Goal: Task Accomplishment & Management: Use online tool/utility

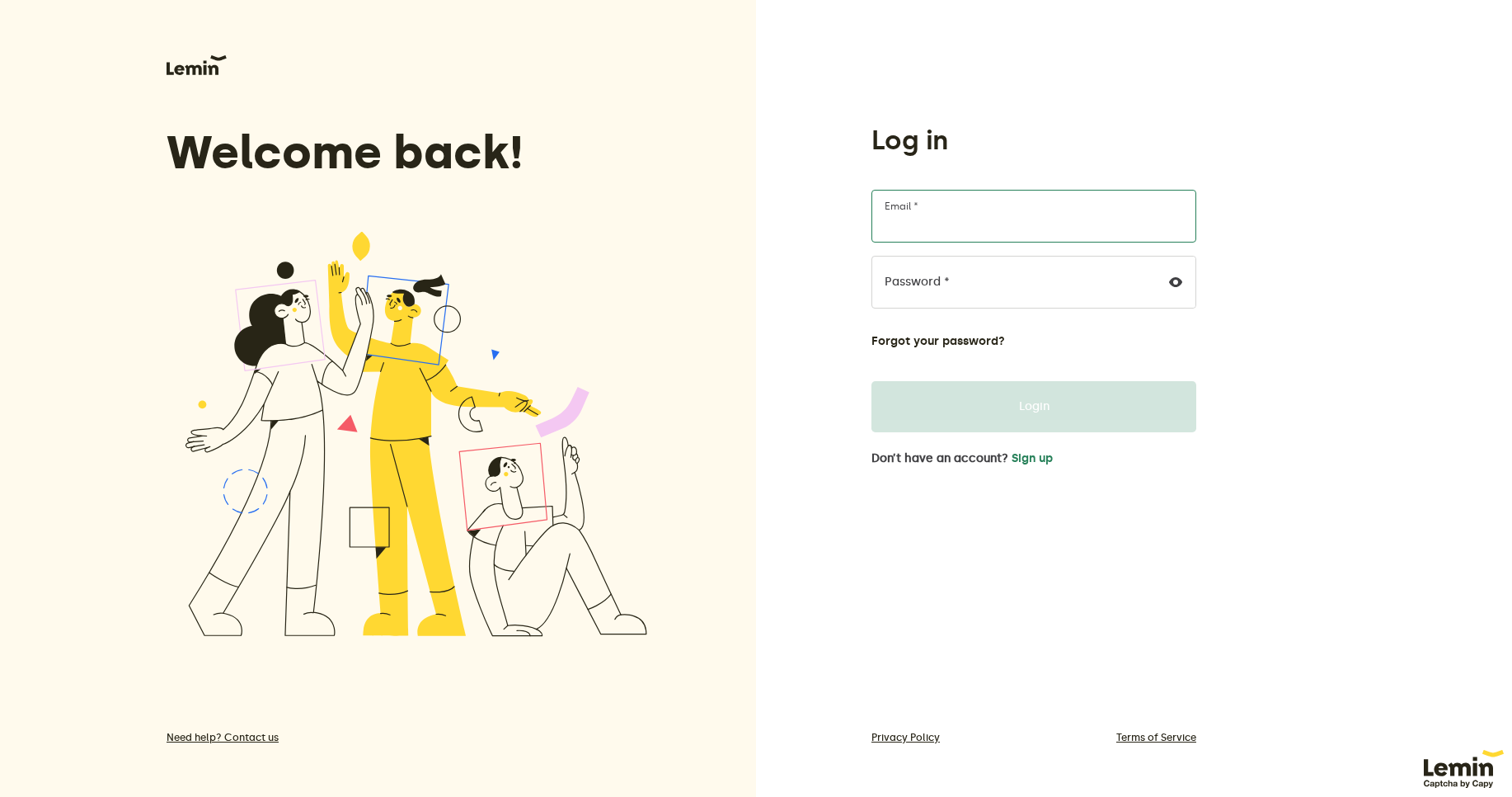
click at [935, 220] on input "Email *" at bounding box center [1034, 216] width 325 height 53
click at [1030, 462] on button "Sign up" at bounding box center [1032, 459] width 41 height 13
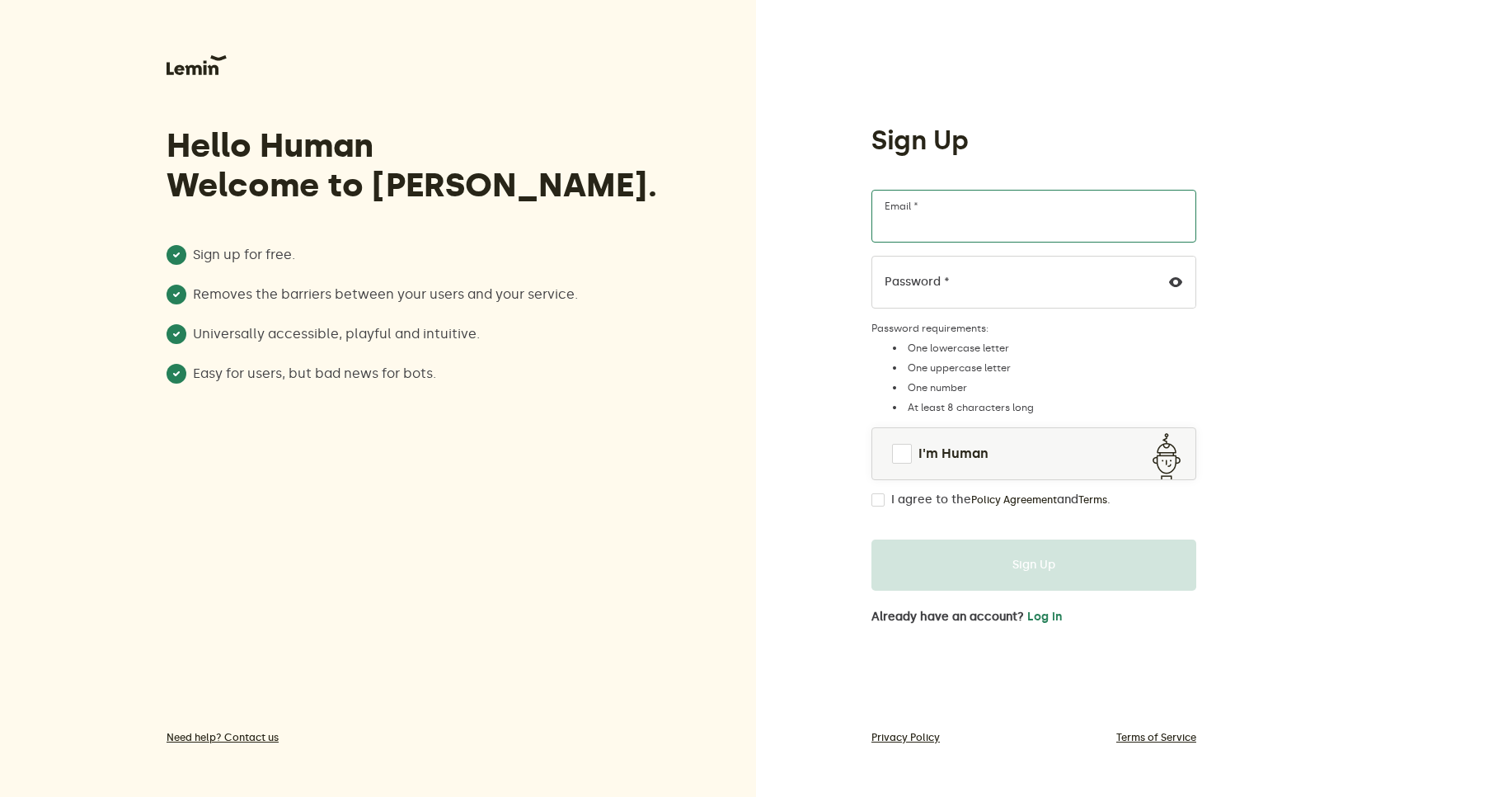
click at [920, 224] on input "Email *" at bounding box center [1034, 216] width 325 height 53
paste input "[EMAIL_ADDRESS][DOMAIN_NAME]"
type input "[EMAIL_ADDRESS][DOMAIN_NAME]"
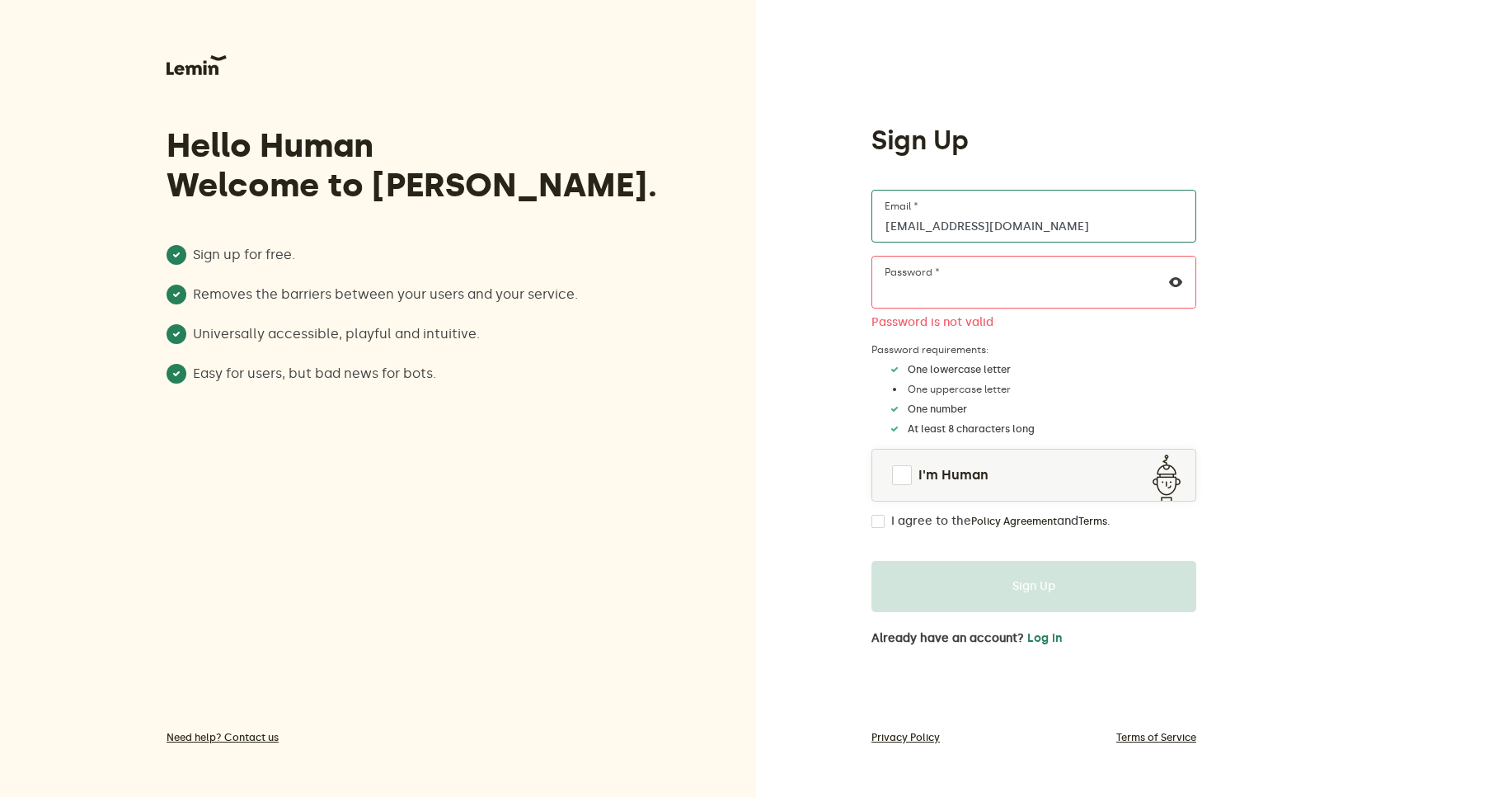
drag, startPoint x: 961, startPoint y: 223, endPoint x: 842, endPoint y: 224, distance: 119.0
click at [842, 224] on div "Sign Up [EMAIL_ADDRESS][DOMAIN_NAME] Email * Password * Password is not valid P…" at bounding box center [1135, 398] width 756 height 797
click at [646, 281] on div "Hello Human Welcome to [PERSON_NAME]. Sign up for free. Removes the barriers be…" at bounding box center [756, 398] width 1512 height 797
click at [696, 445] on div "Hello Human Welcome to [PERSON_NAME]. Sign up for free. Removes the barriers be…" at bounding box center [378, 398] width 756 height 797
click at [895, 470] on span at bounding box center [902, 476] width 20 height 20
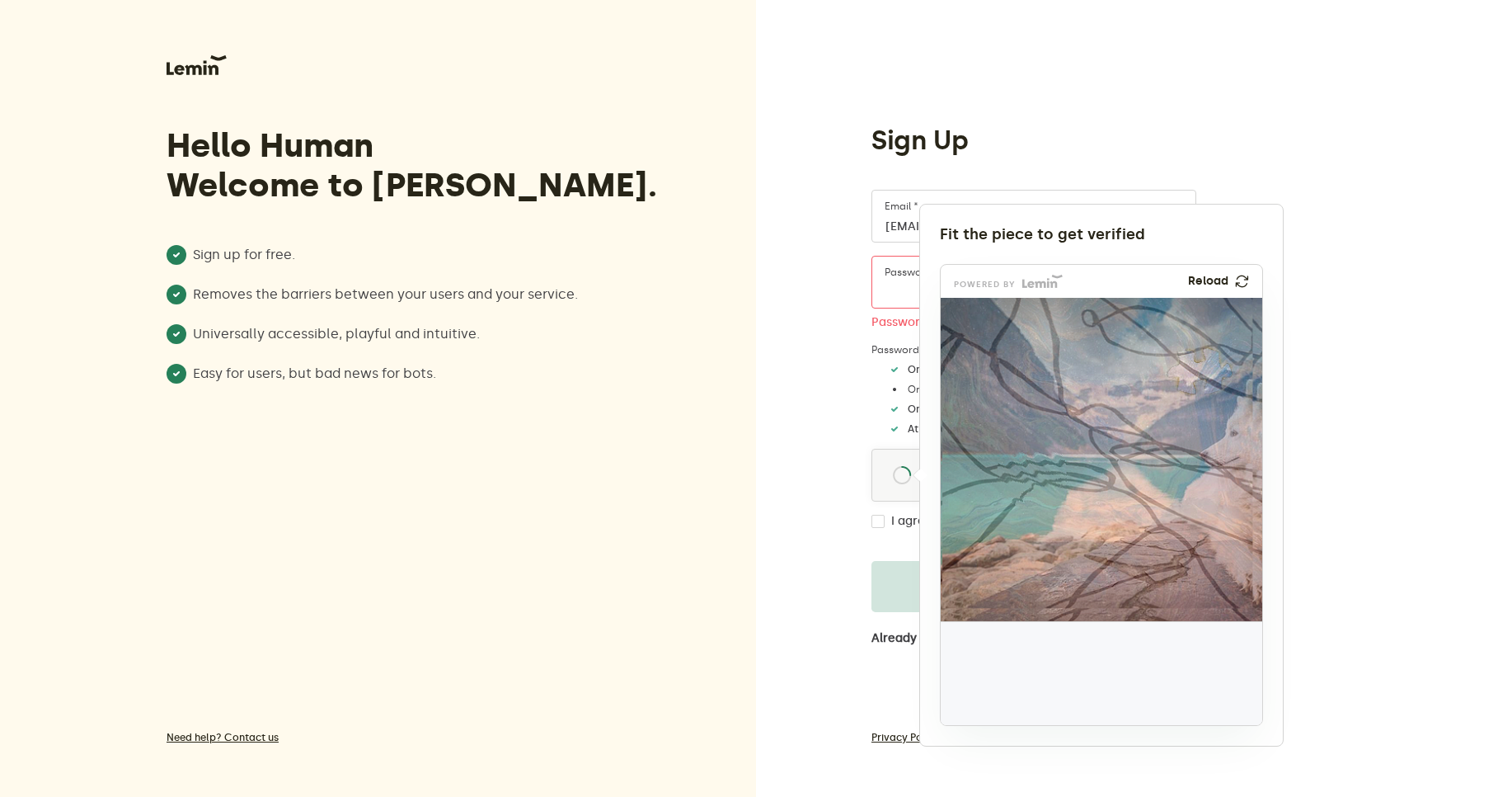
drag, startPoint x: 992, startPoint y: 678, endPoint x: 1197, endPoint y: 374, distance: 366.7
click at [1197, 374] on img at bounding box center [1090, 480] width 534 height 323
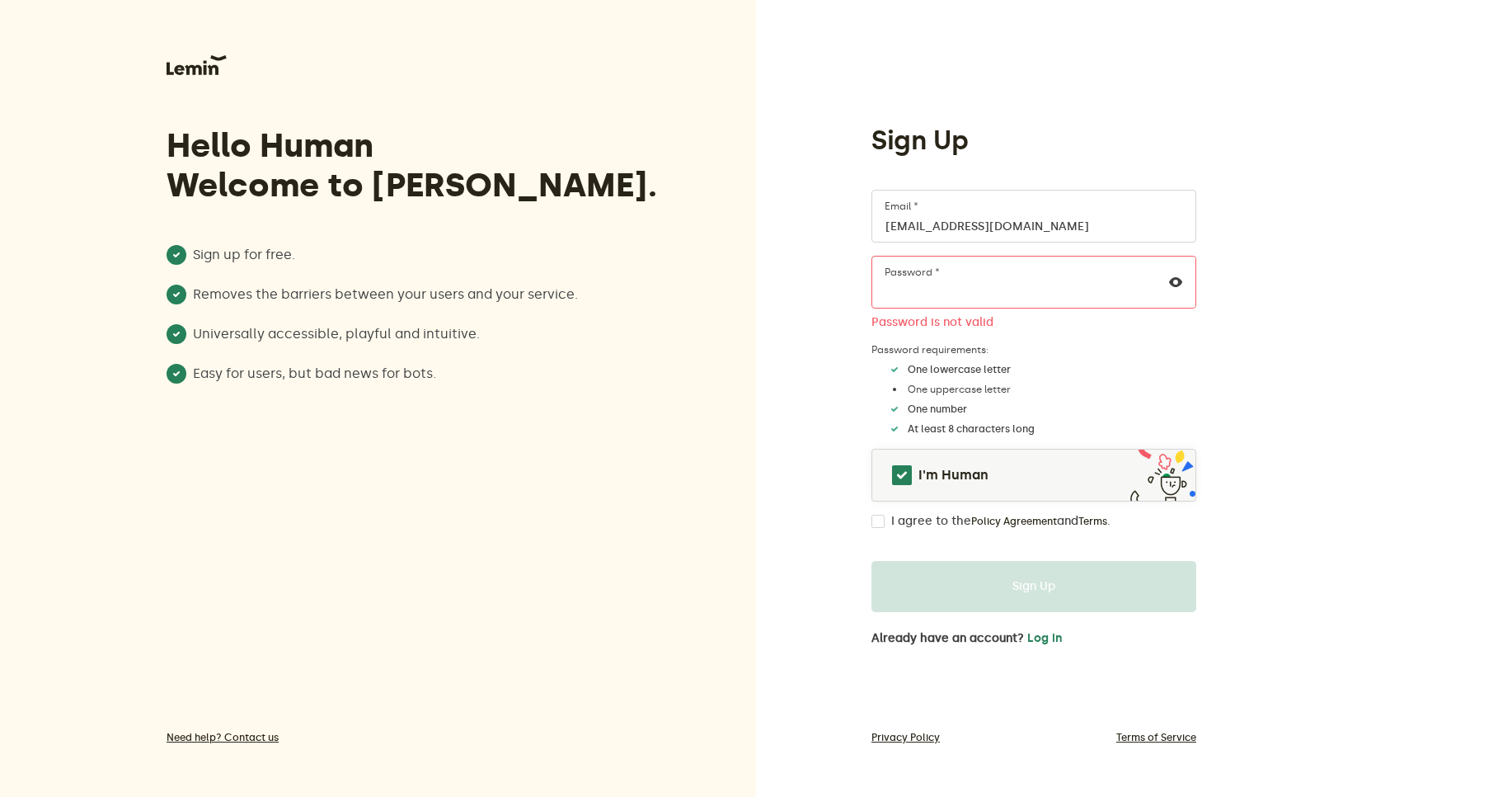
click at [885, 527] on div "I agree to the Policy Agreement and Terms ." at bounding box center [1034, 522] width 325 height 13
click at [883, 525] on input "I agree to the Policy Agreement and Terms ." at bounding box center [879, 522] width 13 height 13
checkbox input "true"
drag, startPoint x: 953, startPoint y: 229, endPoint x: 863, endPoint y: 229, distance: 90.0
click at [863, 229] on div "Sign Up [EMAIL_ADDRESS][DOMAIN_NAME] Email * Password * Password is not valid P…" at bounding box center [1034, 384] width 351 height 522
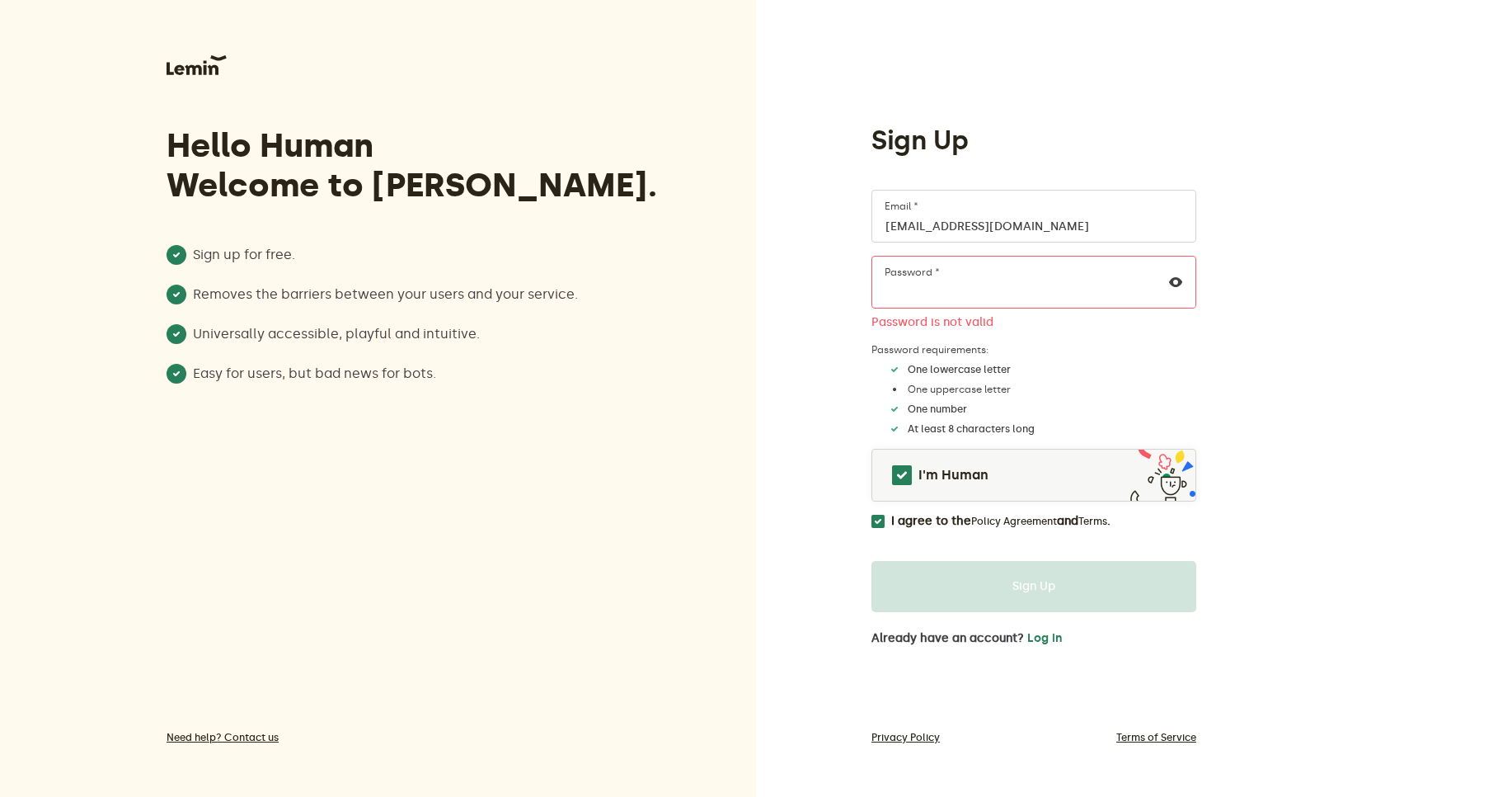
click at [774, 289] on div "Sign Up [EMAIL_ADDRESS][DOMAIN_NAME] Email * Password * Password is not valid P…" at bounding box center [1135, 398] width 756 height 797
click at [1266, 373] on div "Sign Up [EMAIL_ADDRESS][DOMAIN_NAME] Email * Password * Password is not valid P…" at bounding box center [1135, 398] width 756 height 797
click at [1092, 233] on input "[EMAIL_ADDRESS][DOMAIN_NAME]" at bounding box center [1034, 216] width 325 height 53
click at [648, 281] on div "Hello Human Welcome to [PERSON_NAME]. Sign up for free. Removes the barriers be…" at bounding box center [756, 398] width 1512 height 797
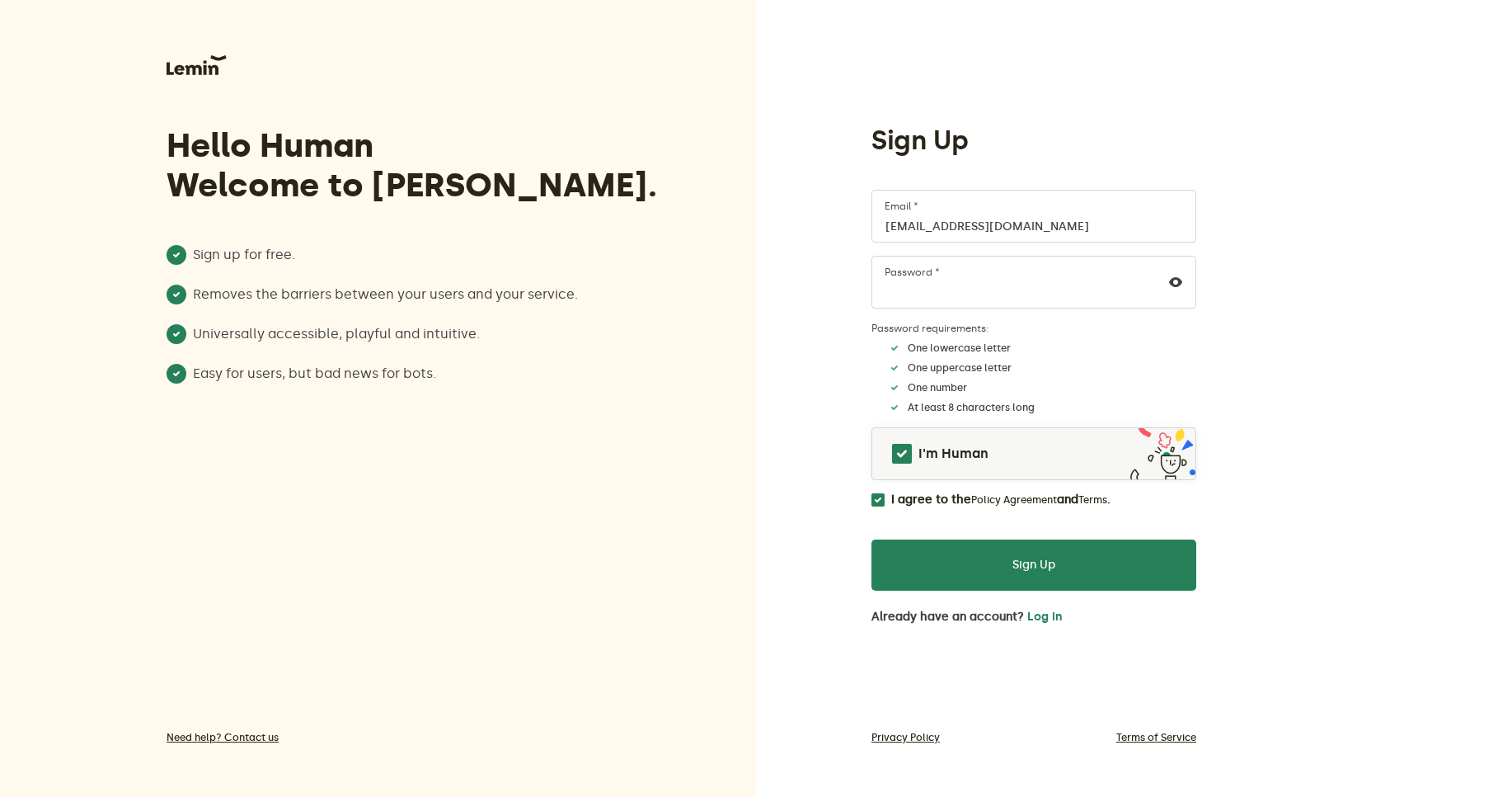
click at [712, 502] on div "Hello Human Welcome to [PERSON_NAME]. Sign up for free. Removes the barriers be…" at bounding box center [378, 398] width 756 height 797
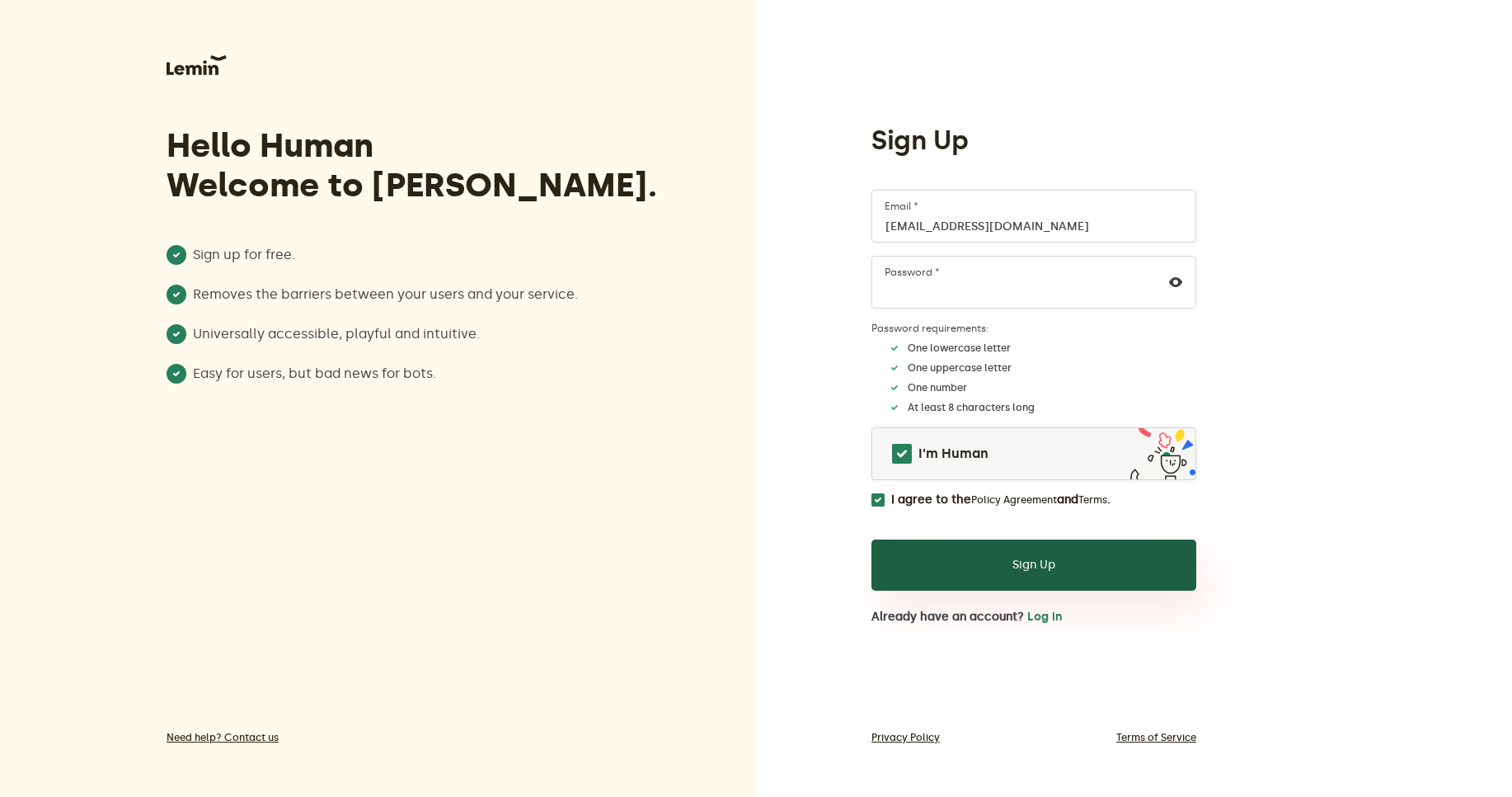
click at [1017, 573] on button "Sign Up" at bounding box center [1034, 564] width 325 height 51
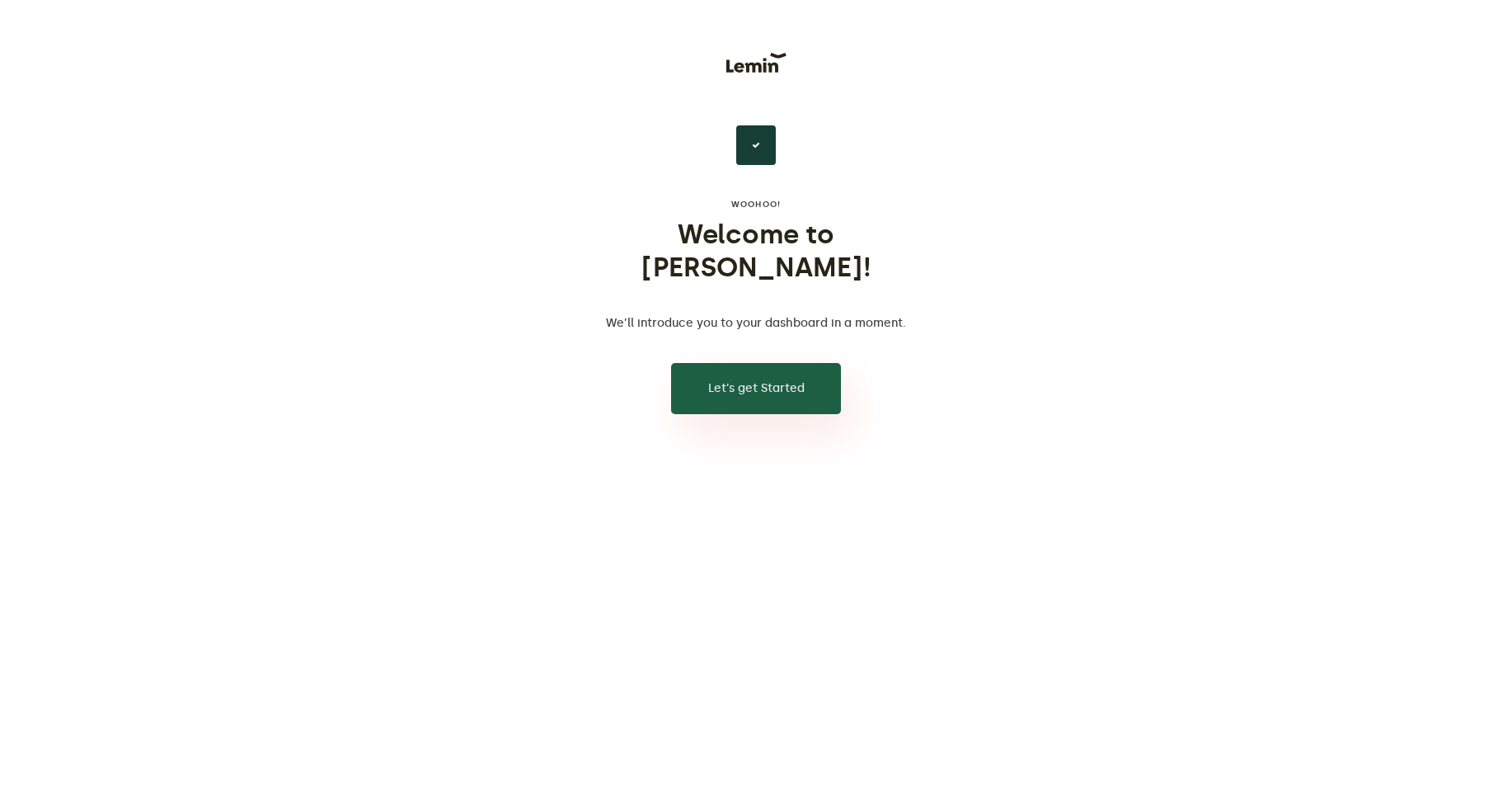
click at [775, 366] on button "Let’s get Started" at bounding box center [756, 388] width 170 height 51
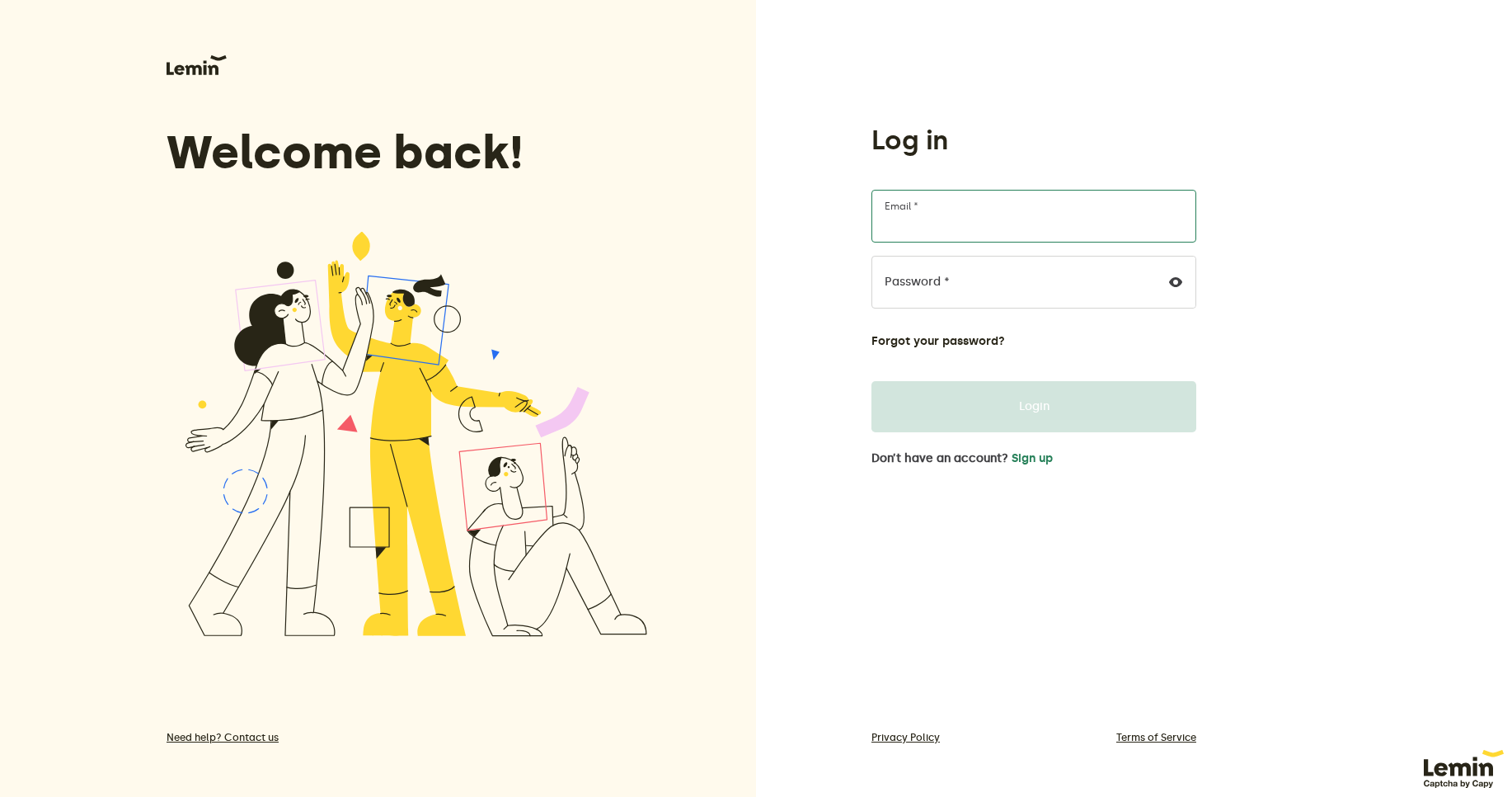
type input "[EMAIL_ADDRESS][DOMAIN_NAME]"
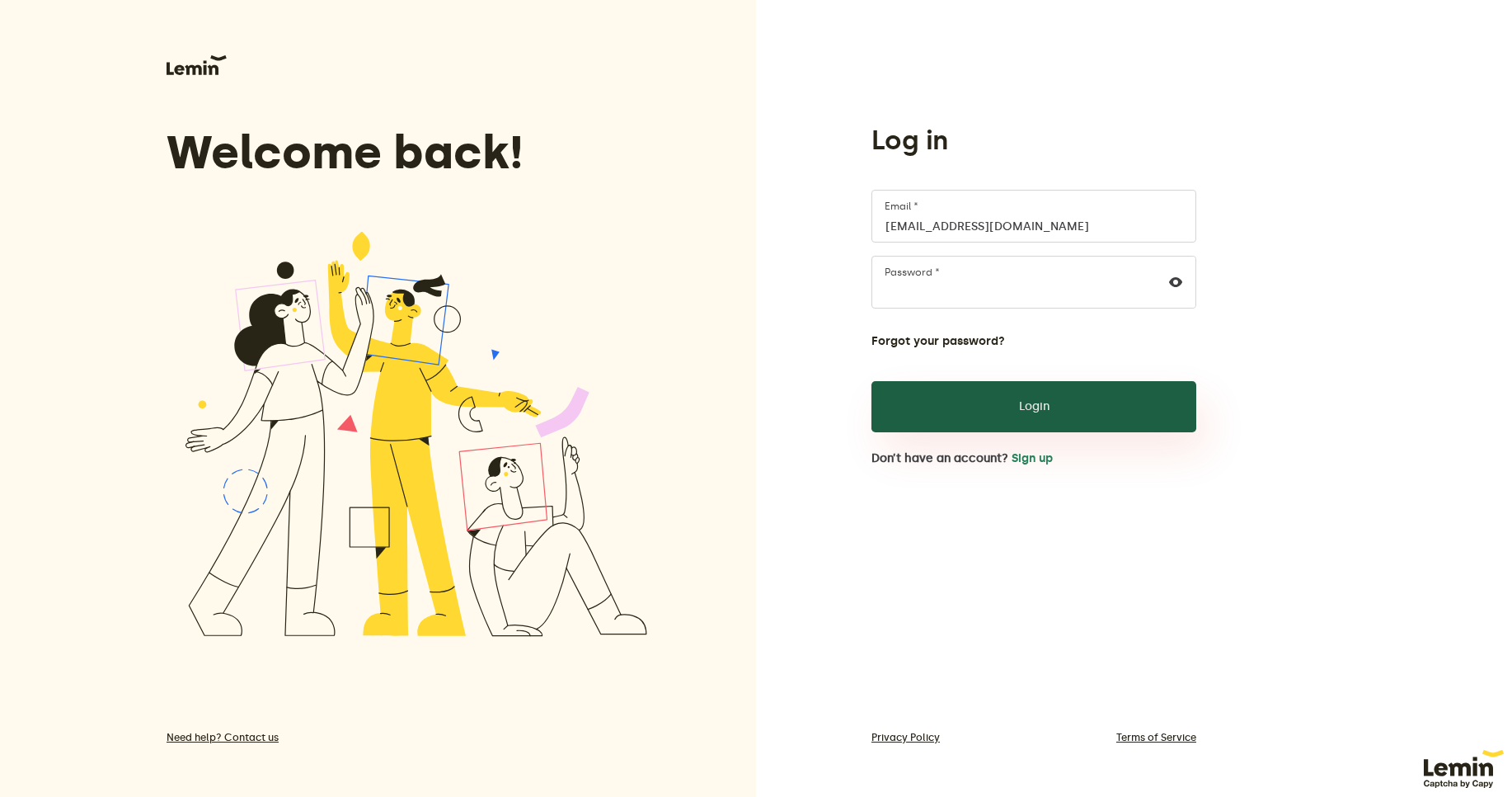
click at [1019, 423] on button "Login" at bounding box center [1034, 406] width 325 height 51
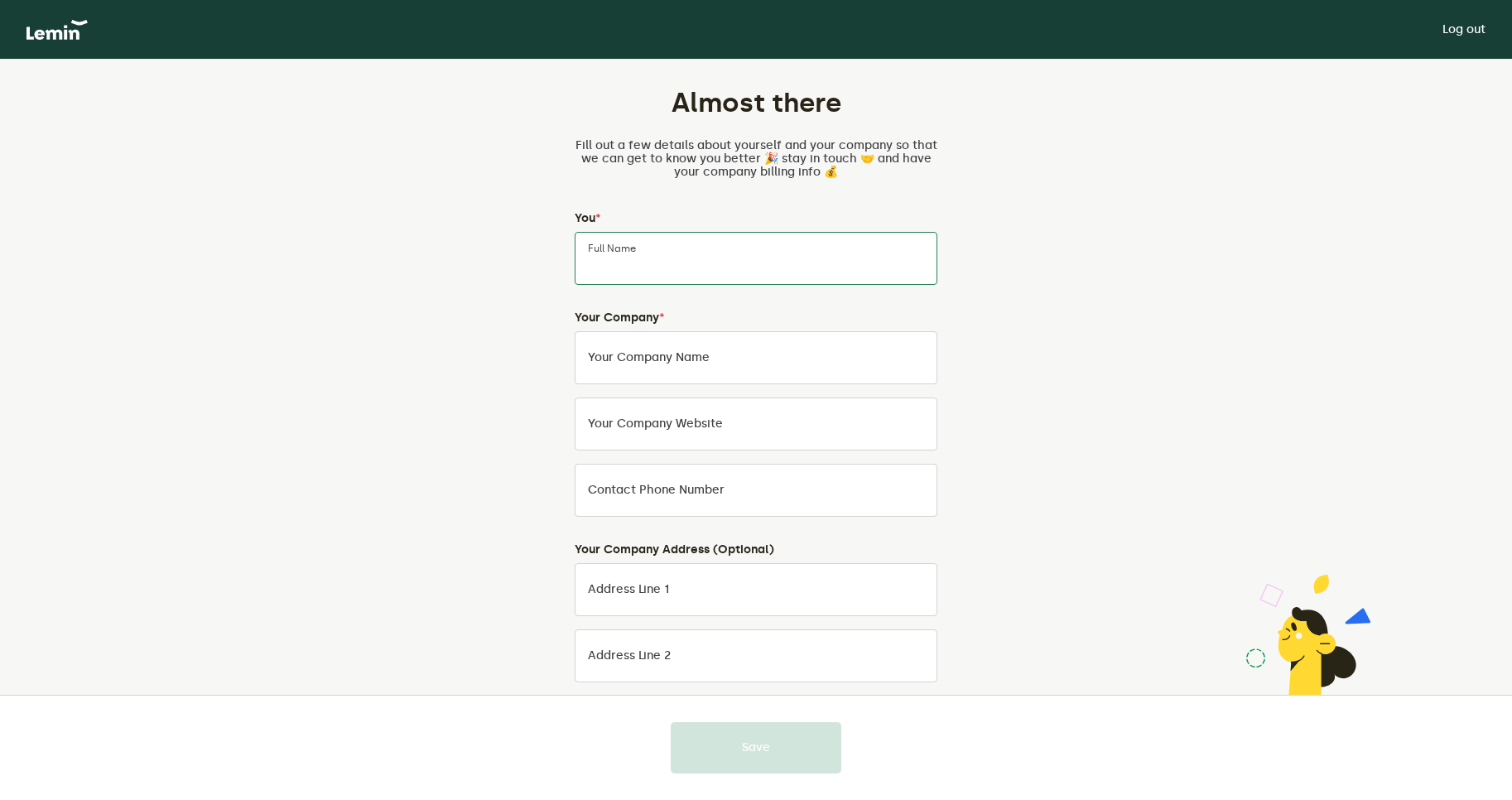
click at [645, 249] on input "Full Name" at bounding box center [756, 258] width 363 height 53
type input "edwra"
click at [675, 363] on label "Your Company Name" at bounding box center [649, 358] width 122 height 13
click at [675, 363] on input "Your Company Name" at bounding box center [756, 357] width 363 height 53
paste input "edwra"
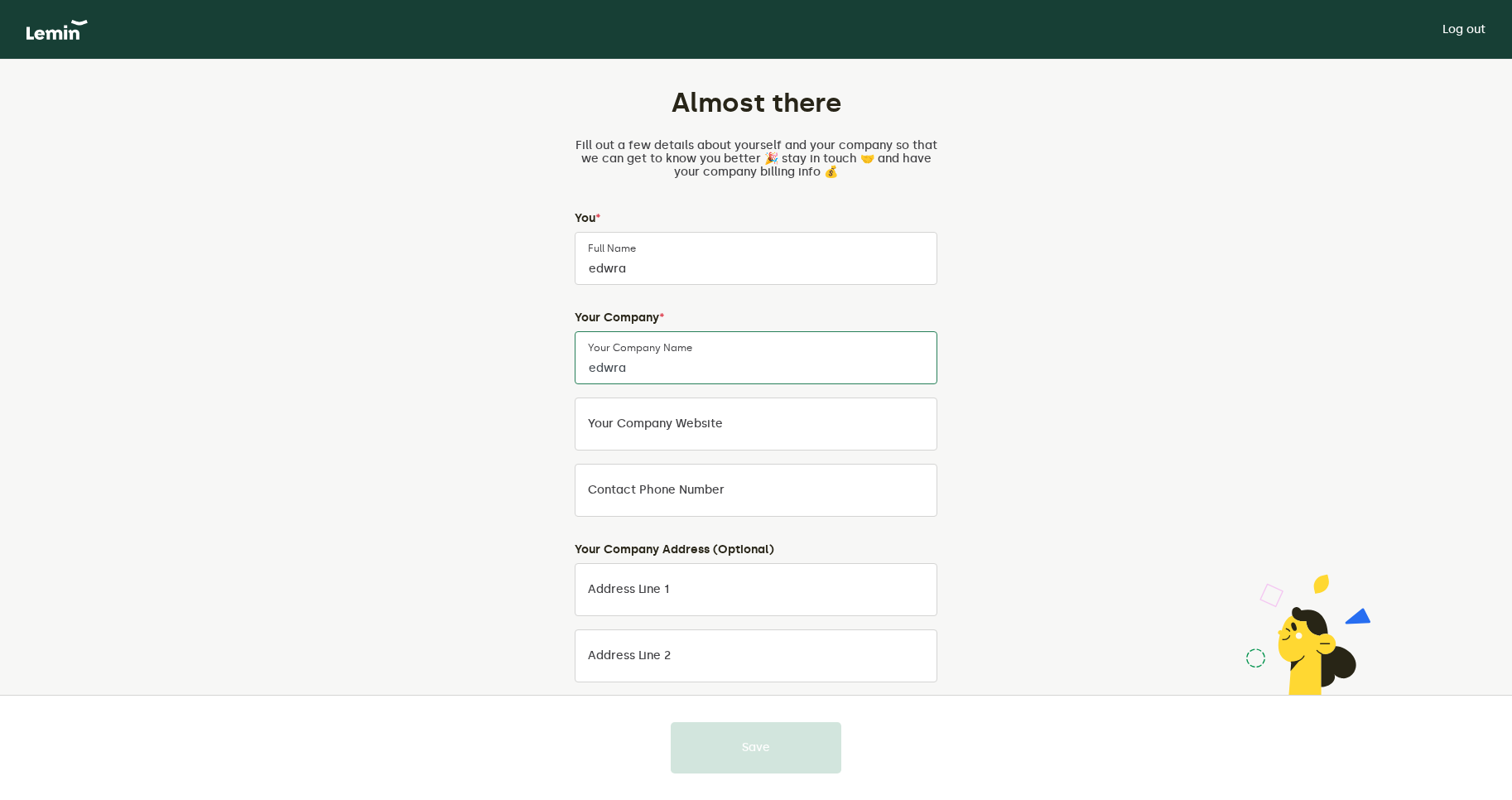
type input "edwra"
click at [646, 447] on input "Your company website" at bounding box center [756, 424] width 363 height 53
paste input "edwra"
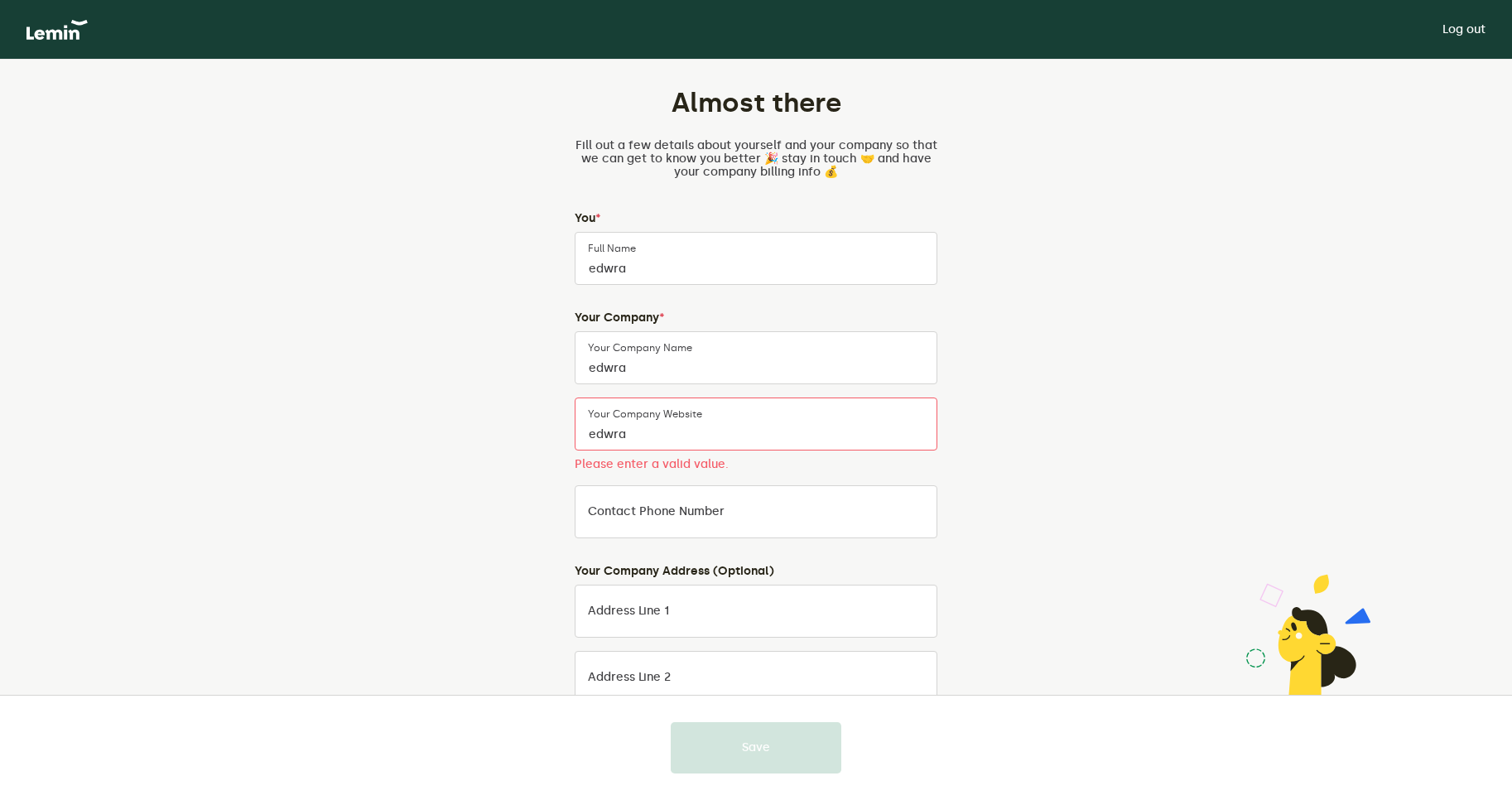
click at [630, 517] on label "Contact Phone Number" at bounding box center [656, 512] width 137 height 13
click at [630, 517] on input "Contact Phone Number" at bounding box center [756, 511] width 363 height 53
click at [660, 430] on input "edwra" at bounding box center [756, 424] width 363 height 53
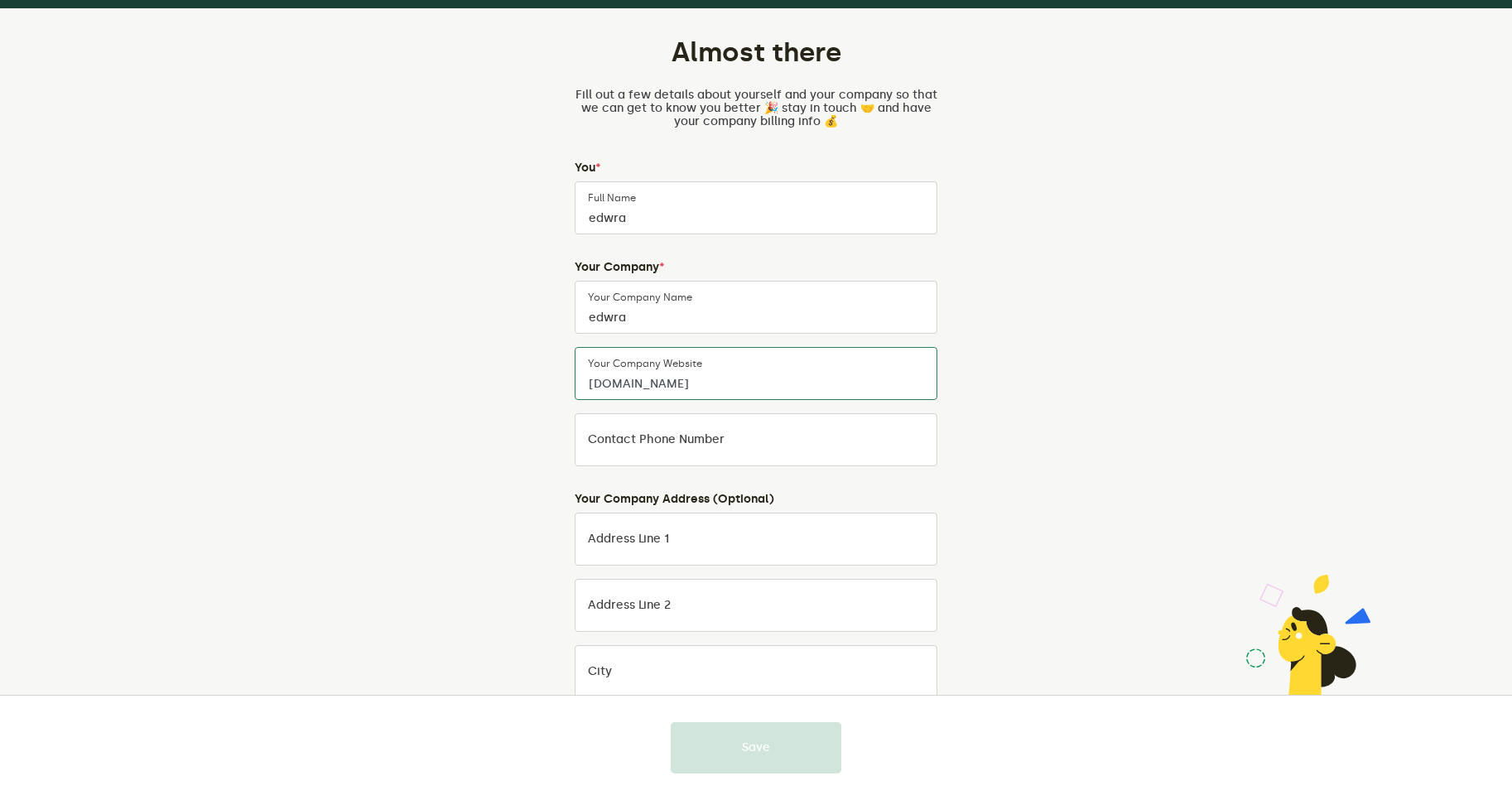
scroll to position [99, 0]
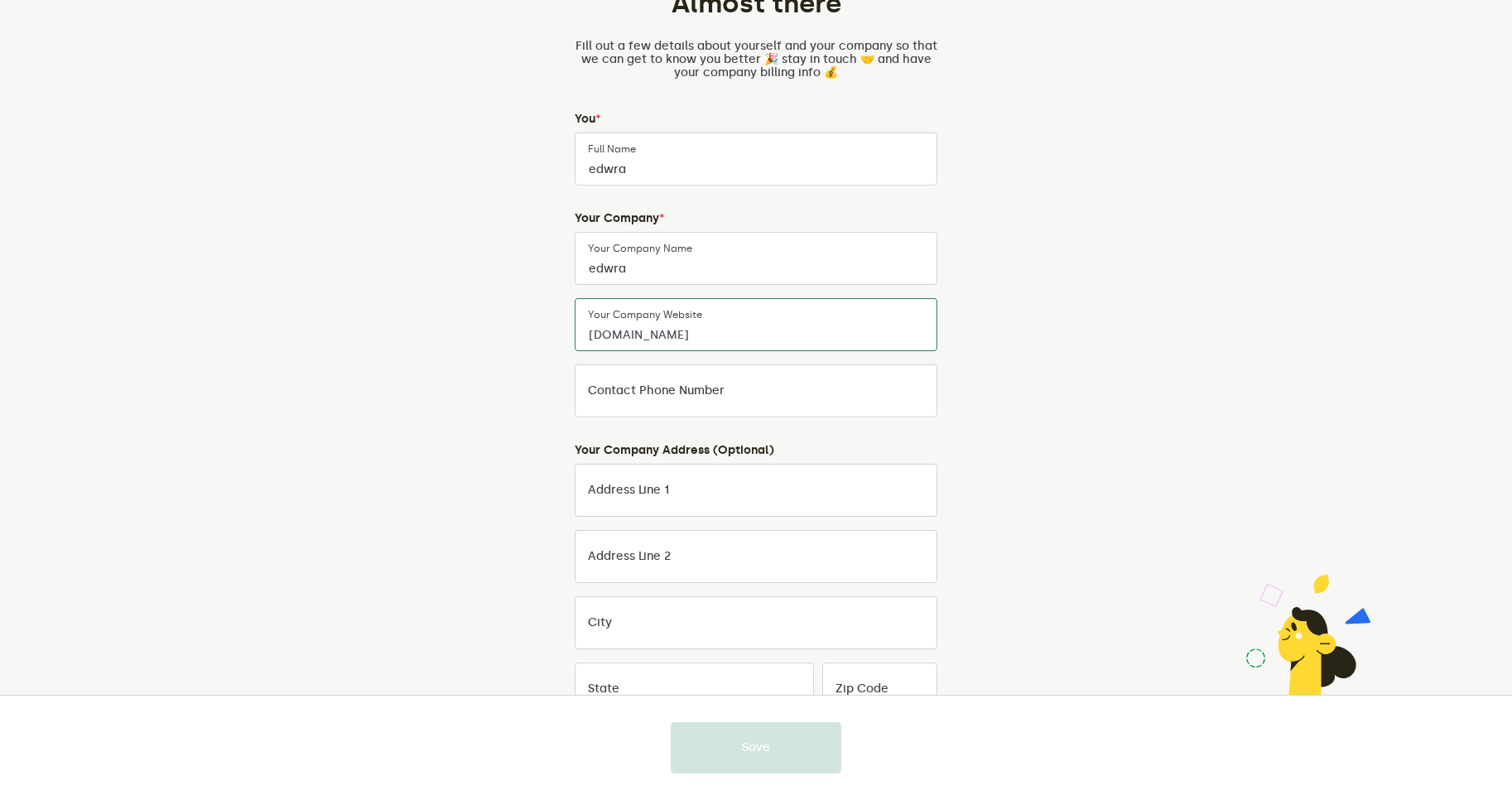
type input "edwra.com"
click at [651, 404] on input "Contact Phone Number" at bounding box center [756, 391] width 363 height 53
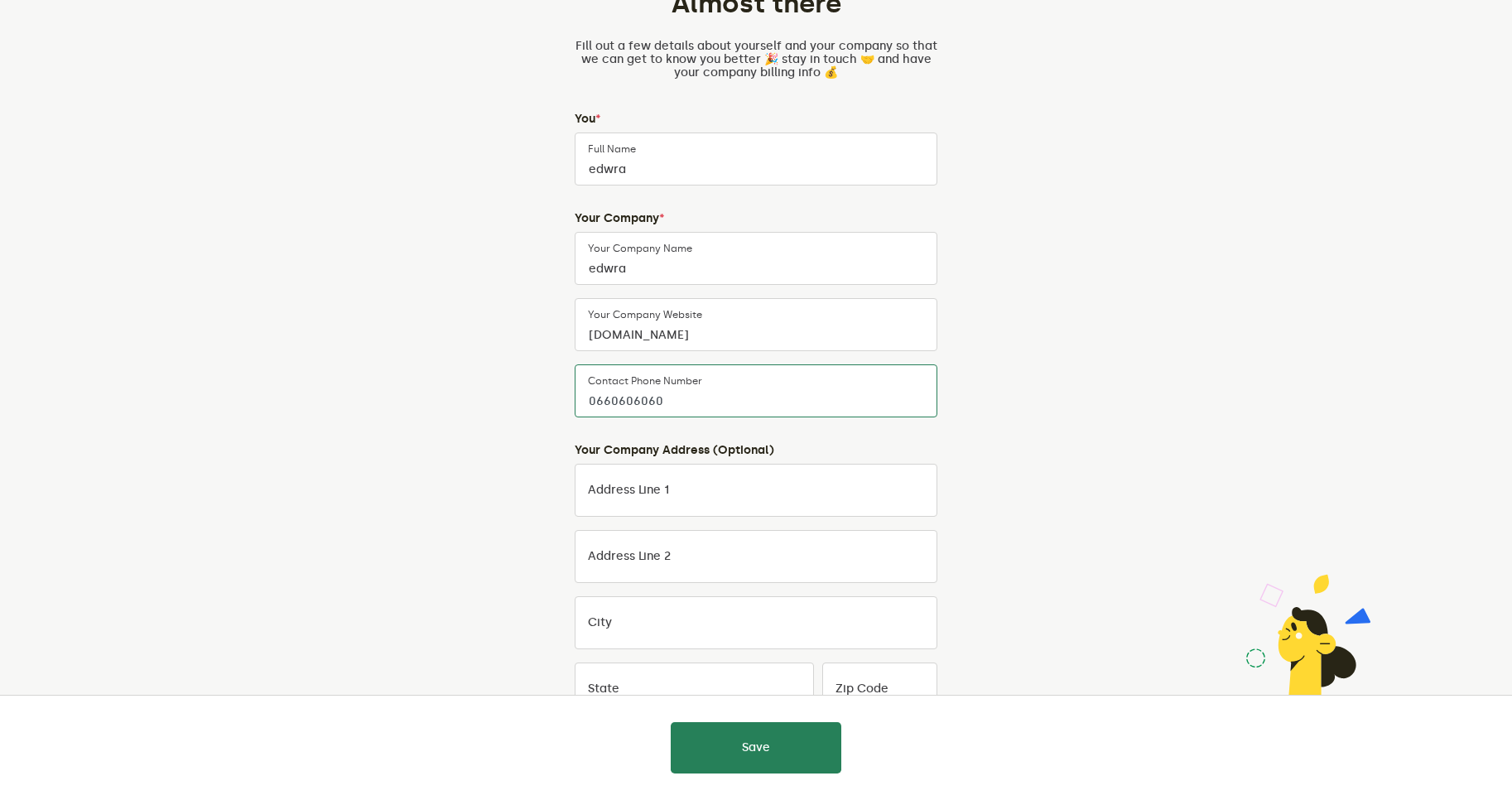
type input "0660606060"
click at [678, 484] on input "Address Line 1" at bounding box center [756, 490] width 363 height 53
type input "azzzzzzz"
click at [682, 550] on input "zzz" at bounding box center [756, 556] width 363 height 53
type input "zzzzzzzzzzzzzzzzzzz"
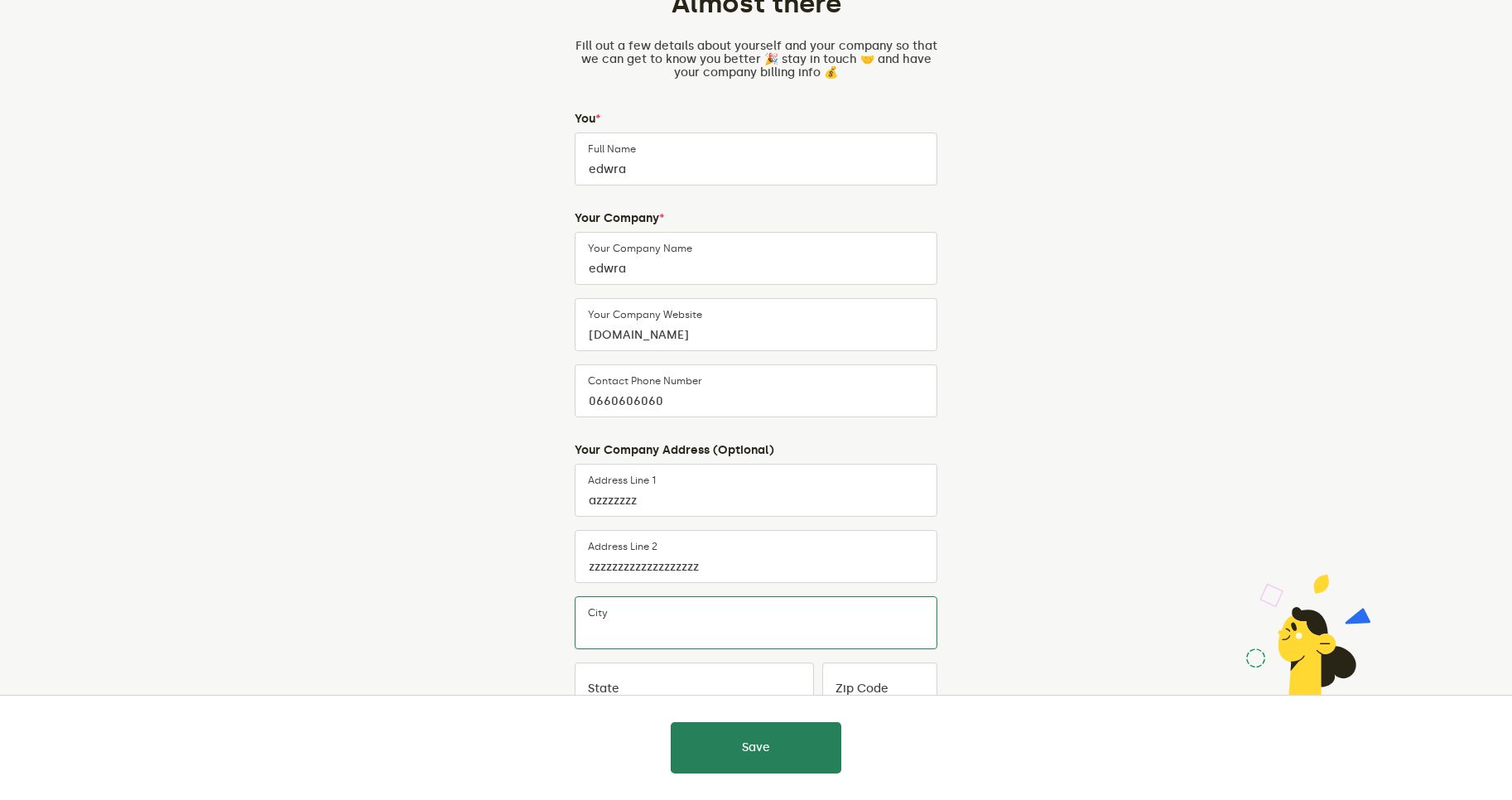
click at [631, 641] on input "City" at bounding box center [756, 622] width 363 height 53
click at [630, 634] on input "z" at bounding box center [756, 622] width 363 height 53
type input "zzzzzz"
click at [640, 687] on input "zzz" at bounding box center [694, 688] width 240 height 53
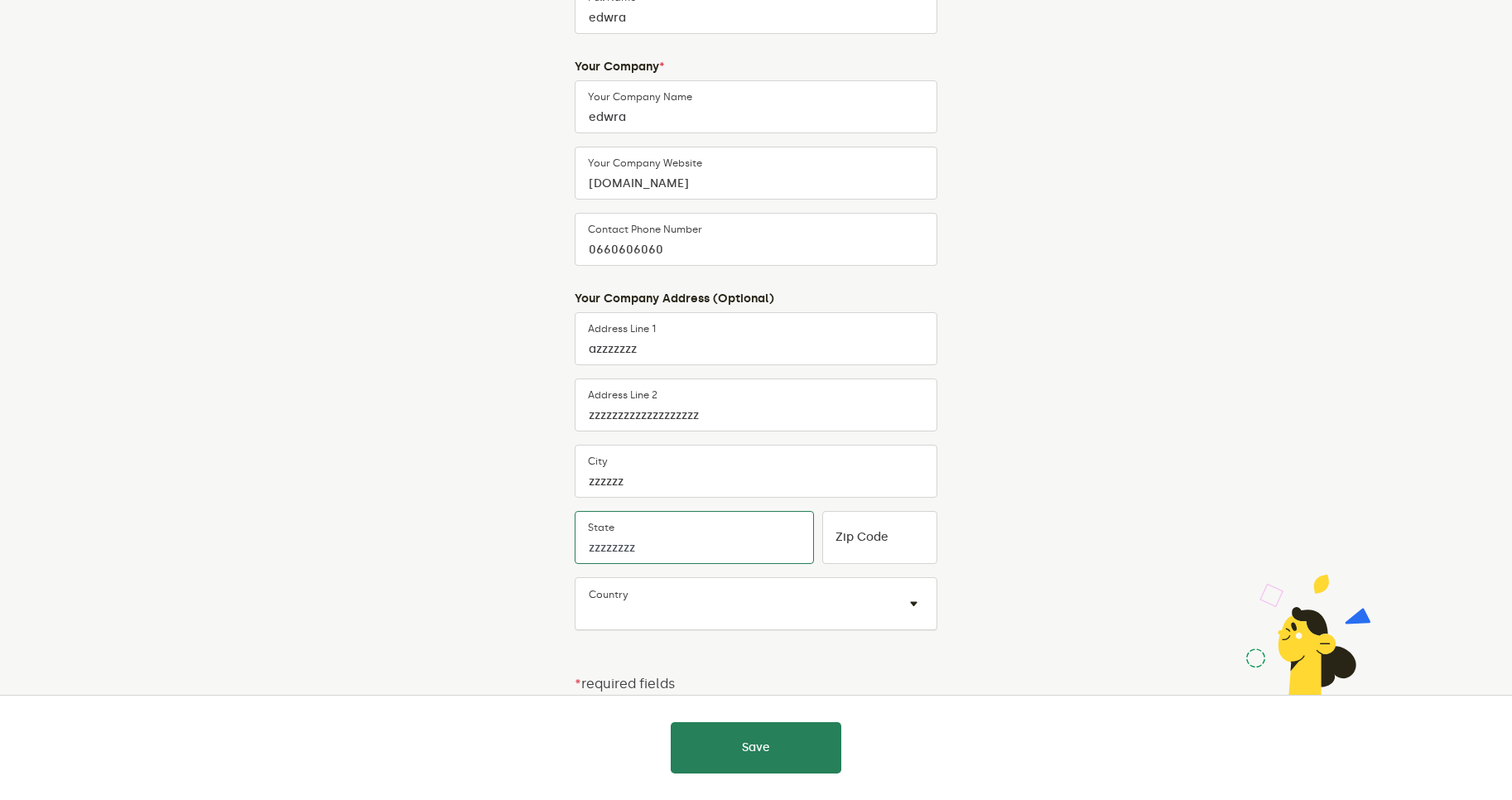
scroll to position [253, 0]
type input "zzzzzzzz"
click at [809, 594] on div "Country × ×" at bounding box center [756, 602] width 363 height 53
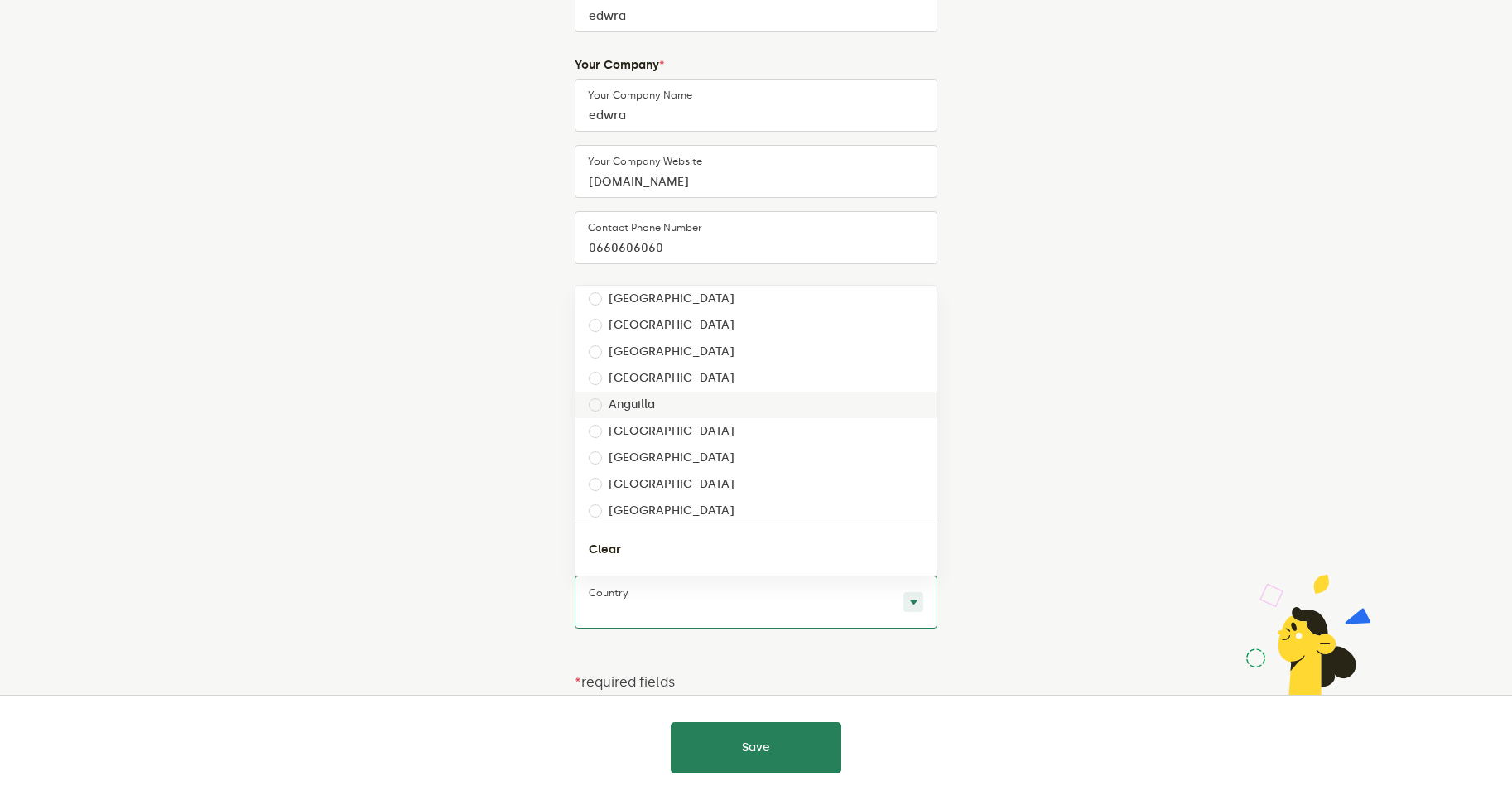
click at [624, 403] on label "Anguilla" at bounding box center [631, 405] width 46 height 13
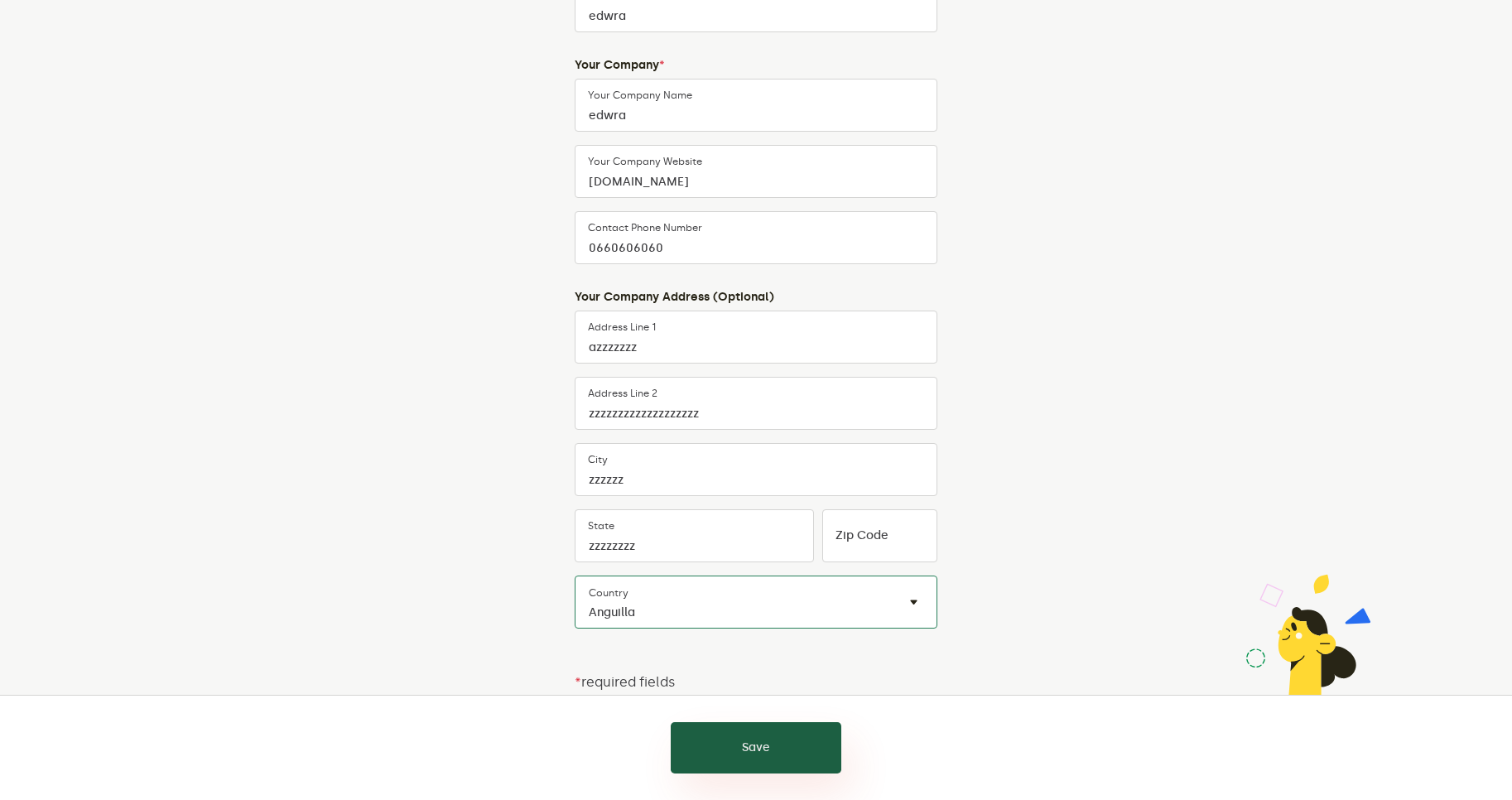
click at [764, 762] on button "Save" at bounding box center [756, 747] width 171 height 51
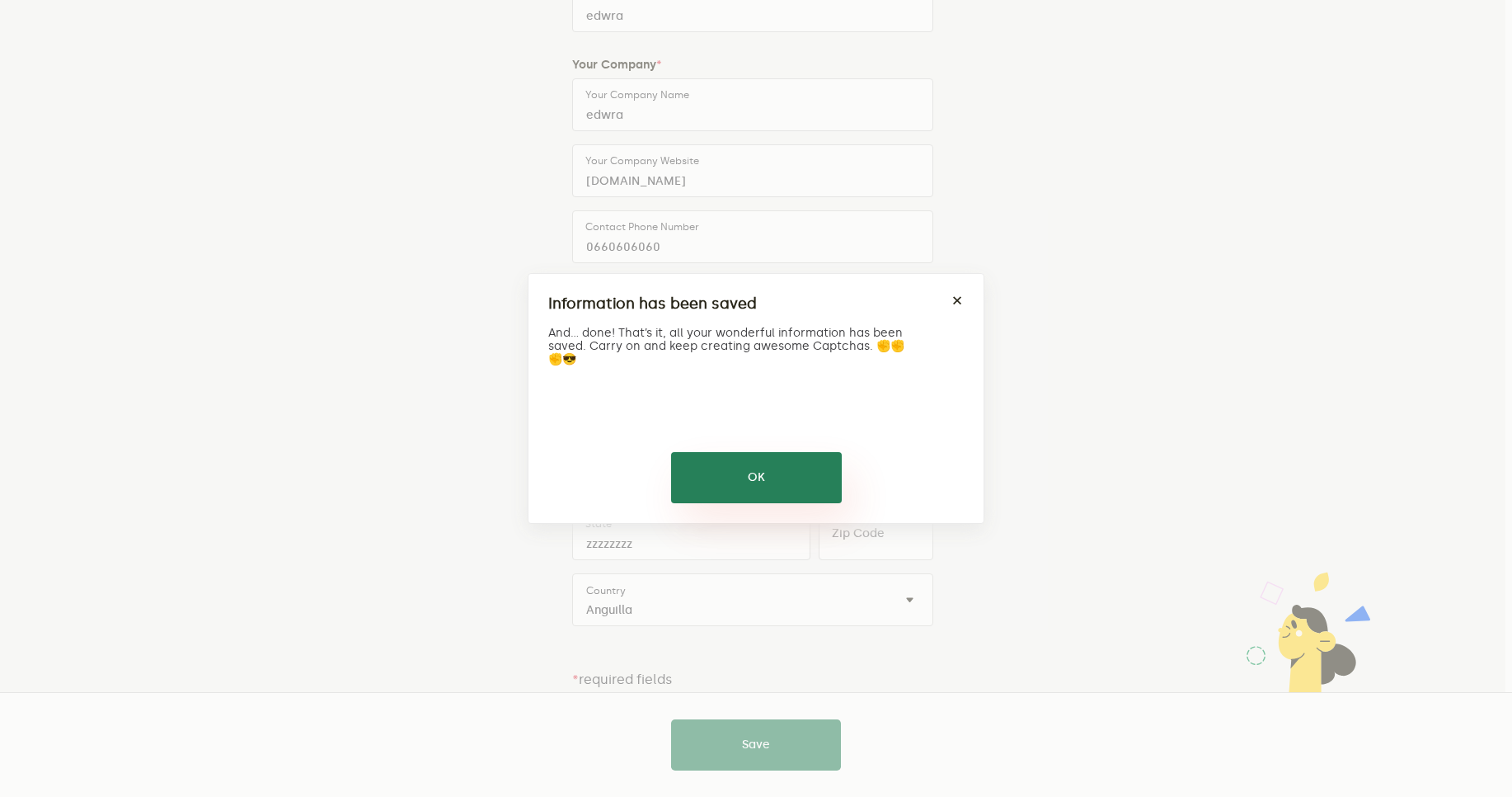
click at [748, 479] on button "OK" at bounding box center [756, 477] width 171 height 51
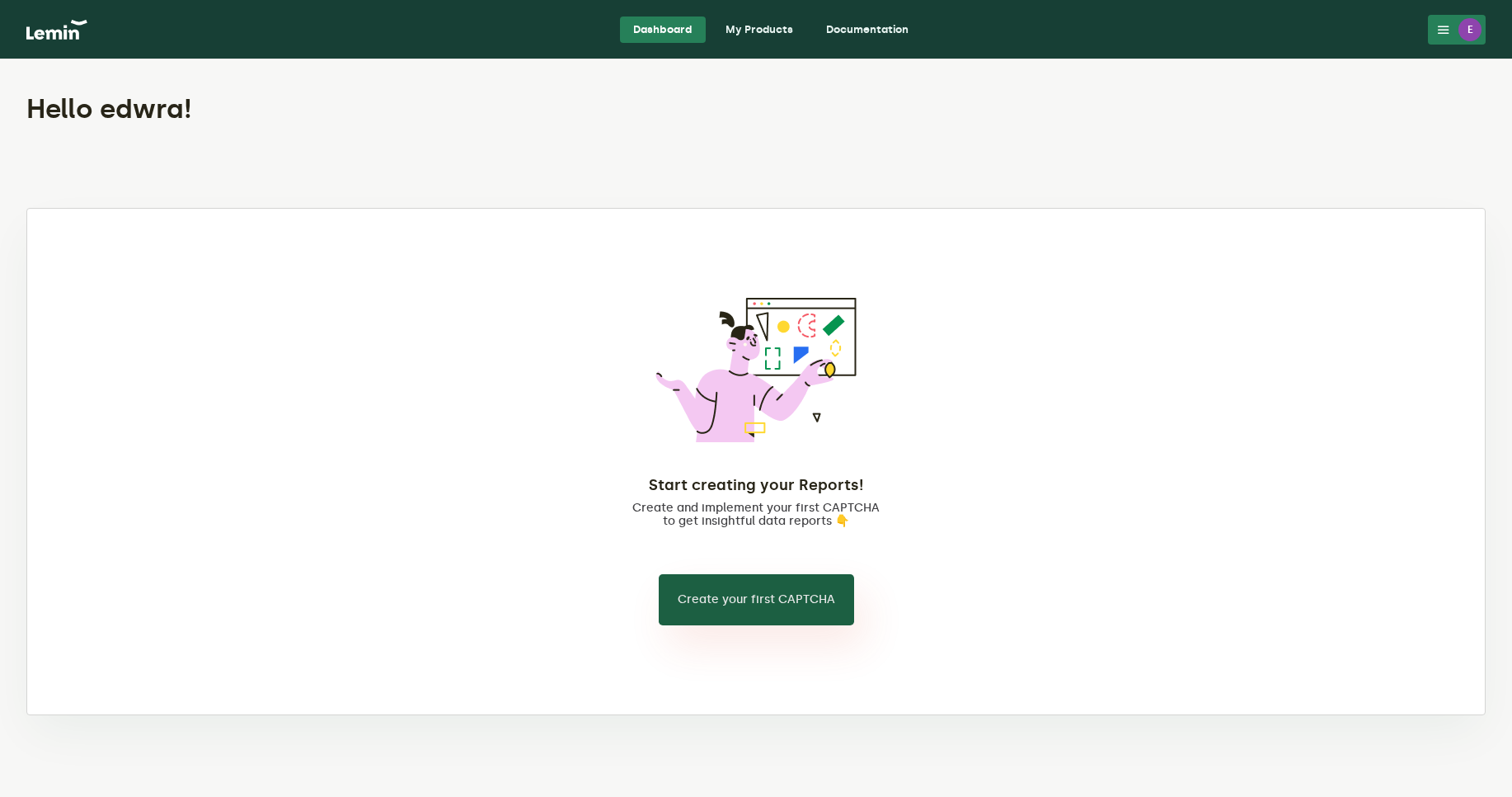
click at [785, 605] on button "Create your first CAPTCHA" at bounding box center [756, 599] width 196 height 51
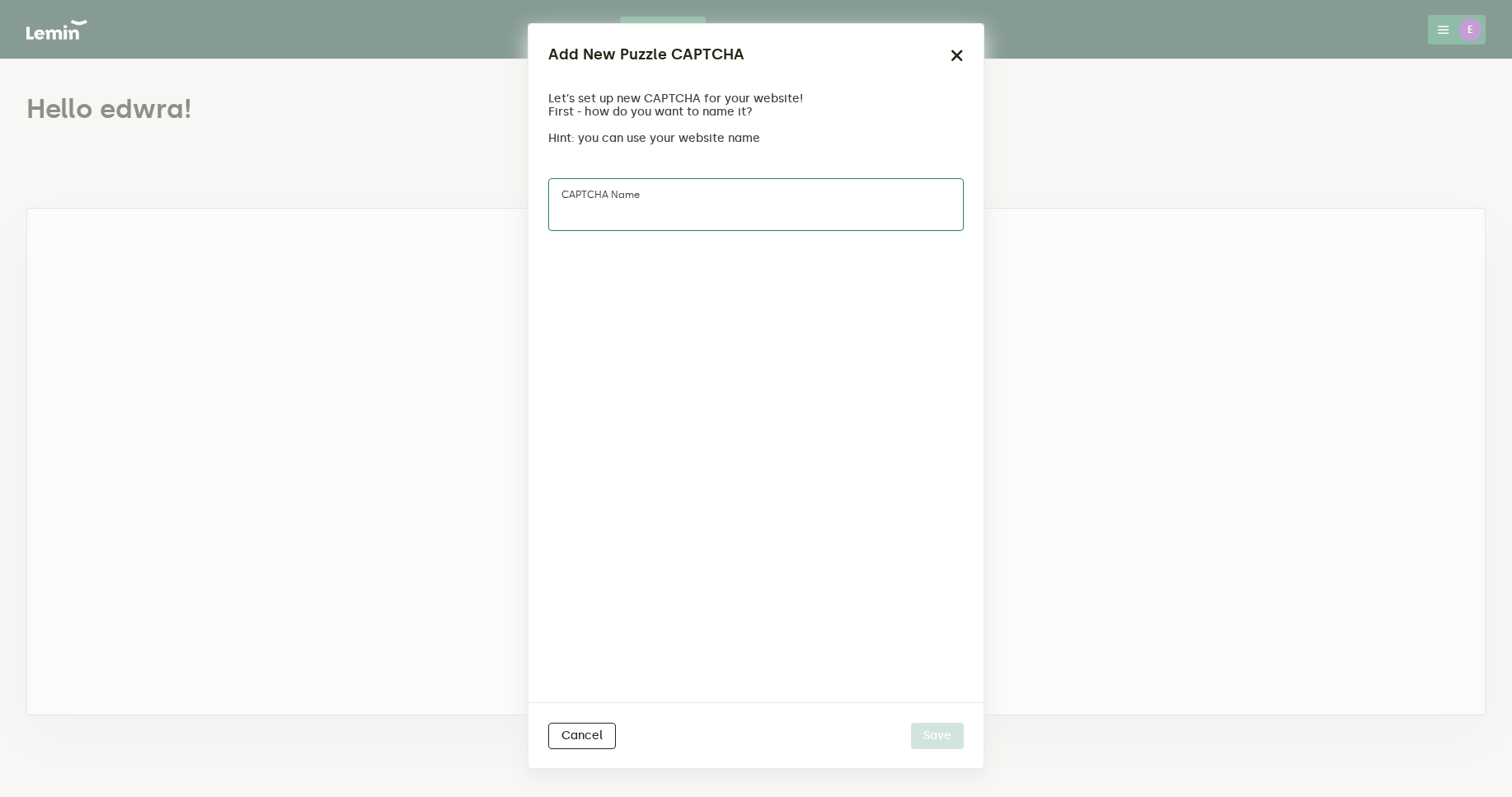
click at [672, 203] on input "CAPTCHA name" at bounding box center [756, 204] width 416 height 53
drag, startPoint x: 657, startPoint y: 222, endPoint x: 449, endPoint y: 198, distance: 209.4
click at [449, 198] on ngb-modal-window "Add New Puzzle CAPTCHA Let’s set up new CAPTCHA for your website! First - how d…" at bounding box center [756, 398] width 1512 height 797
type input "Genesys"
click at [932, 739] on button "Save" at bounding box center [937, 736] width 53 height 27
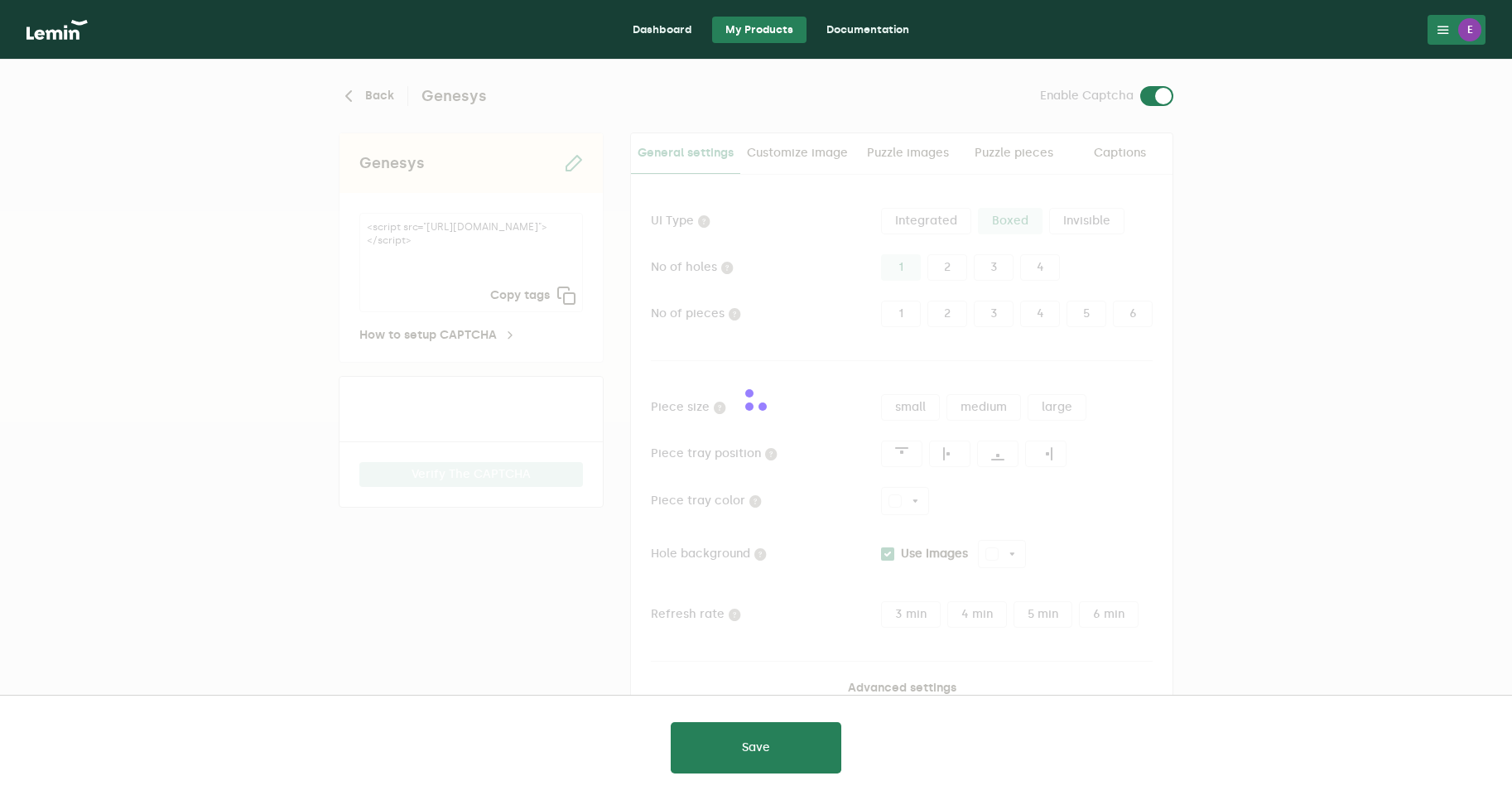
type input "white"
checkbox input "true"
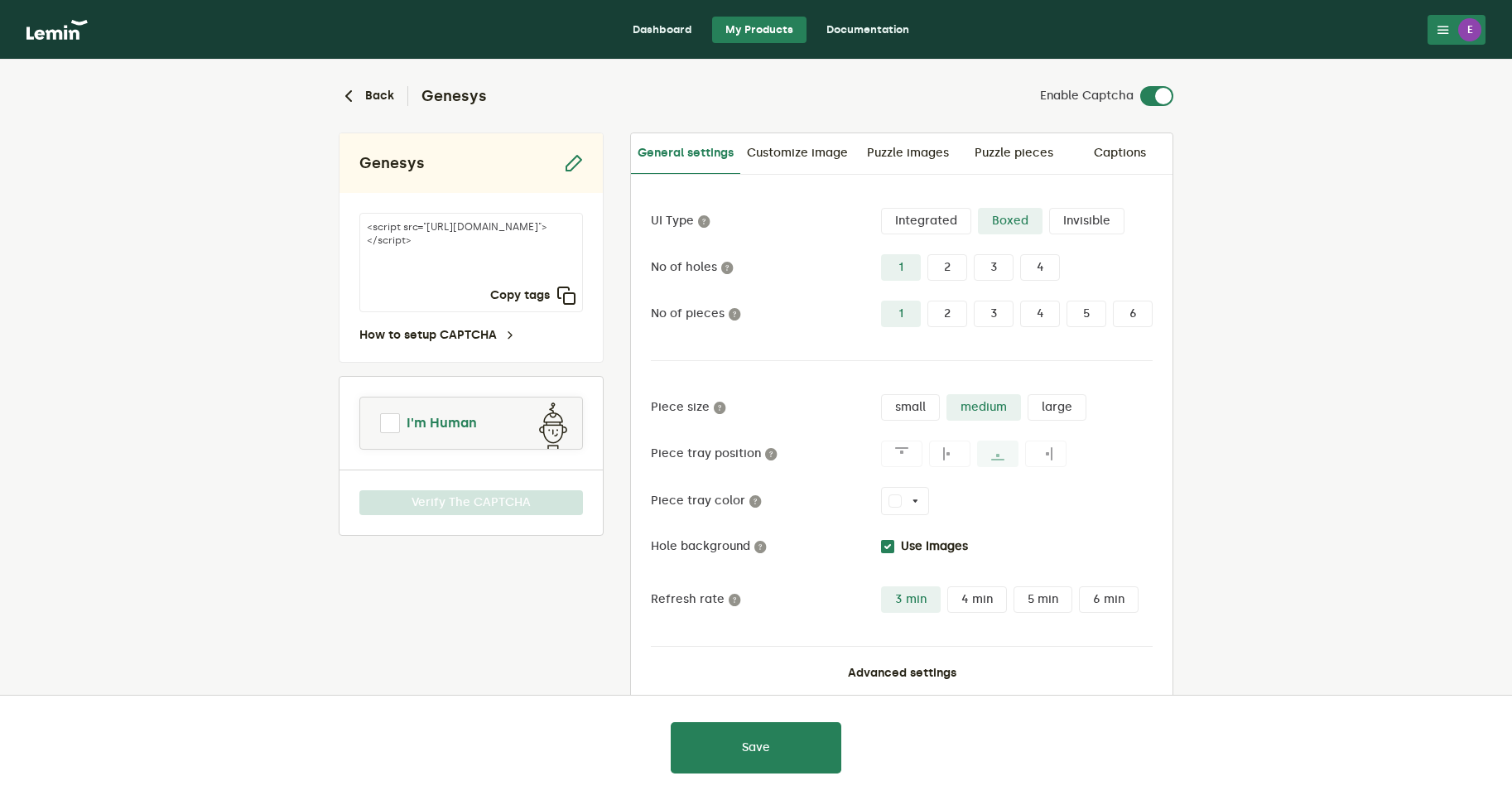
click at [392, 425] on span at bounding box center [390, 424] width 20 height 20
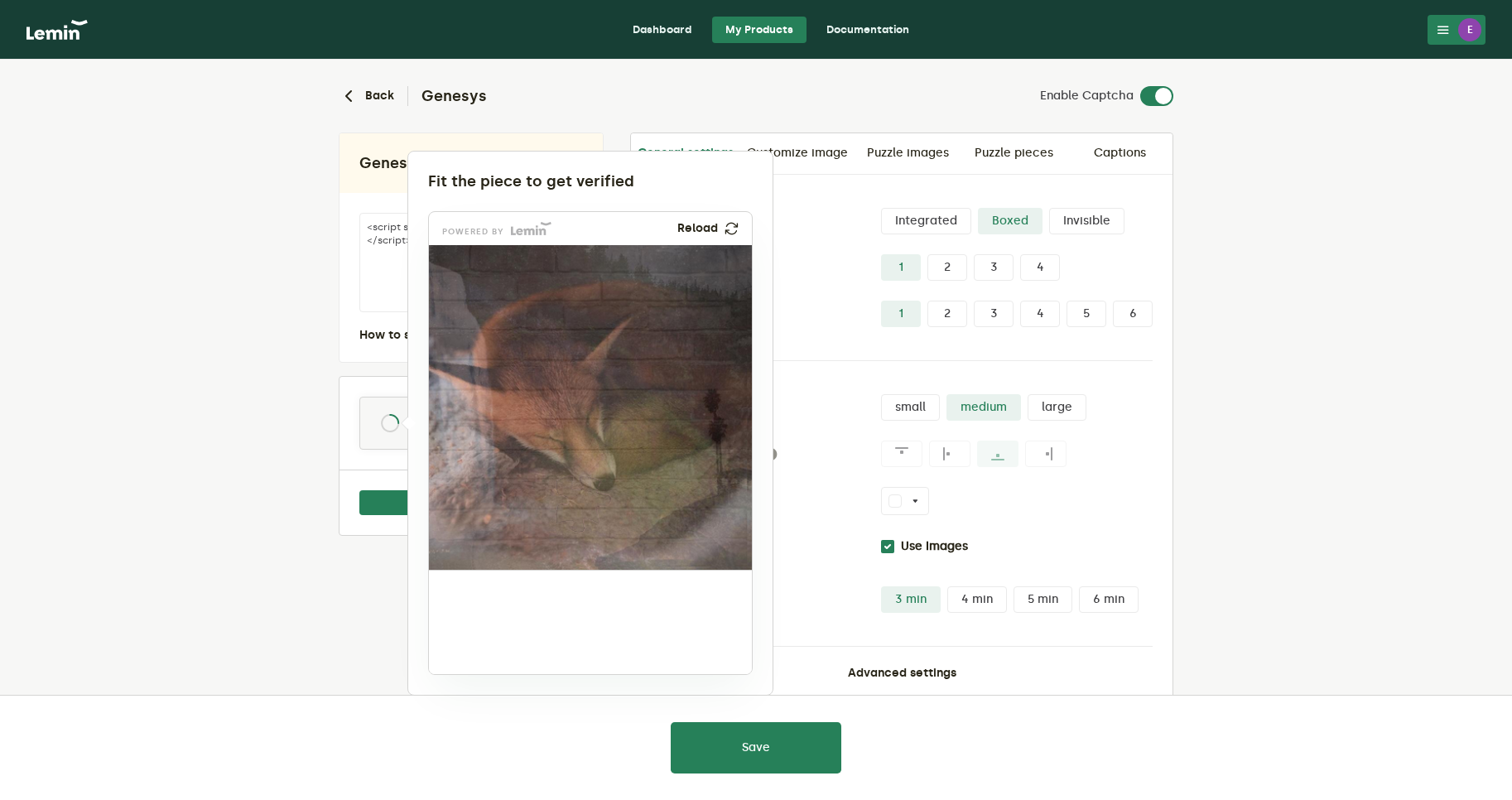
drag, startPoint x: 480, startPoint y: 618, endPoint x: 582, endPoint y: 499, distance: 156.7
click at [582, 499] on img at bounding box center [474, 614] width 536 height 324
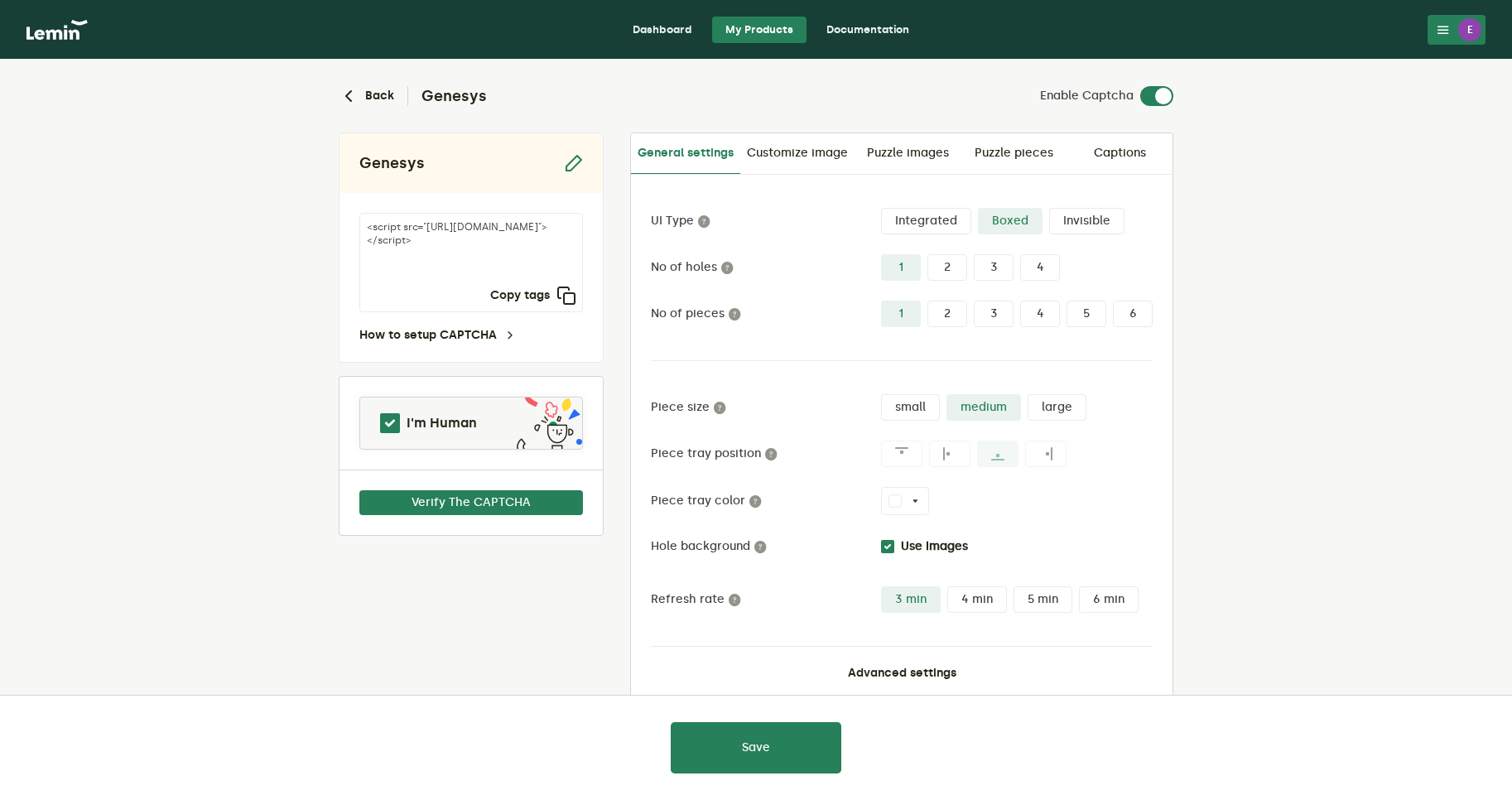
click at [171, 615] on div at bounding box center [756, 400] width 1512 height 800
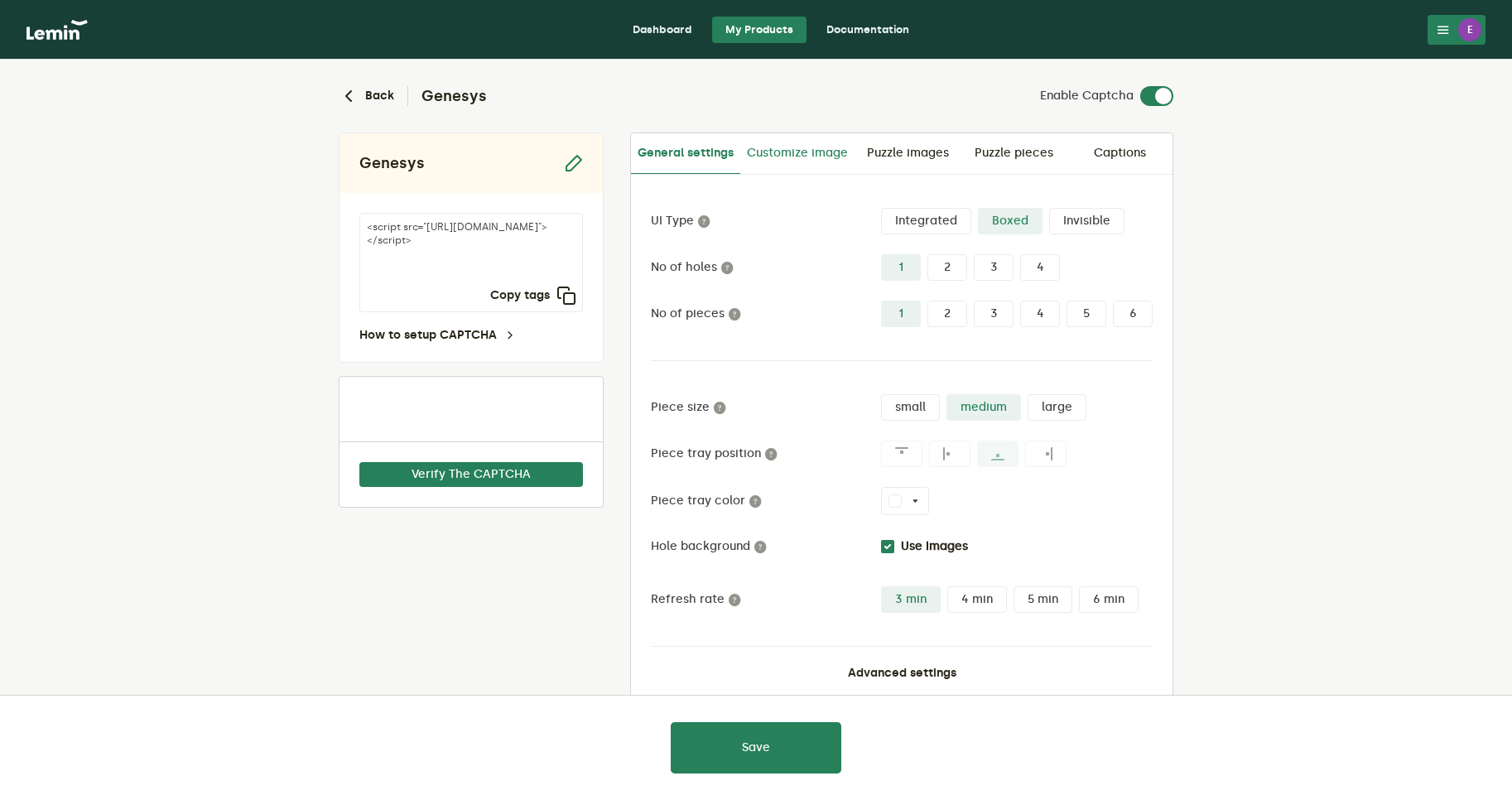
click at [800, 160] on link "Customize image" at bounding box center [798, 153] width 114 height 39
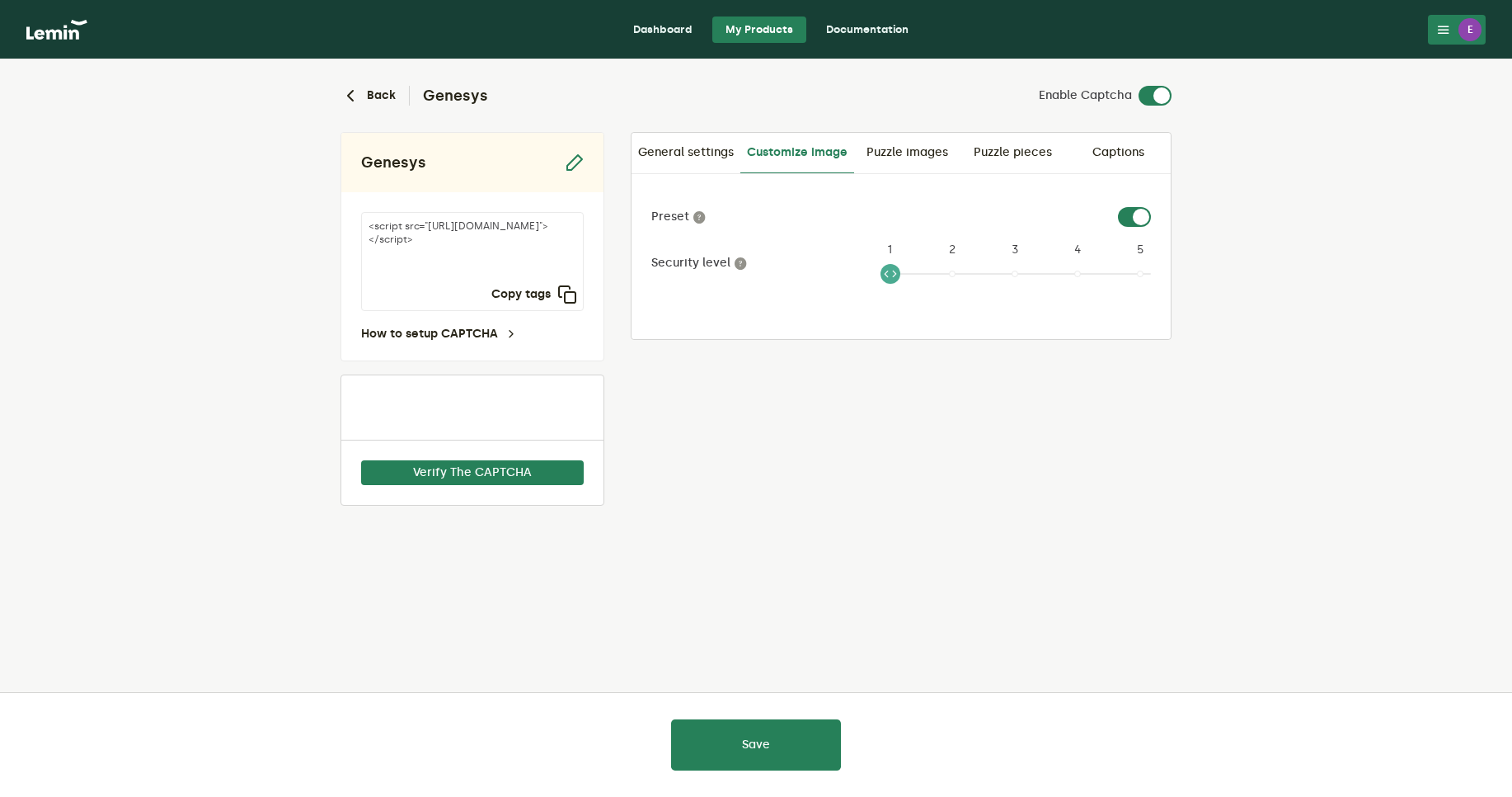
click at [1151, 207] on label at bounding box center [1151, 207] width 0 height 0
click at [1122, 220] on input "checkbox" at bounding box center [1128, 217] width 20 height 20
checkbox input "false"
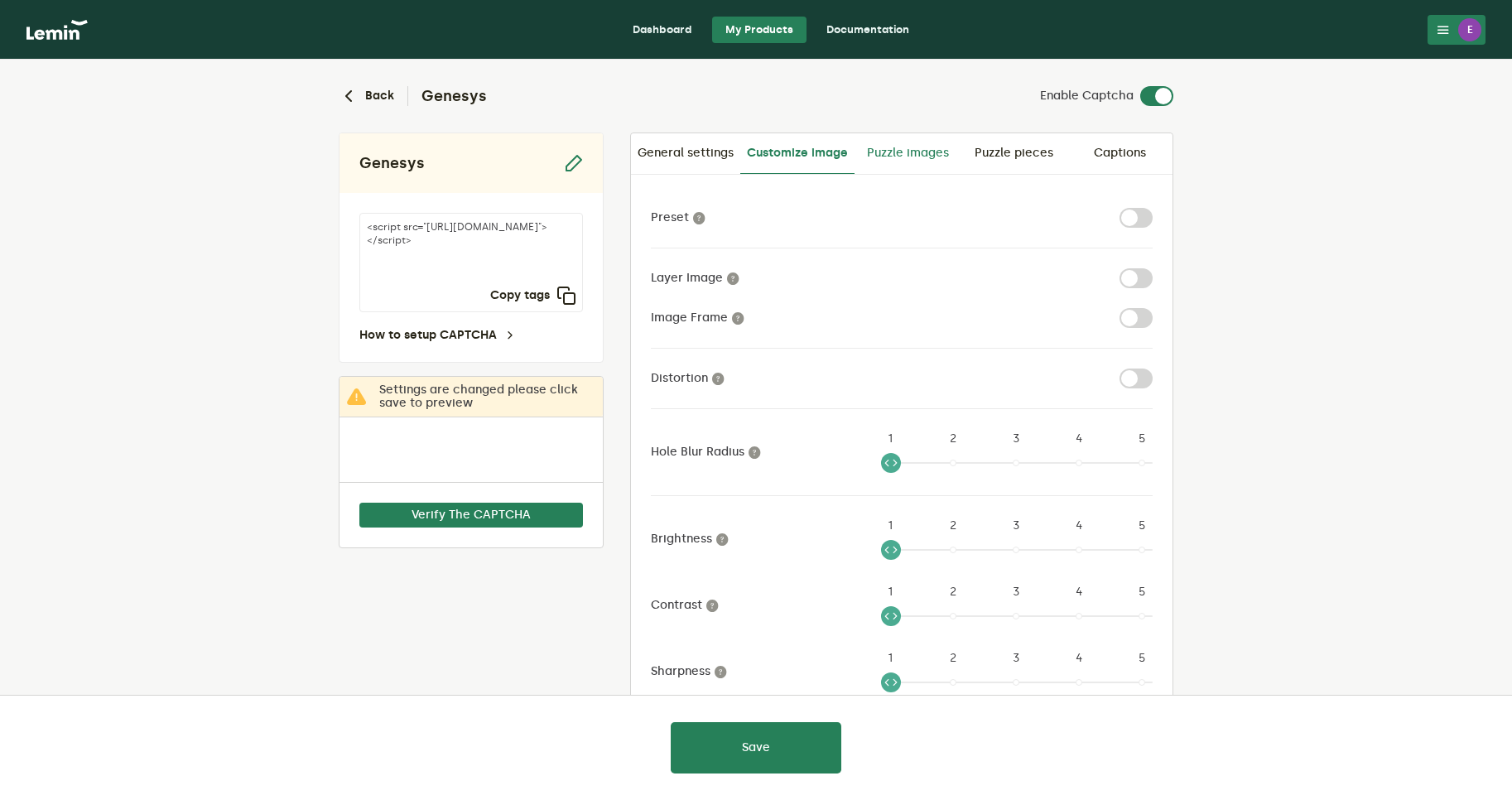
click at [904, 159] on link "Puzzle images" at bounding box center [908, 153] width 106 height 39
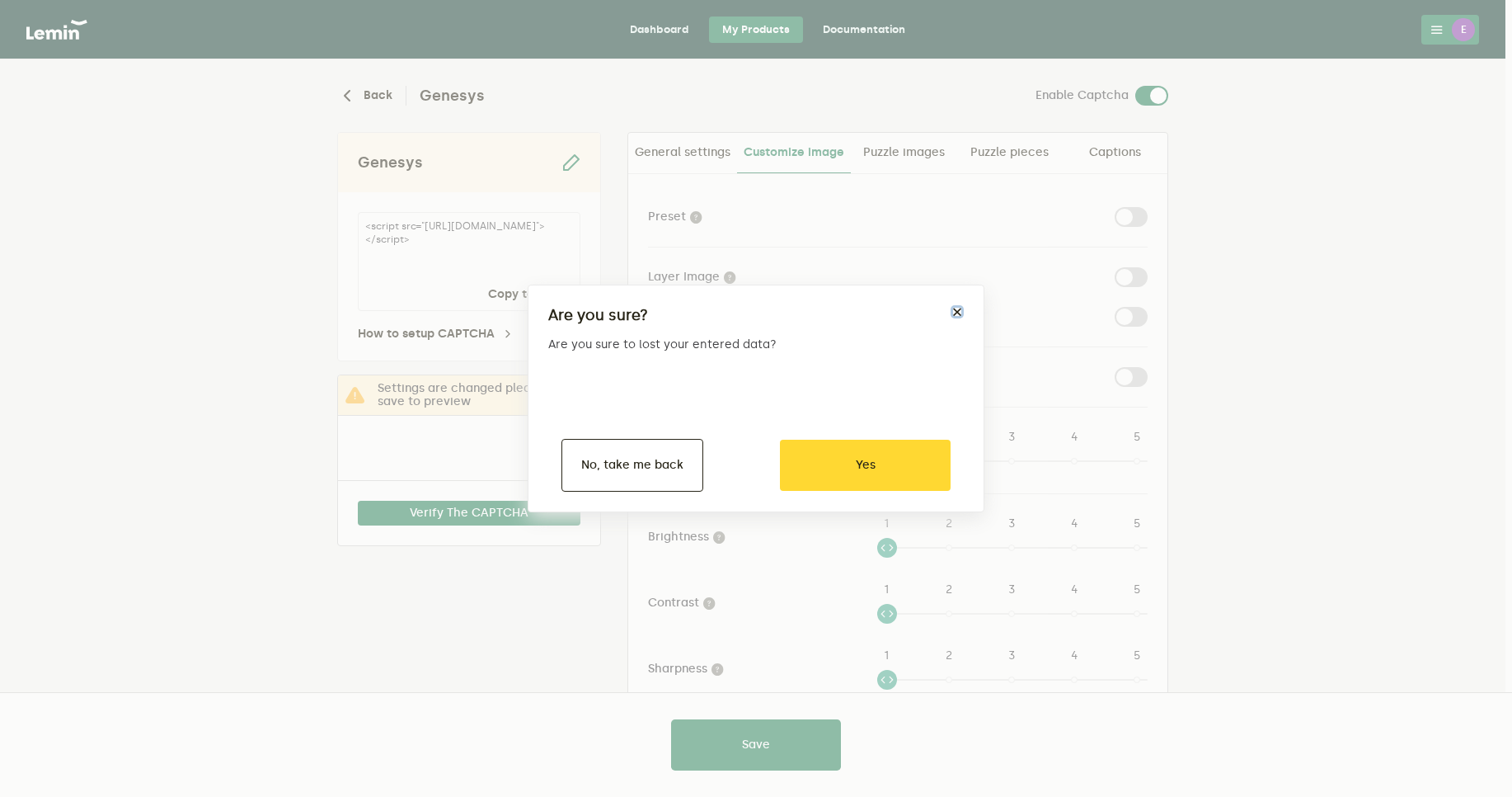
click at [952, 309] on button "×" at bounding box center [957, 312] width 13 height 13
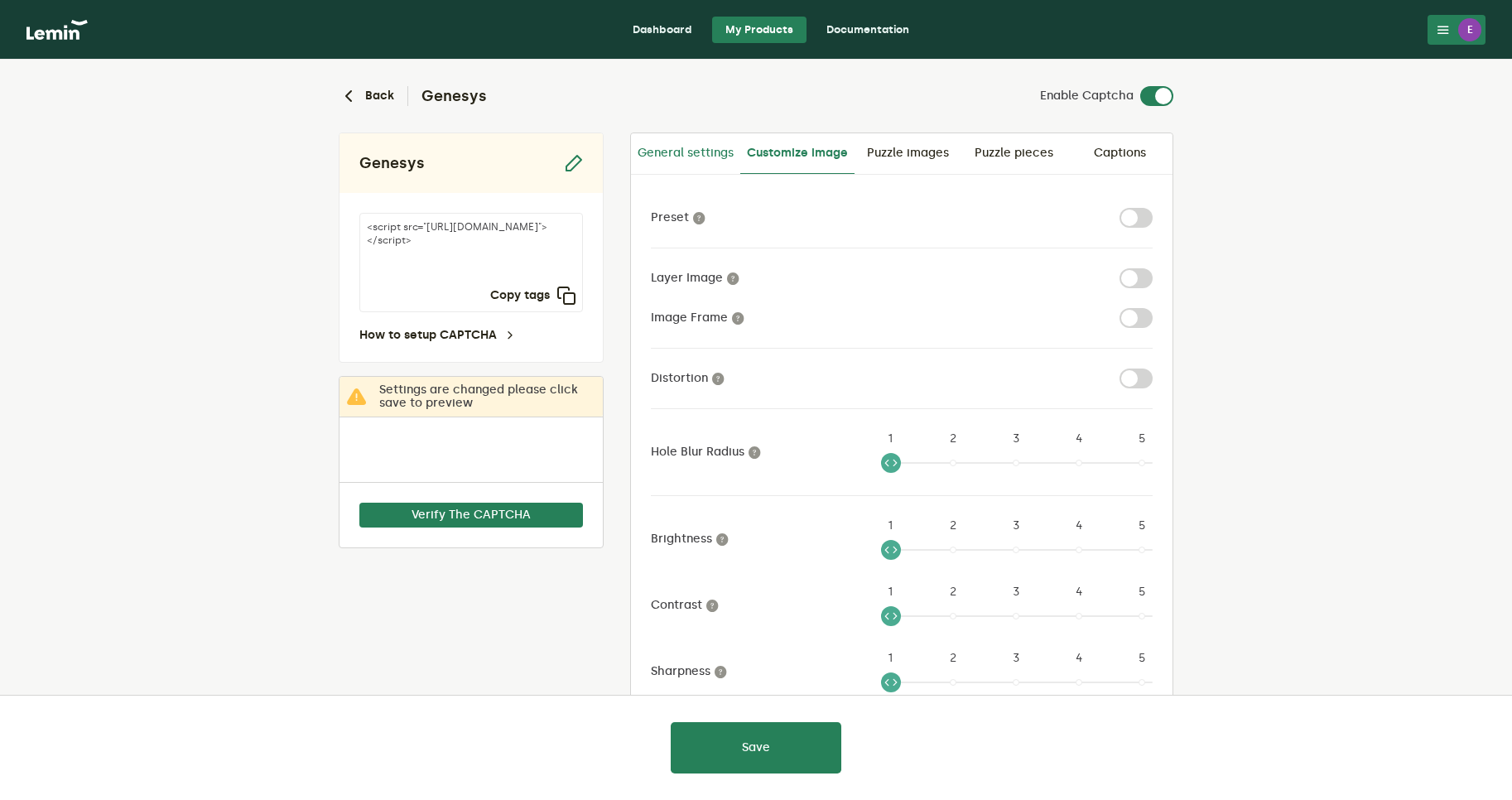
click at [687, 166] on link "General settings" at bounding box center [686, 153] width 109 height 39
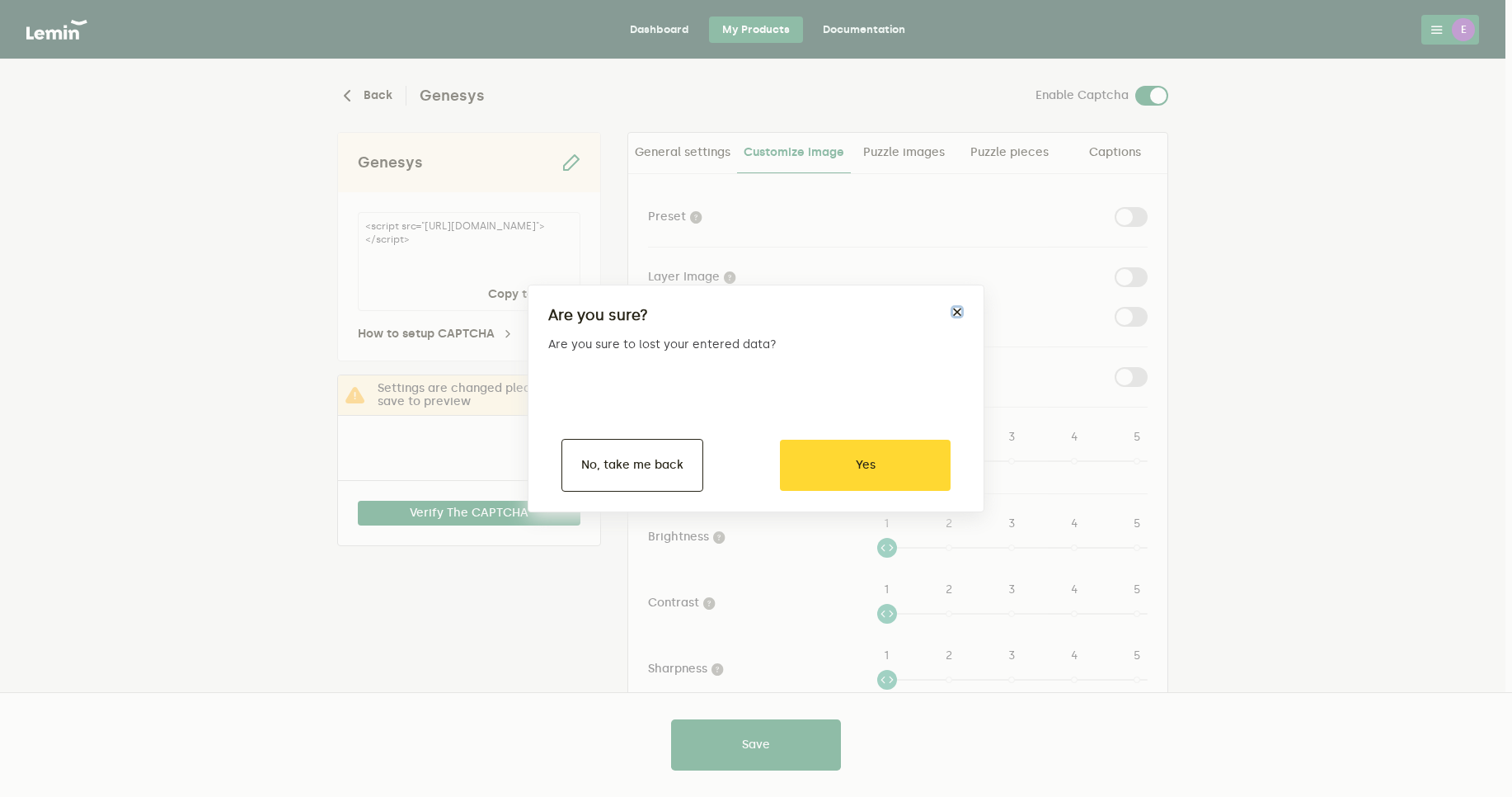
click at [961, 310] on button "×" at bounding box center [957, 312] width 13 height 13
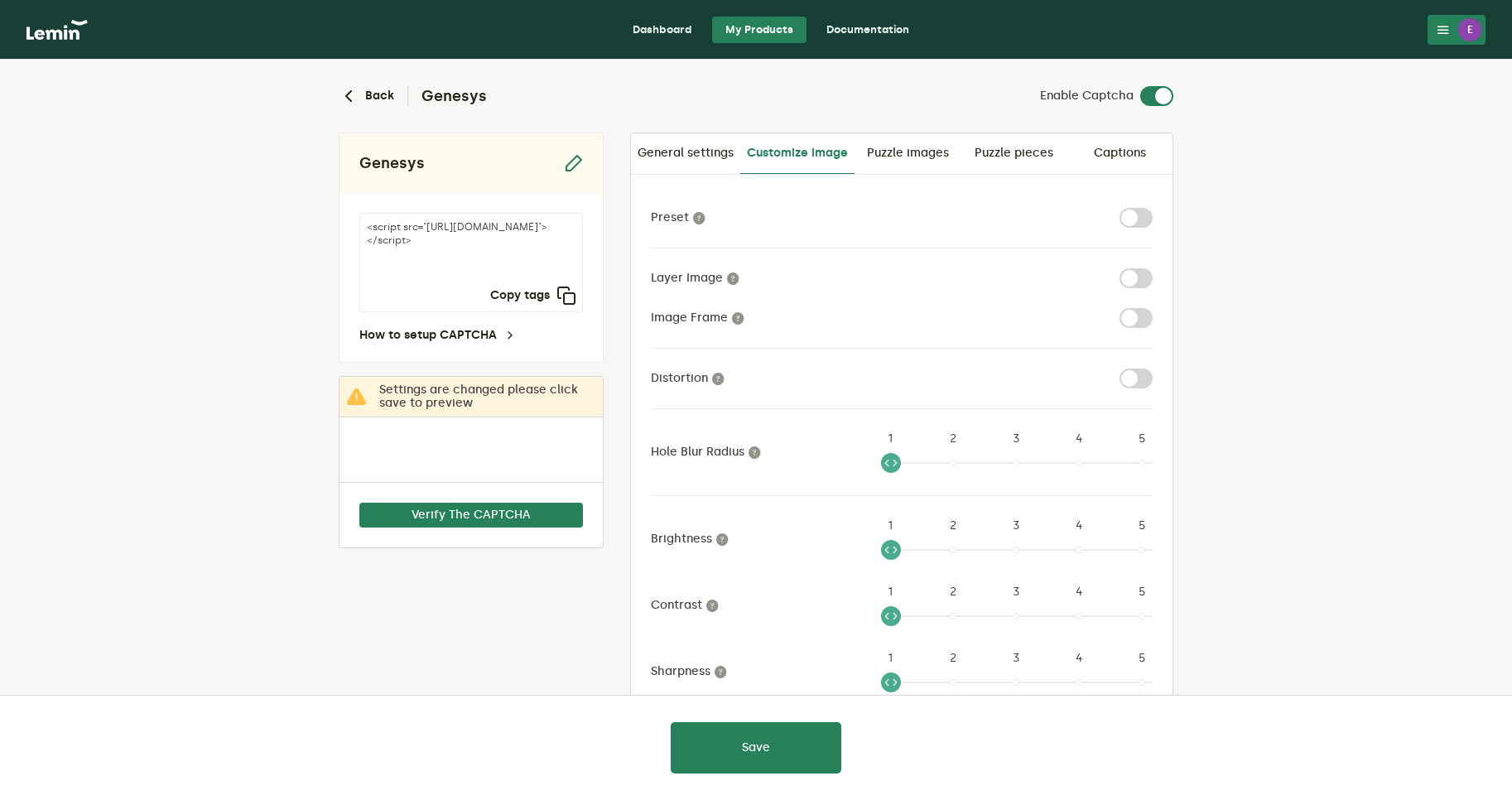
click at [664, 29] on link "Dashboard" at bounding box center [662, 30] width 86 height 27
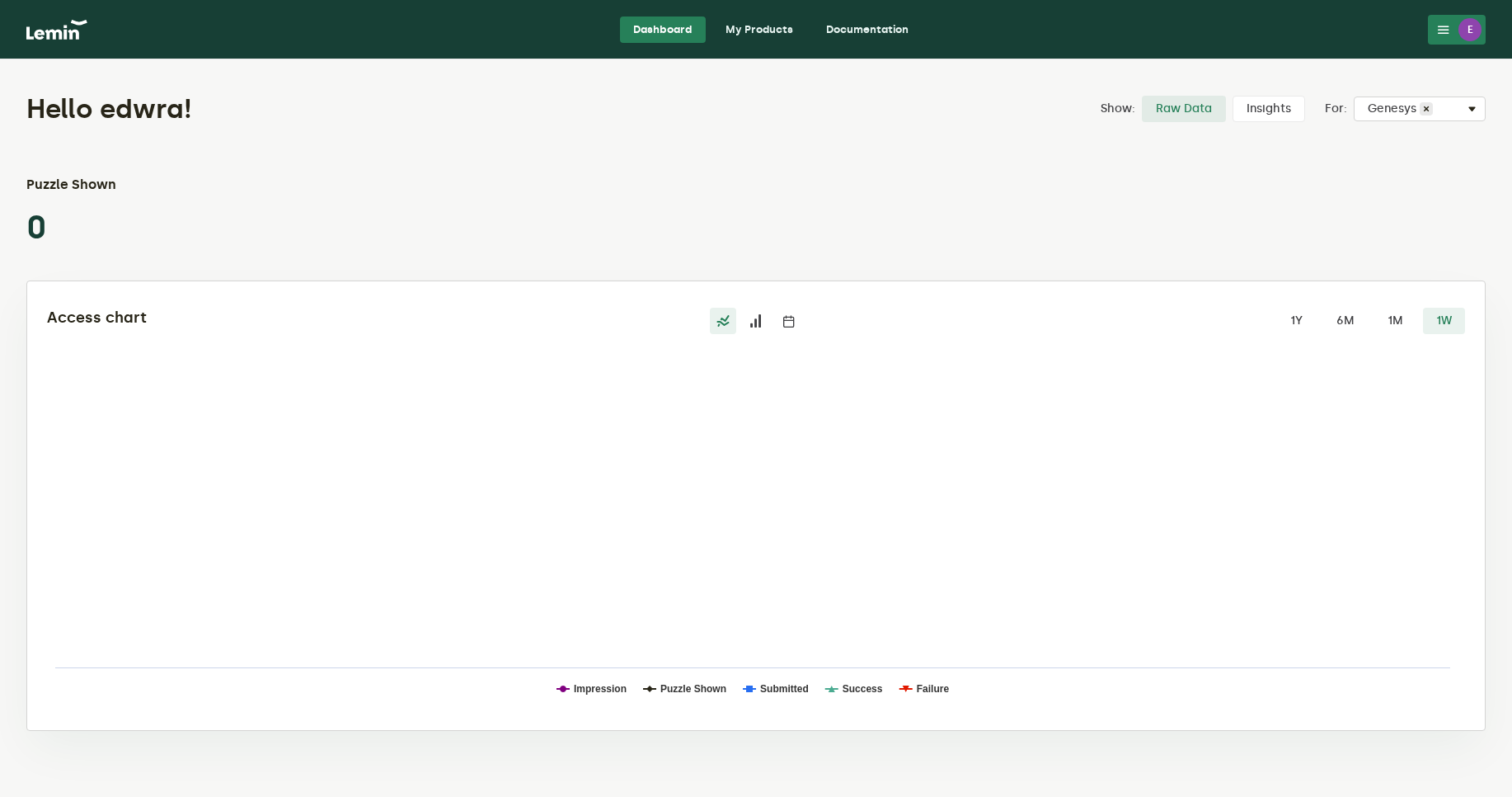
click at [751, 26] on link "My Products" at bounding box center [759, 30] width 94 height 27
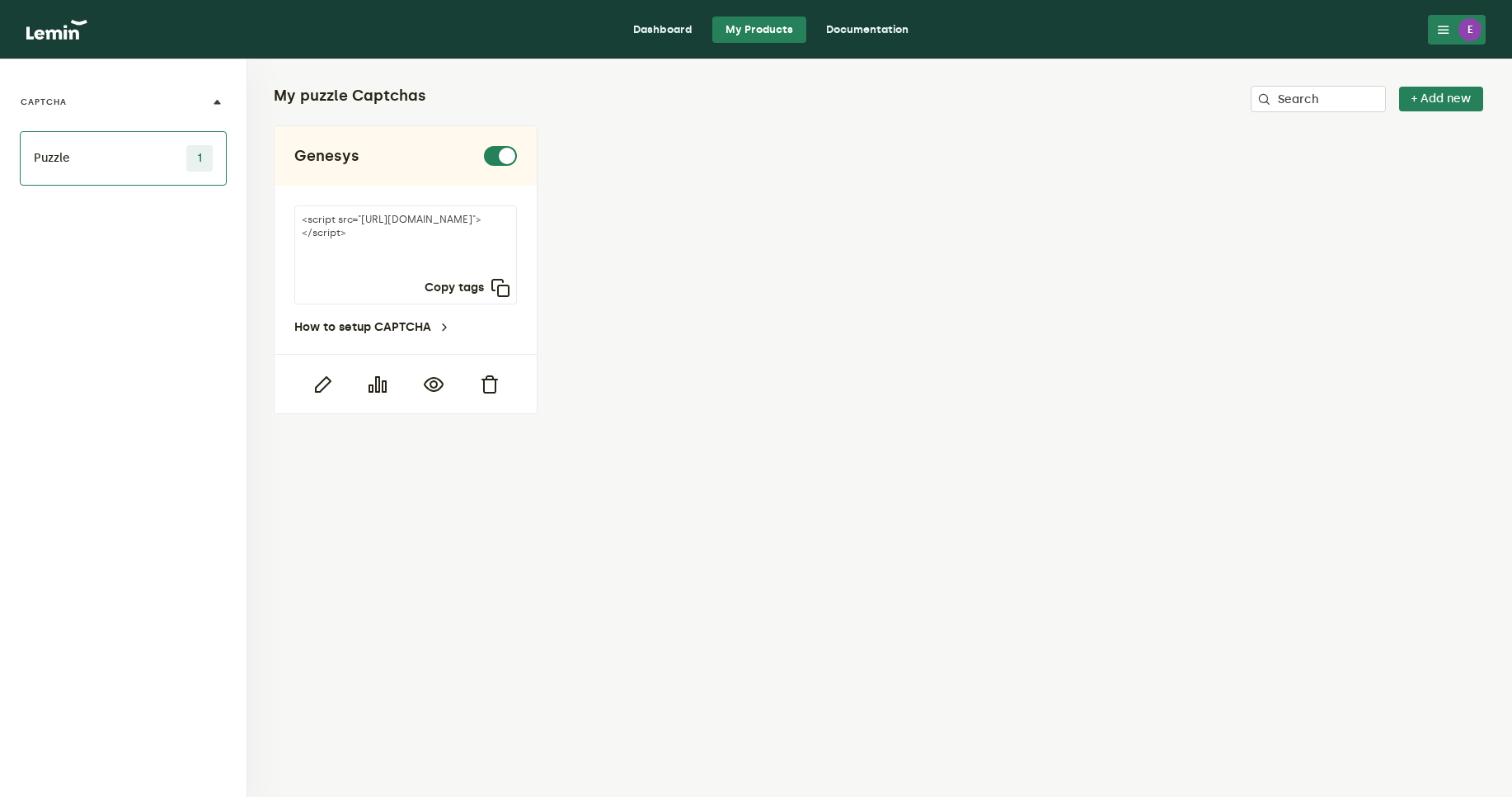
click at [669, 33] on link "Dashboard" at bounding box center [663, 30] width 85 height 27
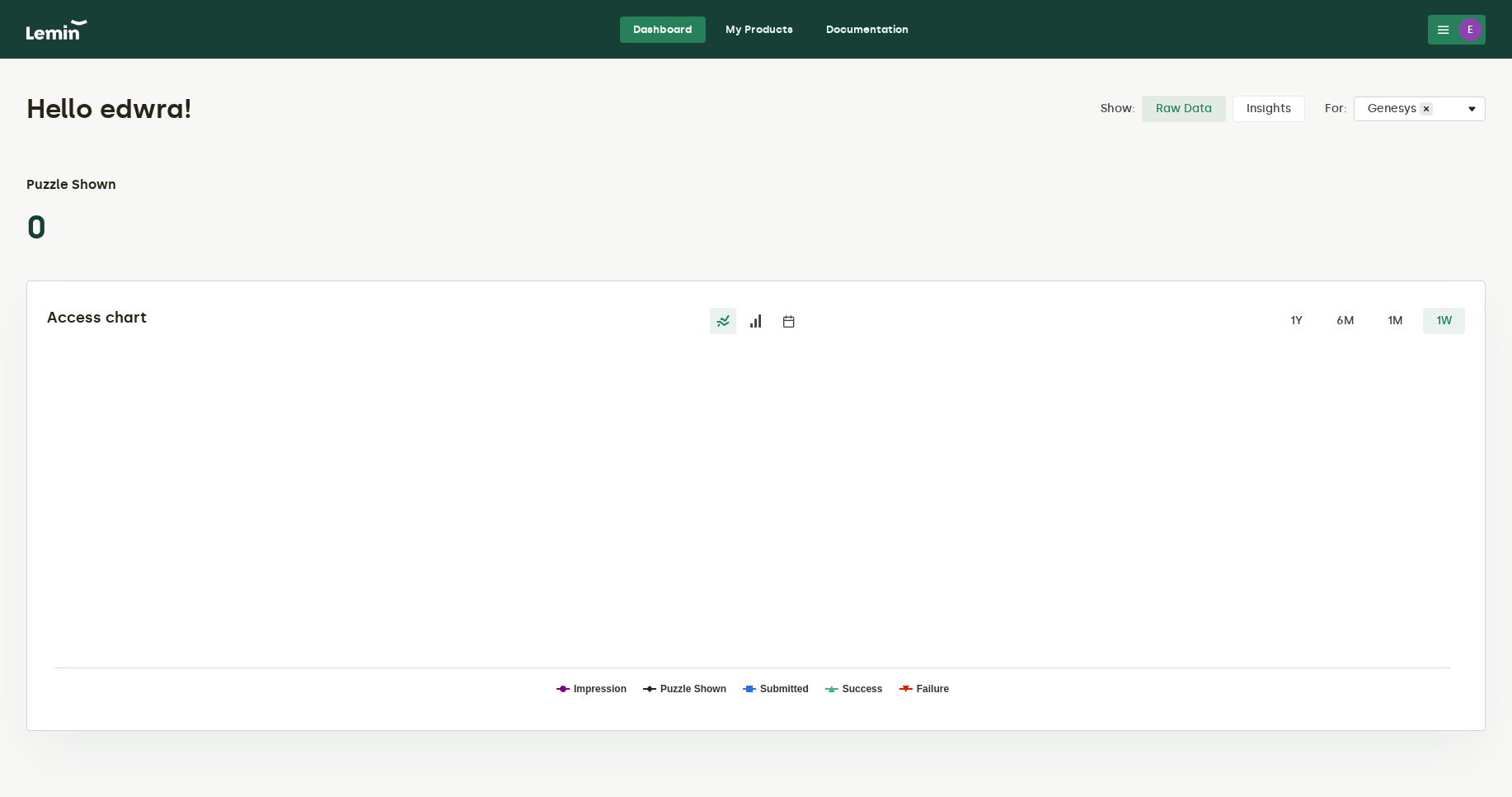
click at [729, 34] on link "My Products" at bounding box center [759, 30] width 94 height 27
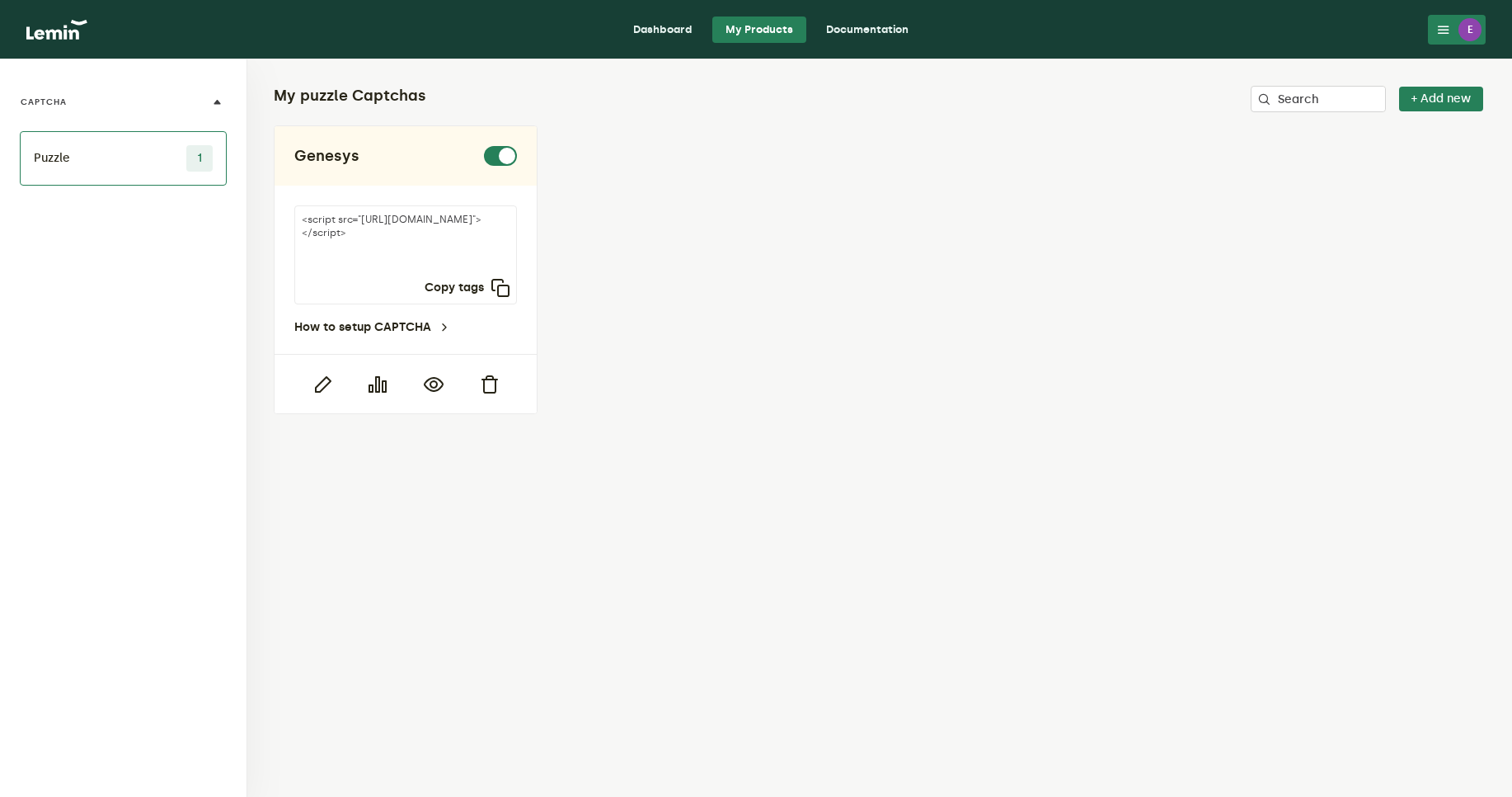
click at [113, 165] on li "Puzzle 1" at bounding box center [123, 158] width 207 height 54
click at [1320, 97] on input "Search" at bounding box center [1319, 99] width 136 height 27
click at [850, 31] on link "Documentation" at bounding box center [868, 30] width 109 height 27
click at [1355, 108] on input "Search" at bounding box center [1319, 99] width 136 height 27
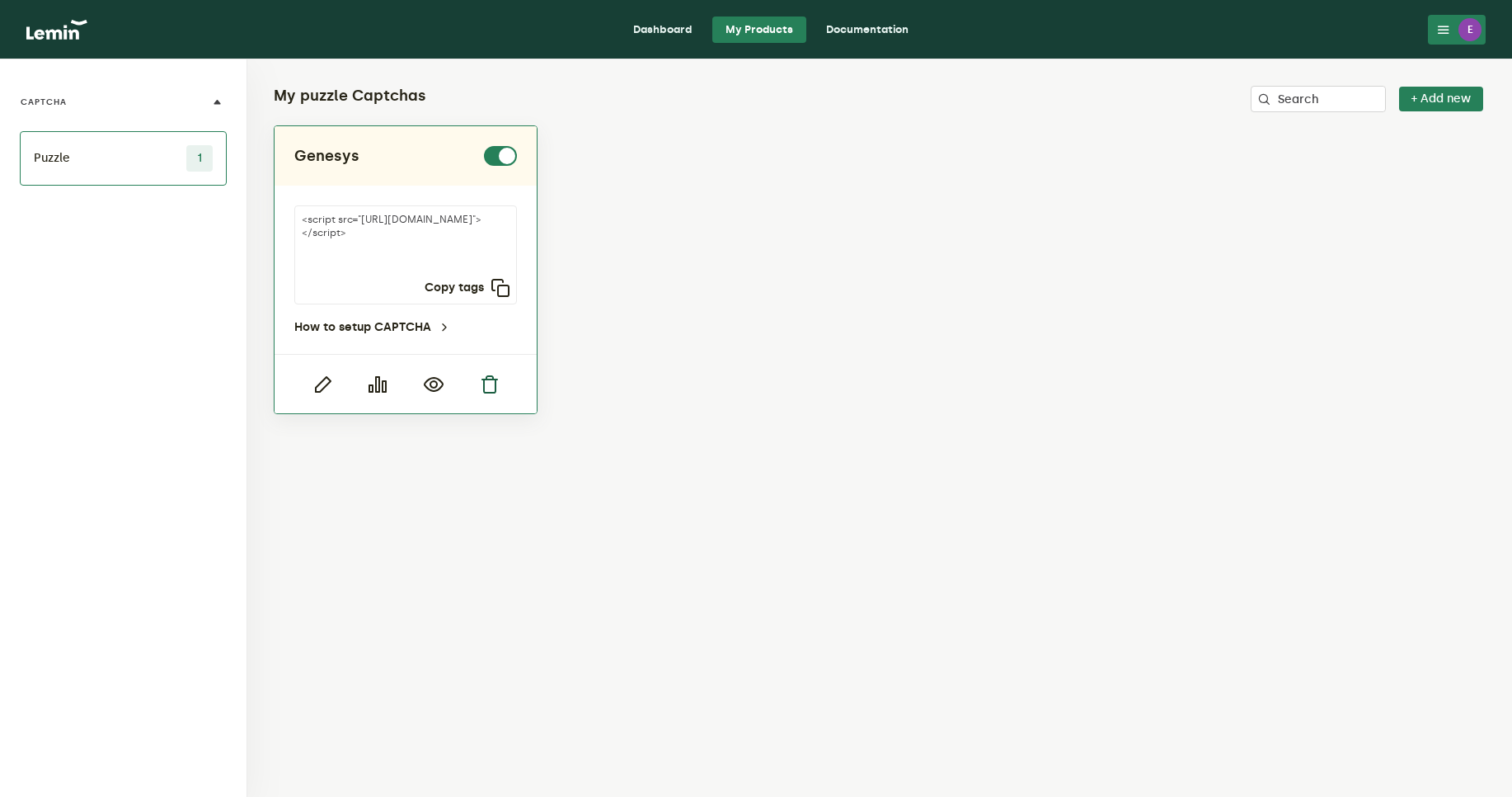
click at [491, 384] on icon "button" at bounding box center [489, 384] width 20 height 20
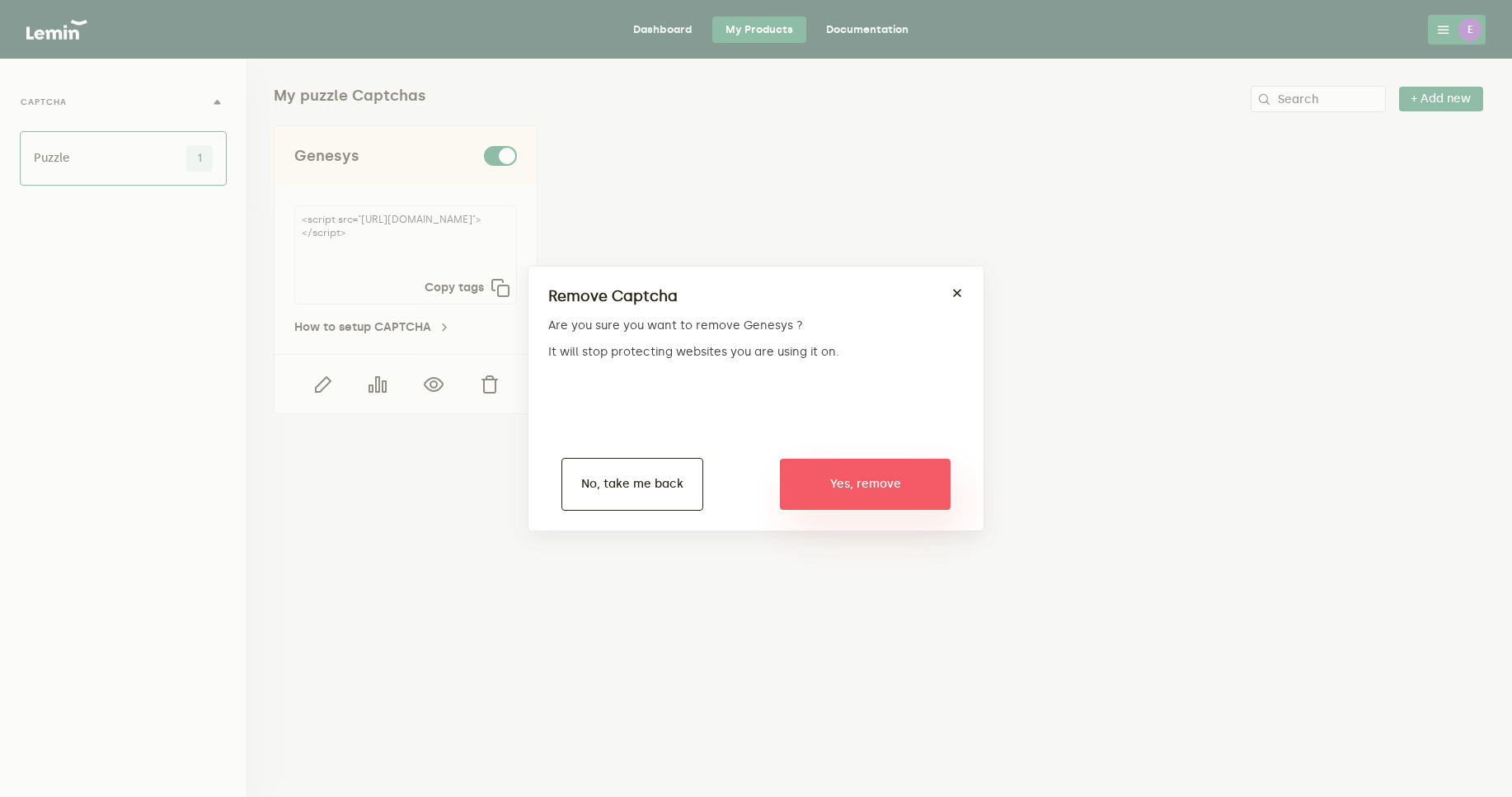
click at [861, 490] on button "Yes, remove" at bounding box center [865, 484] width 171 height 51
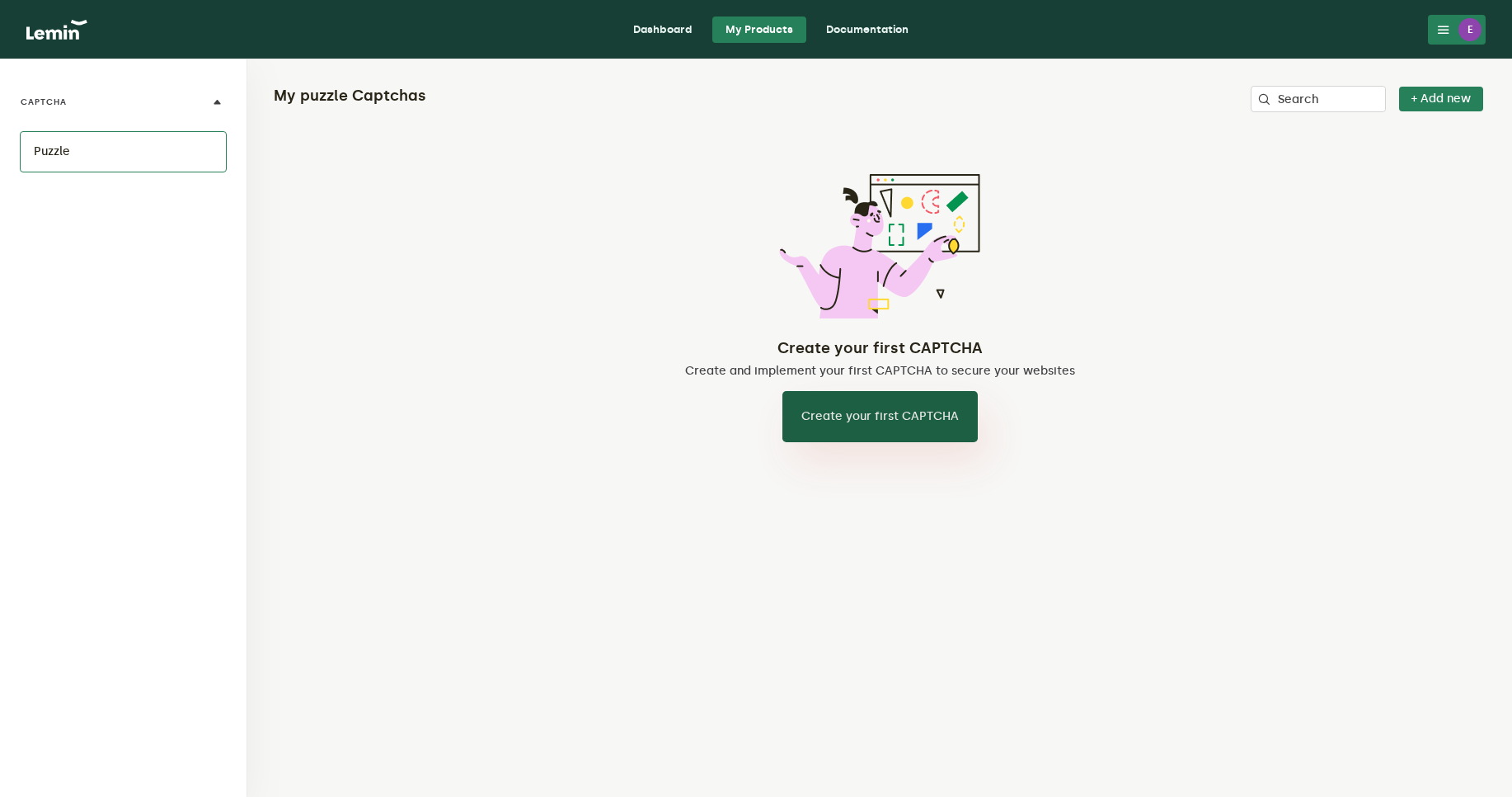
click at [954, 407] on button "Create your first CAPTCHA" at bounding box center [880, 416] width 196 height 51
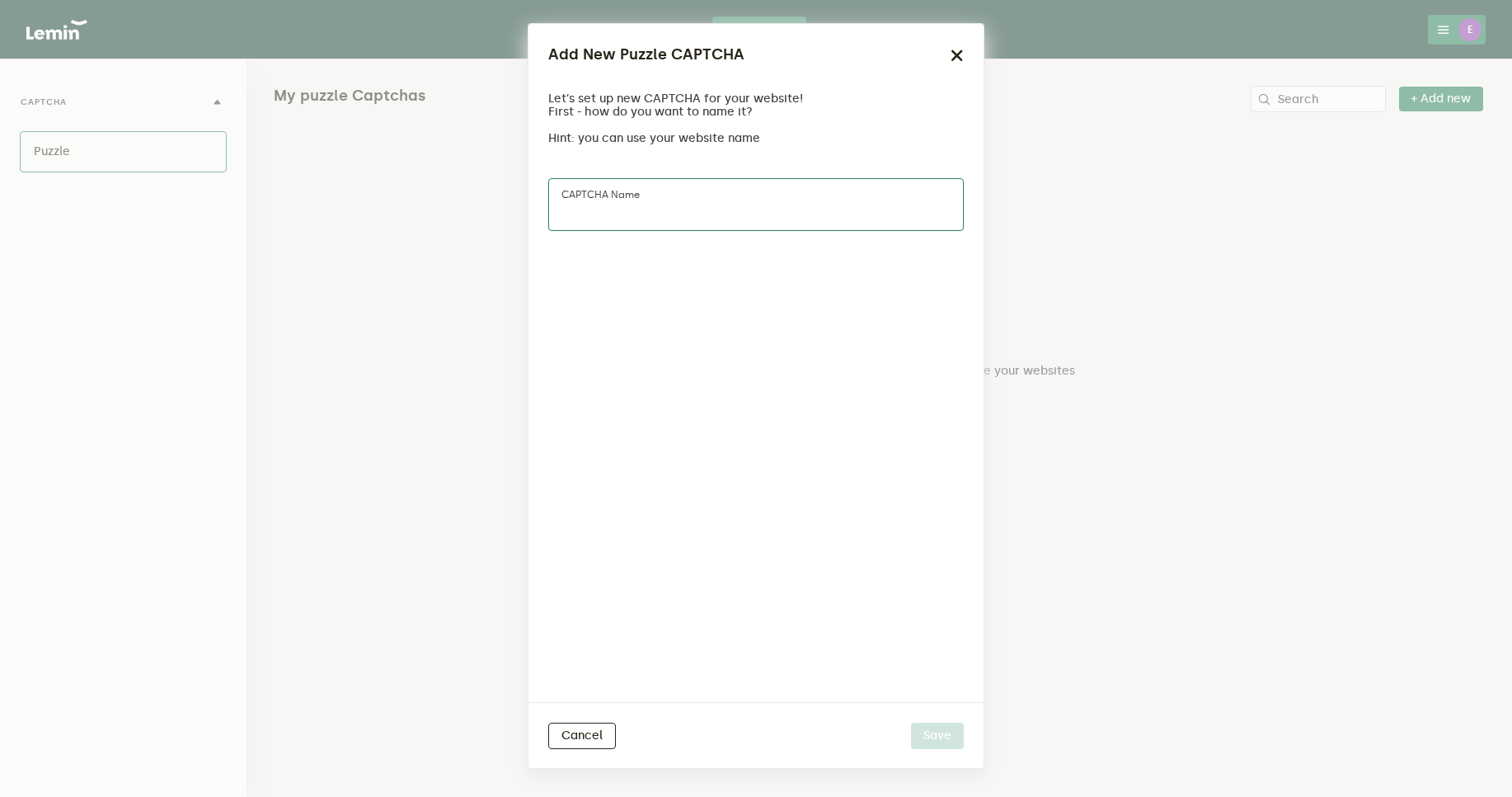
click at [696, 212] on input "CAPTCHA name" at bounding box center [756, 204] width 416 height 53
type input "genesys"
click at [943, 733] on button "Save" at bounding box center [937, 736] width 53 height 27
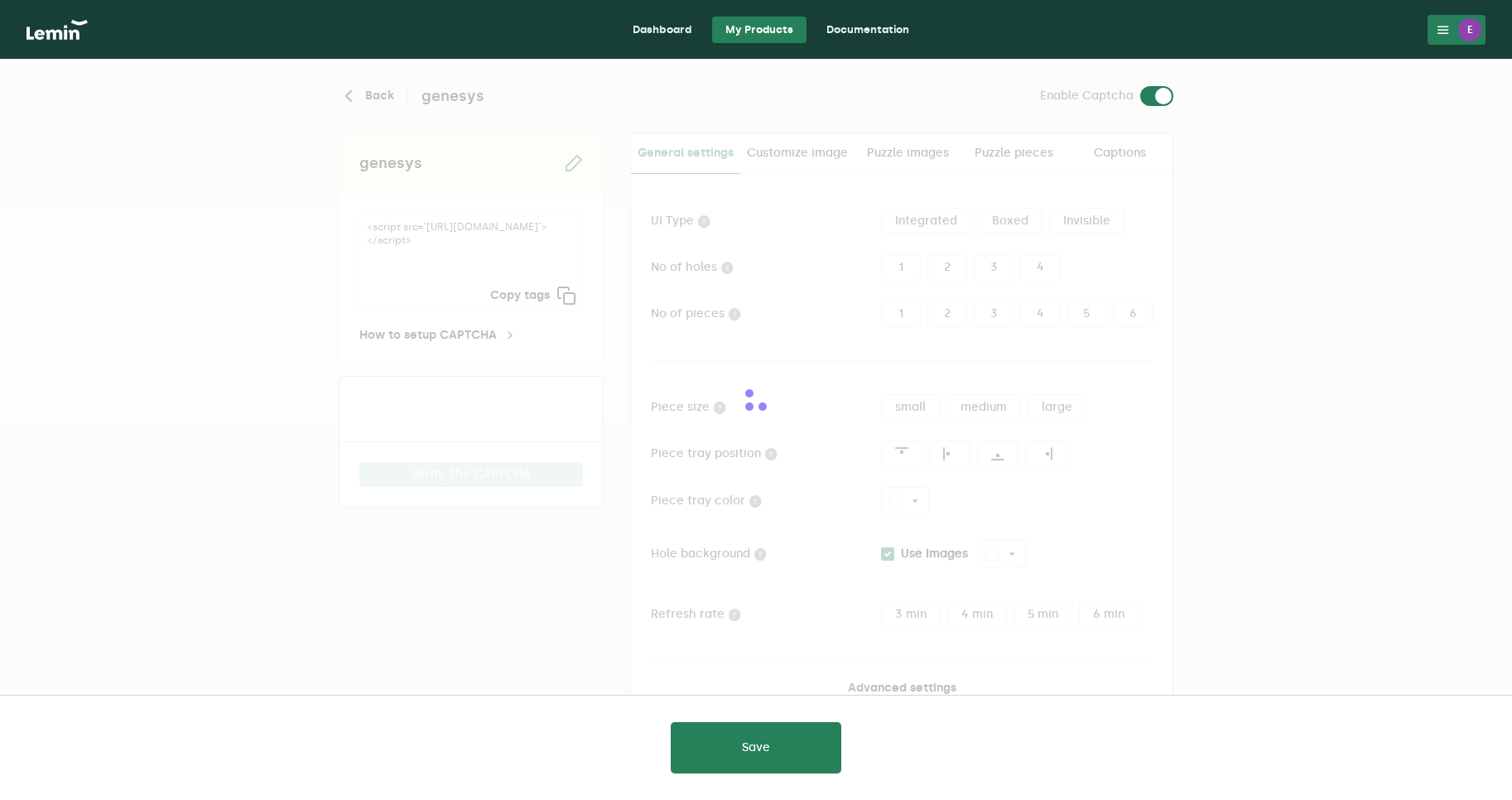
type input "white"
checkbox input "true"
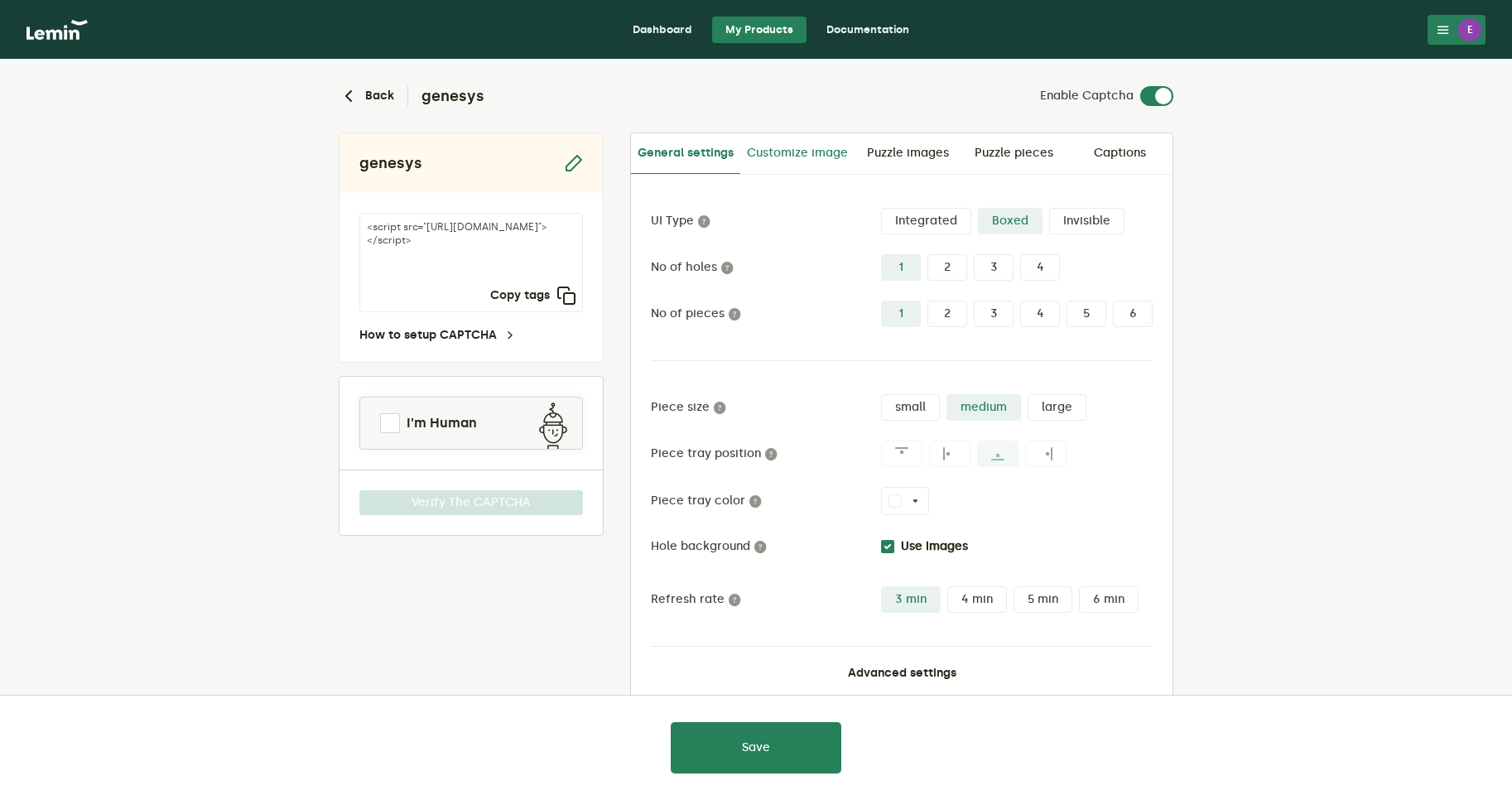
click at [813, 159] on link "Customize image" at bounding box center [798, 153] width 114 height 39
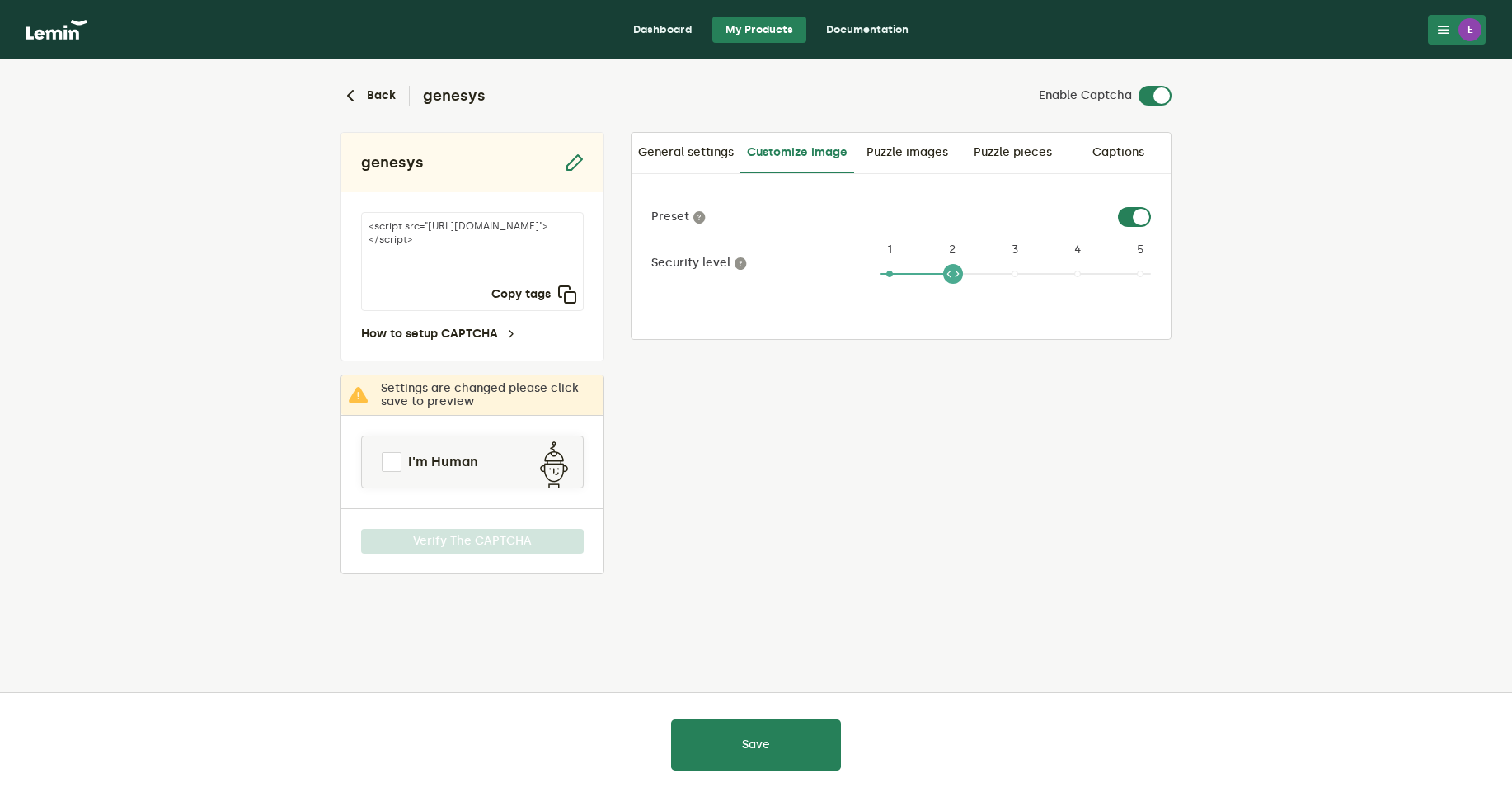
drag, startPoint x: 888, startPoint y: 276, endPoint x: 978, endPoint y: 280, distance: 90.1
click at [978, 280] on ngx-slider "2 1 2 3 4 5" at bounding box center [1015, 280] width 270 height 13
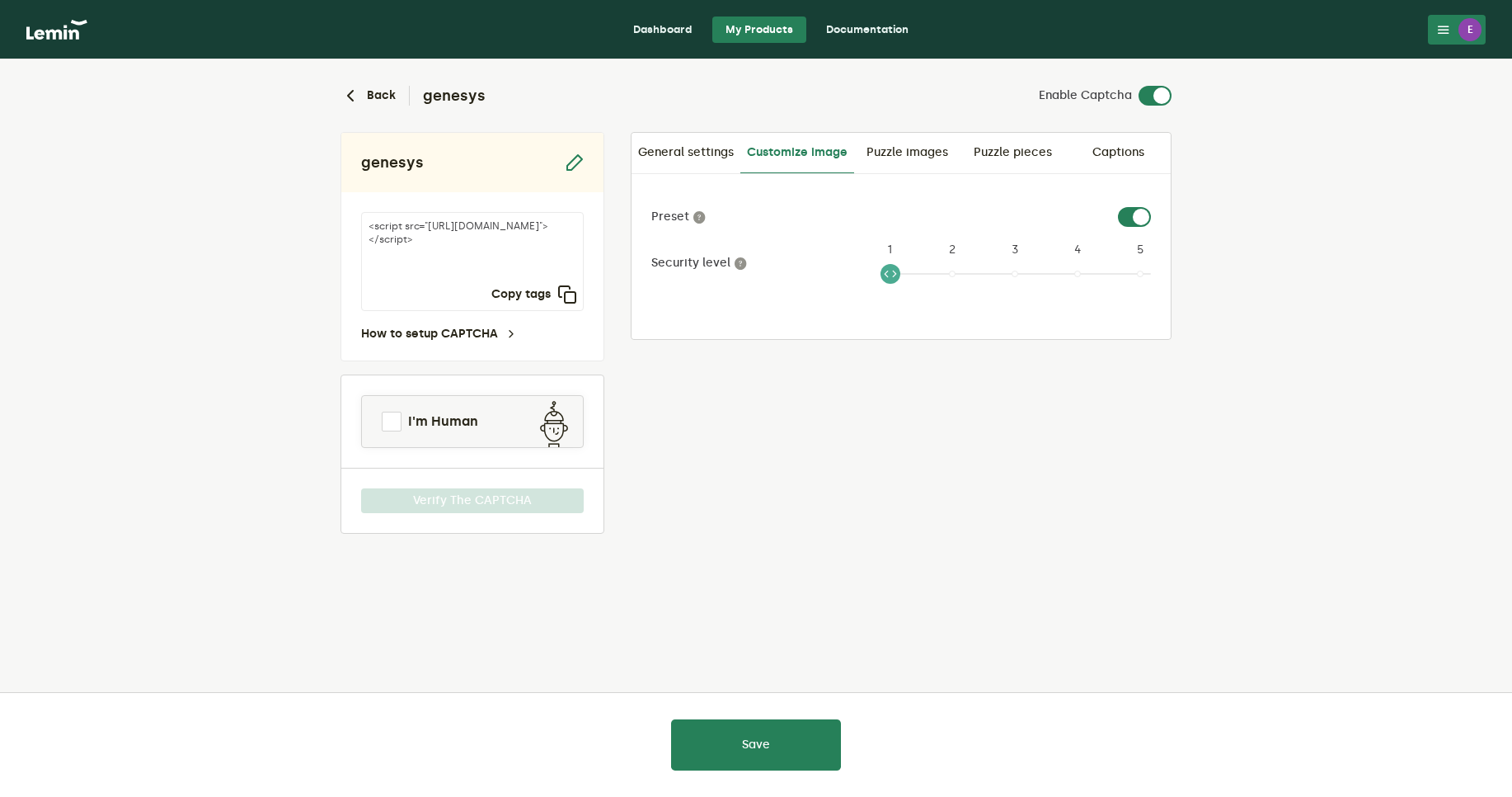
drag, startPoint x: 954, startPoint y: 272, endPoint x: 783, endPoint y: 273, distance: 171.0
click at [783, 273] on div "Security level 1 1 2 3 4 5" at bounding box center [900, 263] width 500 height 46
click at [396, 425] on span at bounding box center [392, 422] width 20 height 20
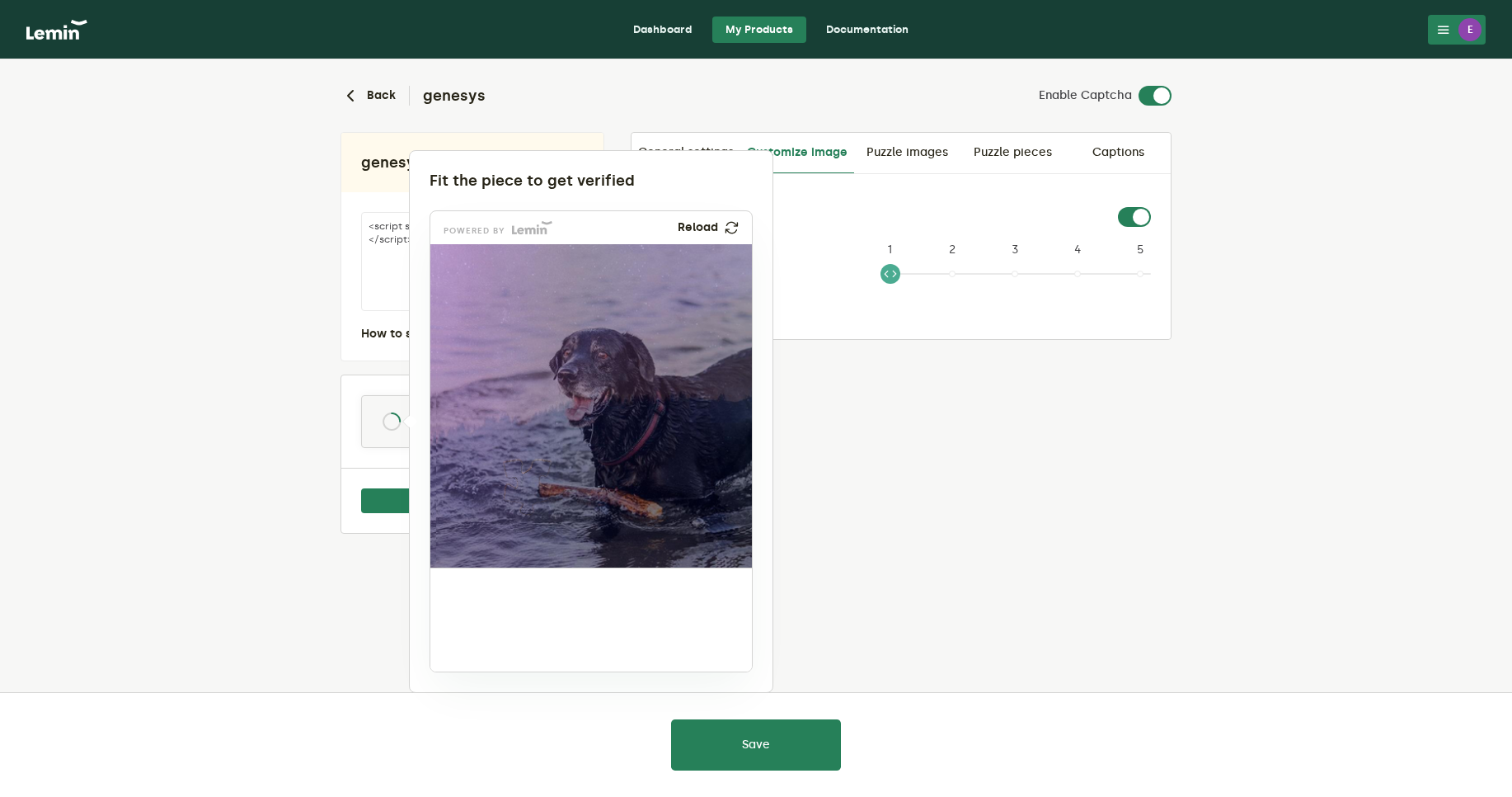
drag, startPoint x: 481, startPoint y: 620, endPoint x: 527, endPoint y: 486, distance: 141.7
click at [527, 486] on img at bounding box center [418, 596] width 534 height 323
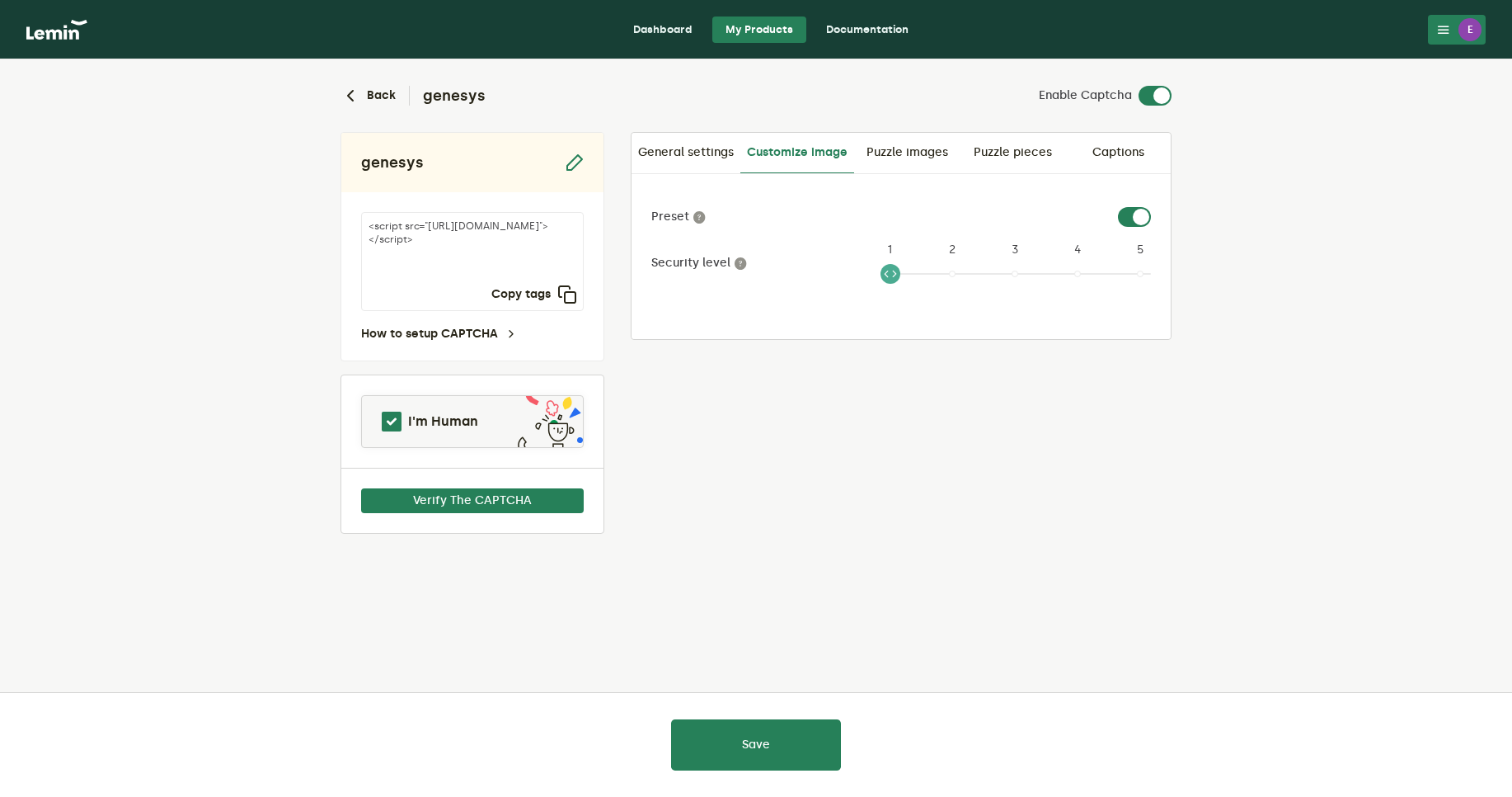
click at [1151, 207] on label at bounding box center [1151, 207] width 0 height 0
click at [1125, 218] on input "checkbox" at bounding box center [1128, 217] width 20 height 20
checkbox input "false"
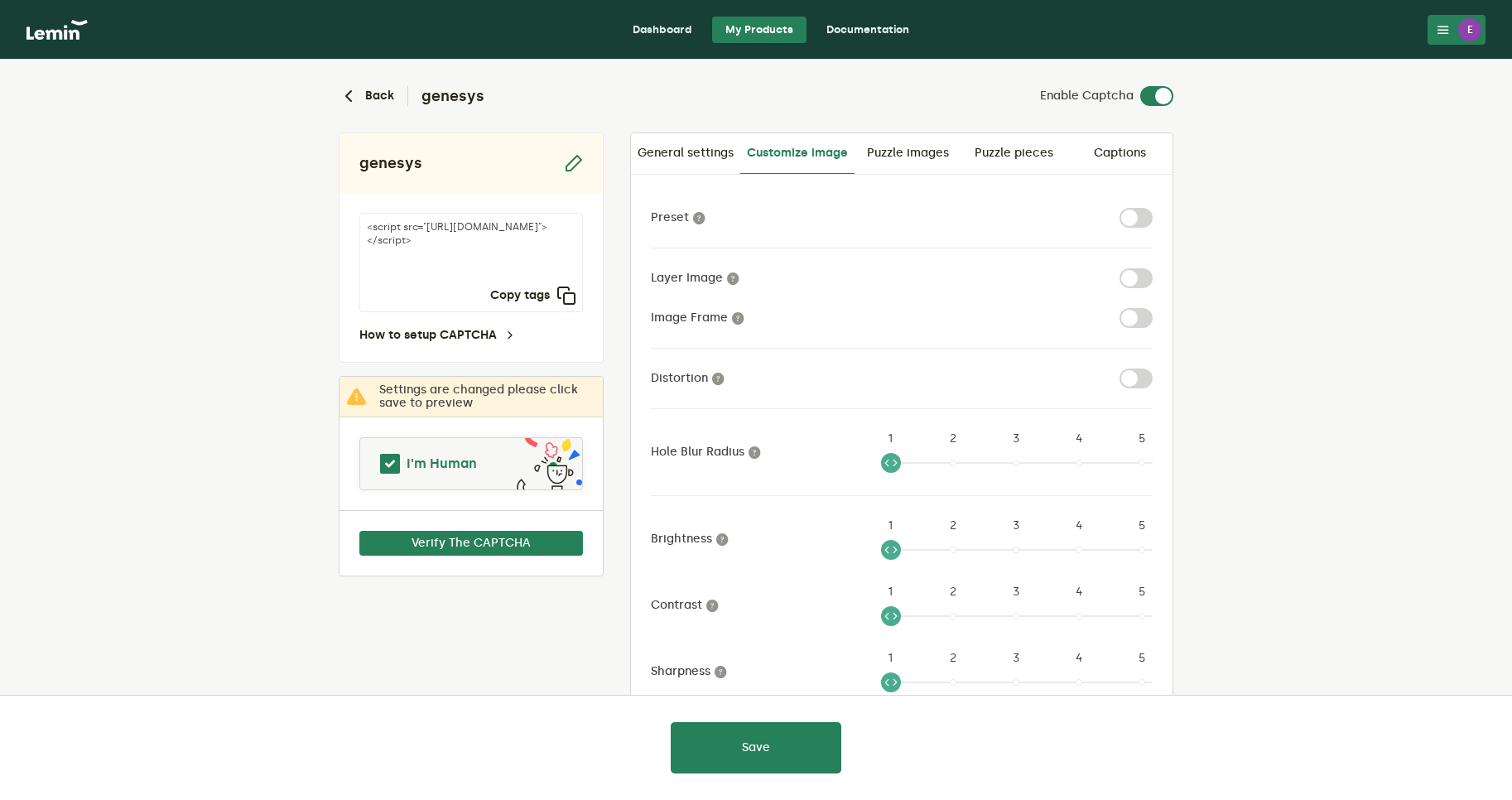
click at [398, 464] on span at bounding box center [390, 464] width 20 height 20
click at [1153, 268] on label at bounding box center [1153, 268] width 0 height 0
click at [1135, 282] on input "checkbox" at bounding box center [1130, 278] width 20 height 20
checkbox input "true"
click at [397, 462] on span at bounding box center [390, 464] width 24 height 24
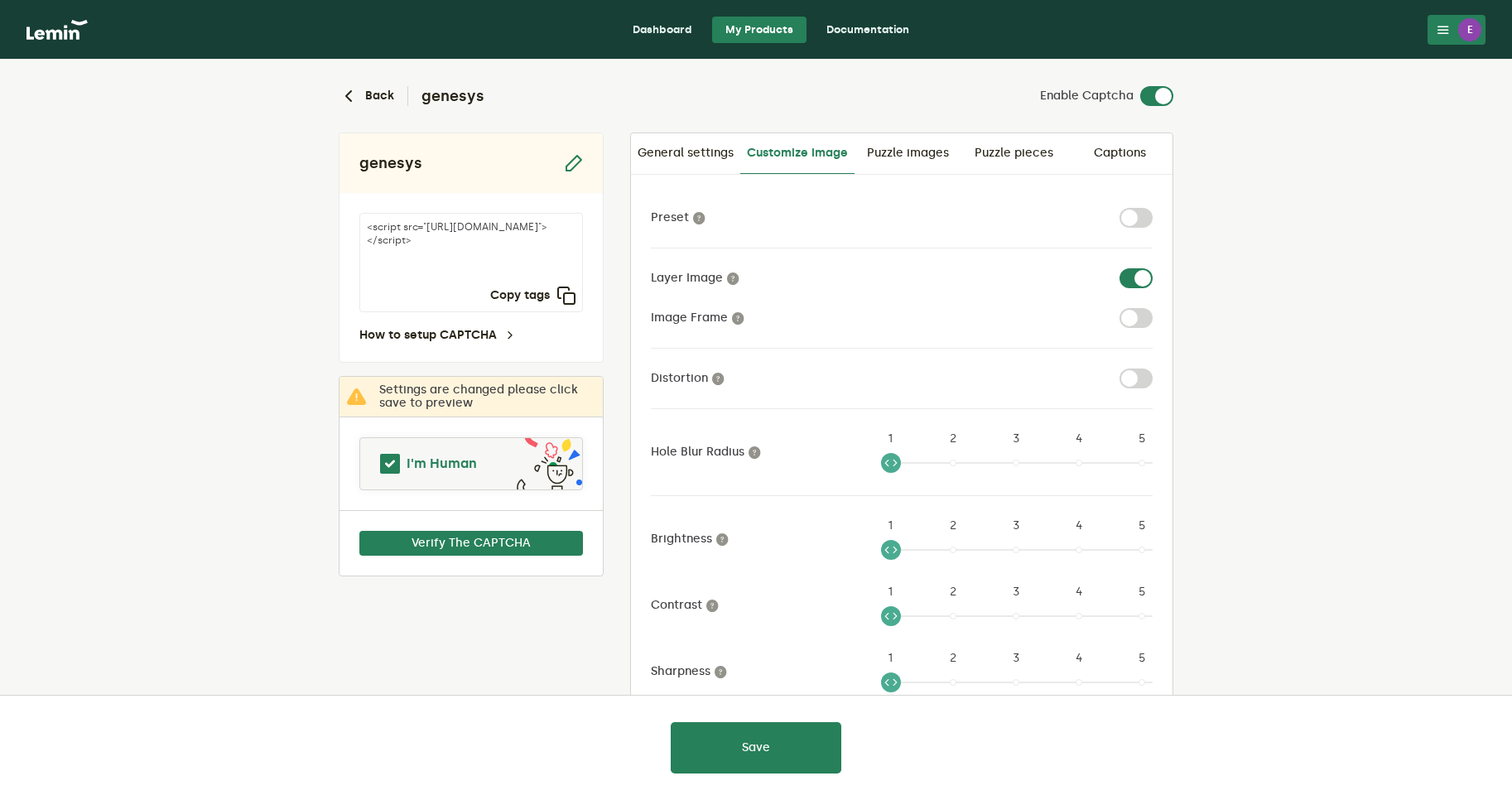
click at [395, 469] on span at bounding box center [390, 464] width 24 height 24
click at [908, 166] on link "Puzzle images" at bounding box center [908, 153] width 106 height 39
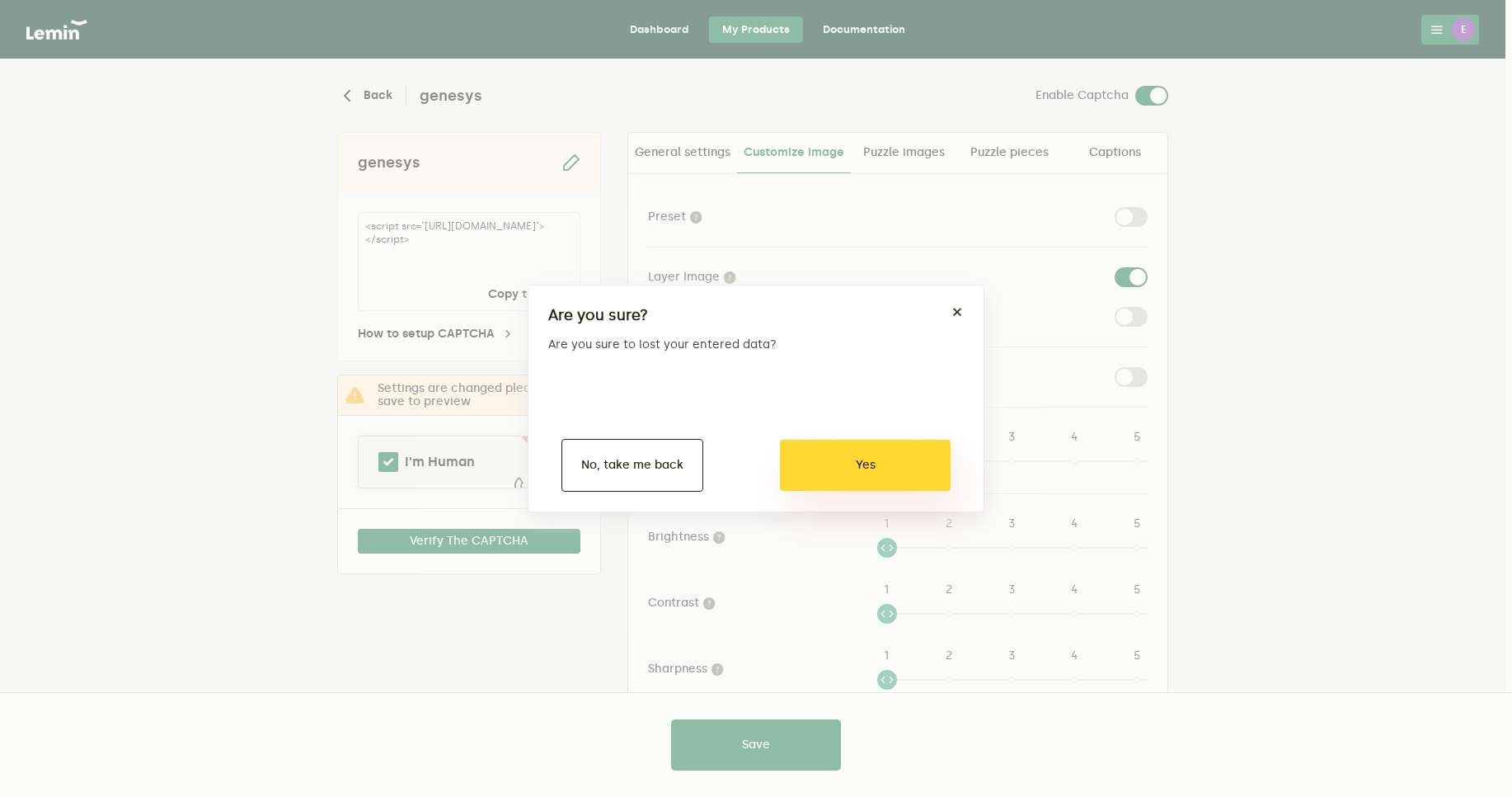
click at [876, 474] on button "Yes" at bounding box center [865, 465] width 171 height 51
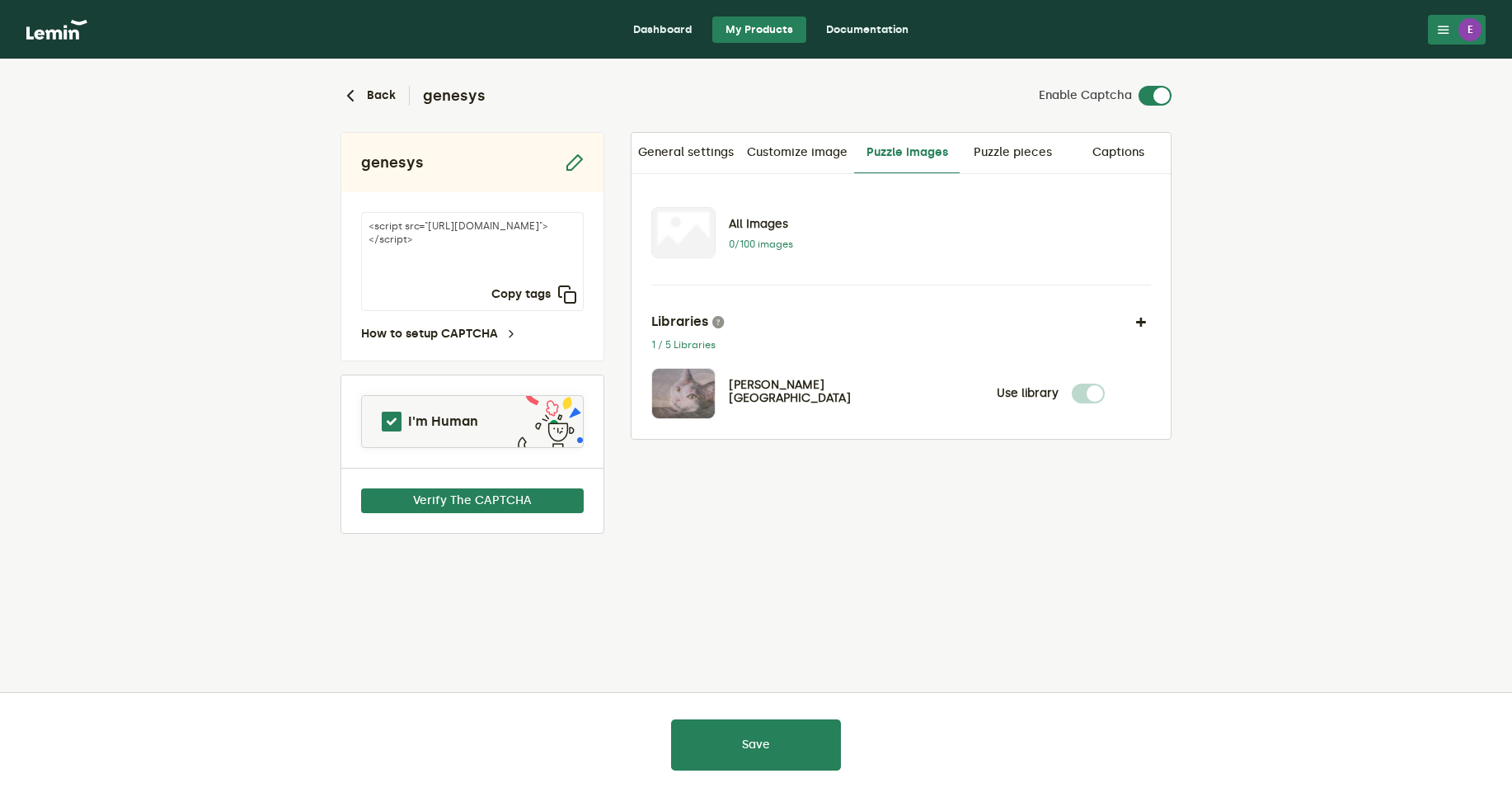
click at [1105, 383] on label at bounding box center [1105, 383] width 0 height 0
click at [688, 406] on img at bounding box center [683, 393] width 63 height 49
click at [705, 240] on button at bounding box center [683, 232] width 63 height 49
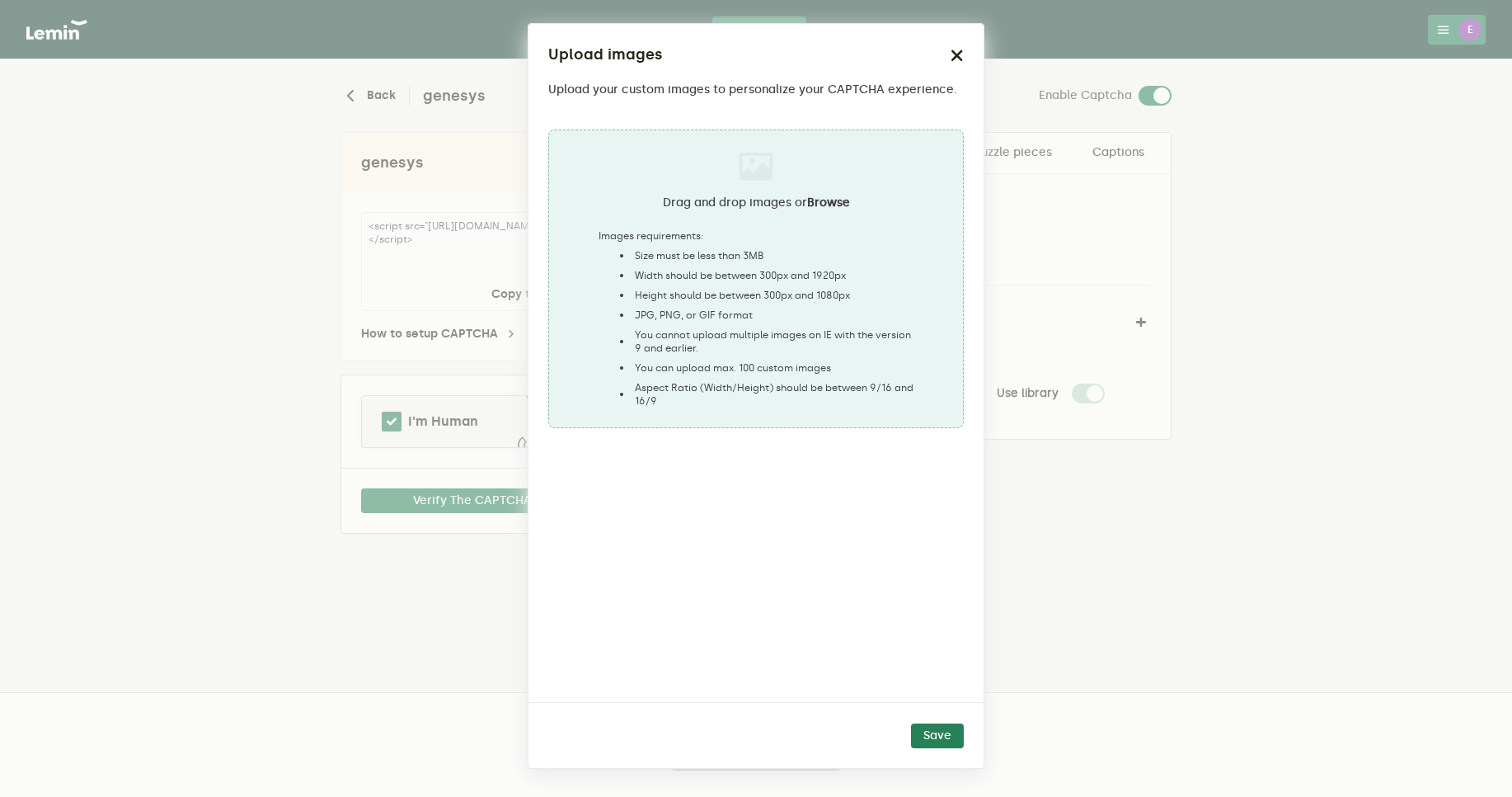
click at [956, 59] on icon "button" at bounding box center [957, 55] width 13 height 13
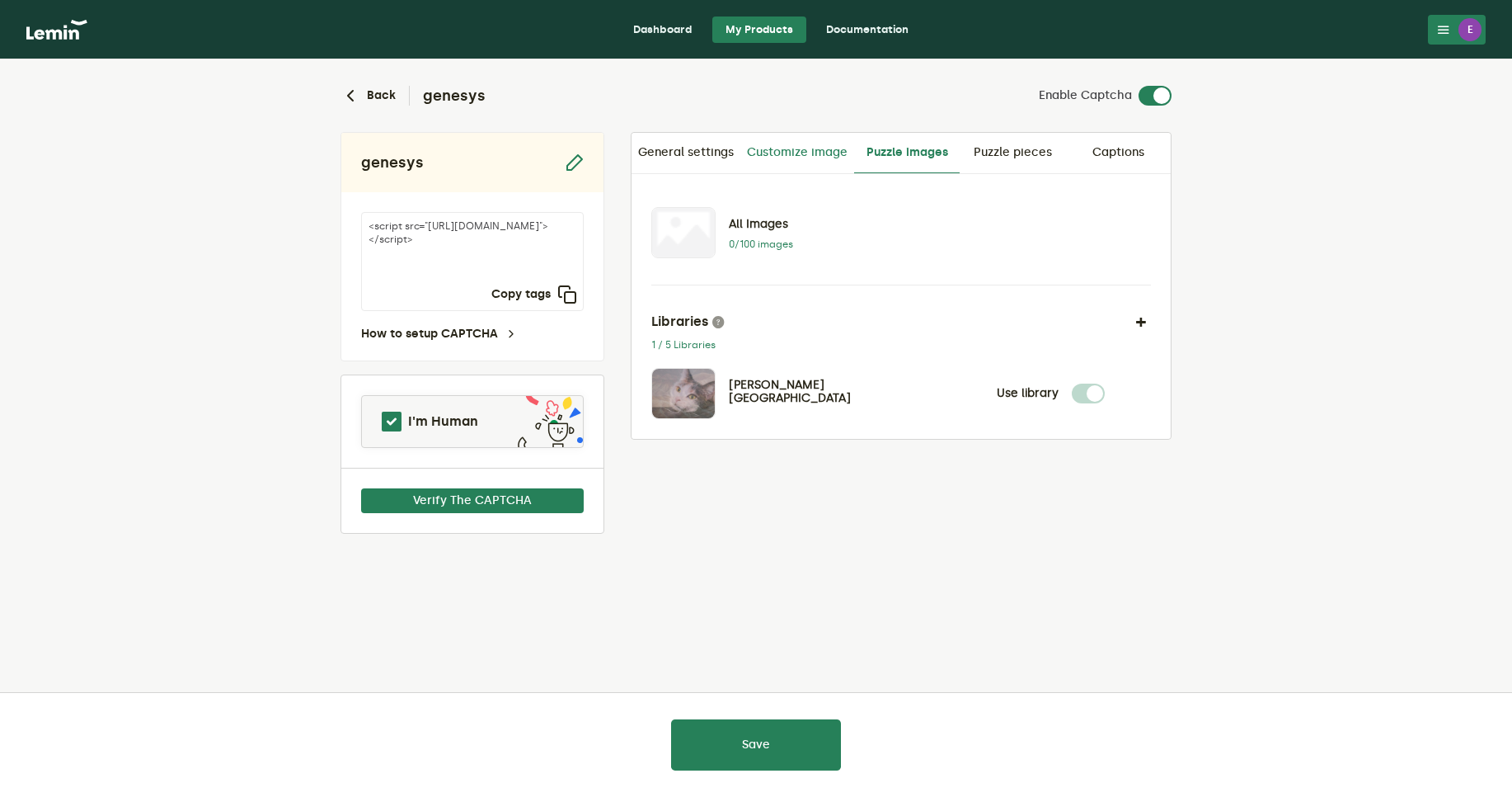
click at [816, 154] on link "Customize image" at bounding box center [797, 152] width 114 height 39
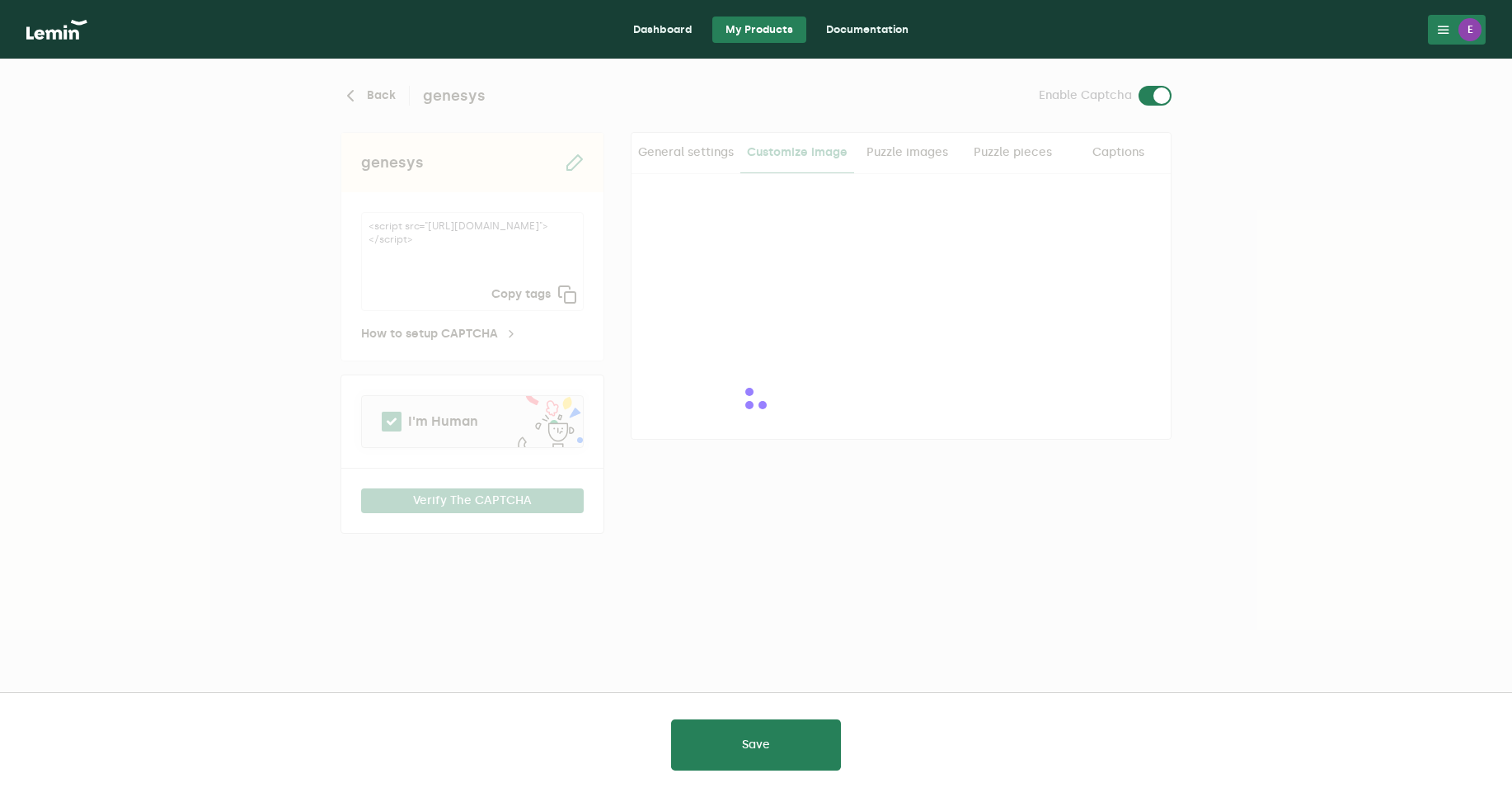
checkbox input "true"
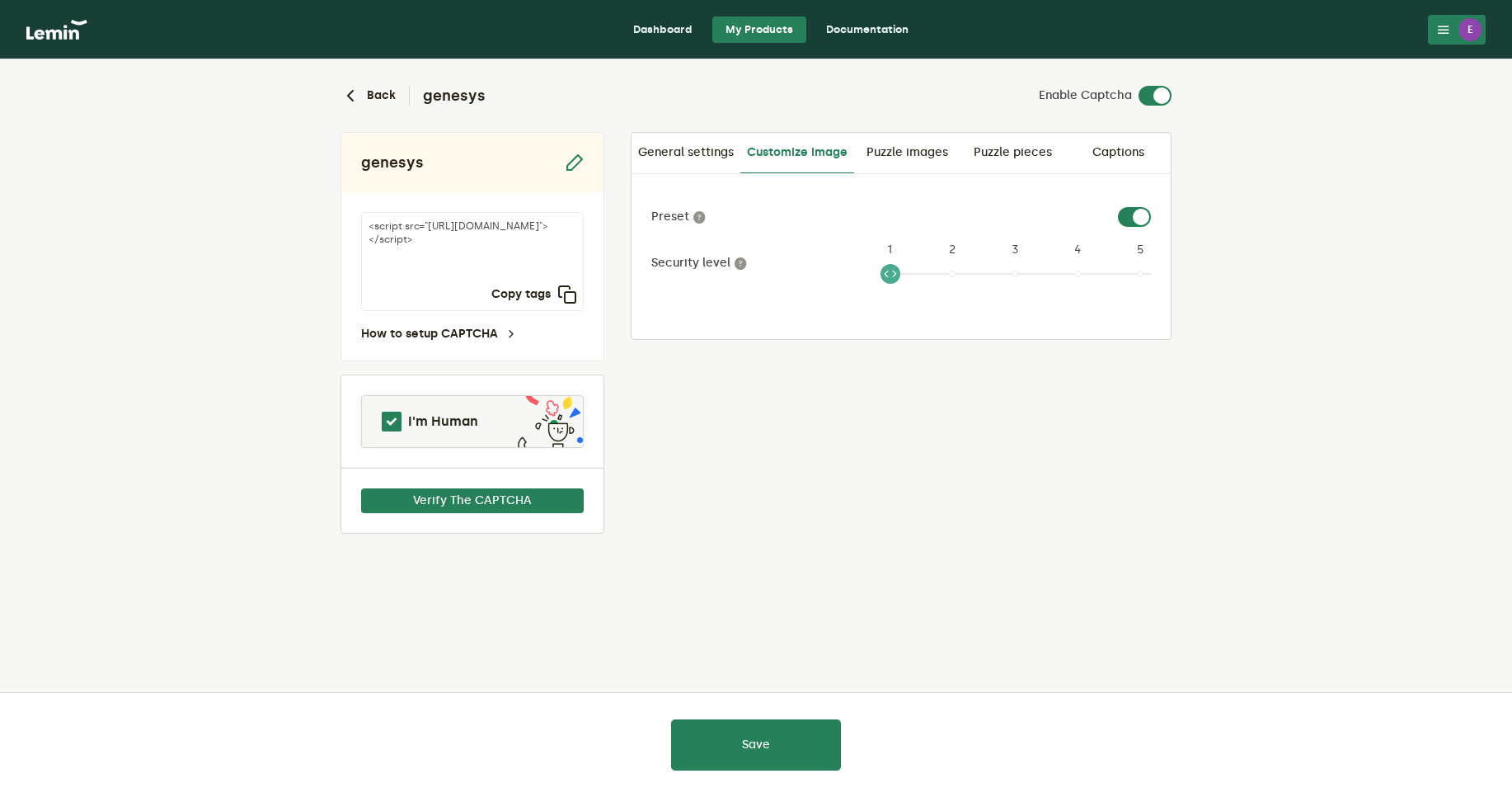
click at [932, 156] on link "Puzzle images" at bounding box center [907, 152] width 105 height 39
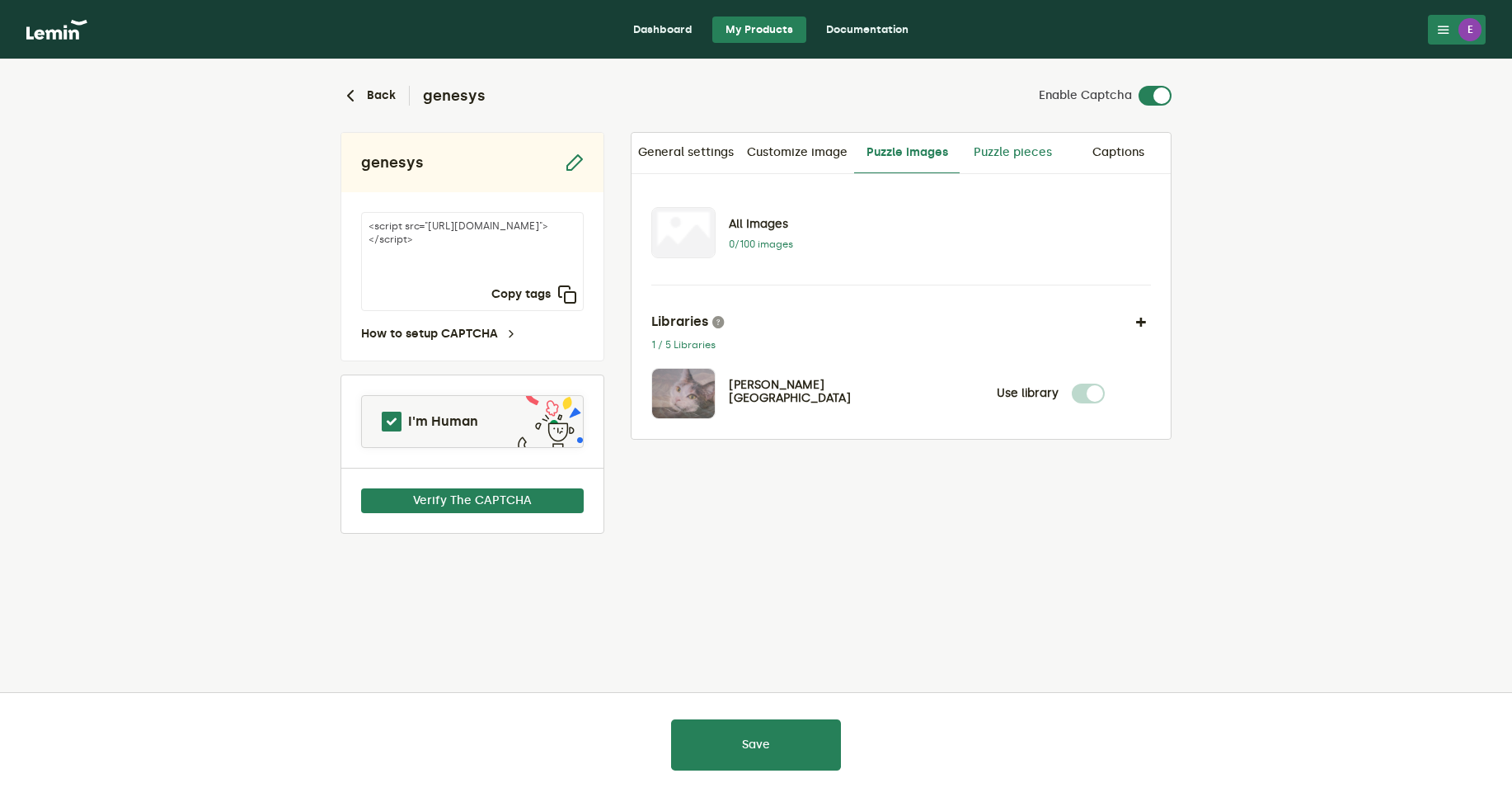
click at [995, 160] on link "Puzzle pieces" at bounding box center [1012, 152] width 105 height 39
click at [680, 395] on icon at bounding box center [684, 393] width 20 height 20
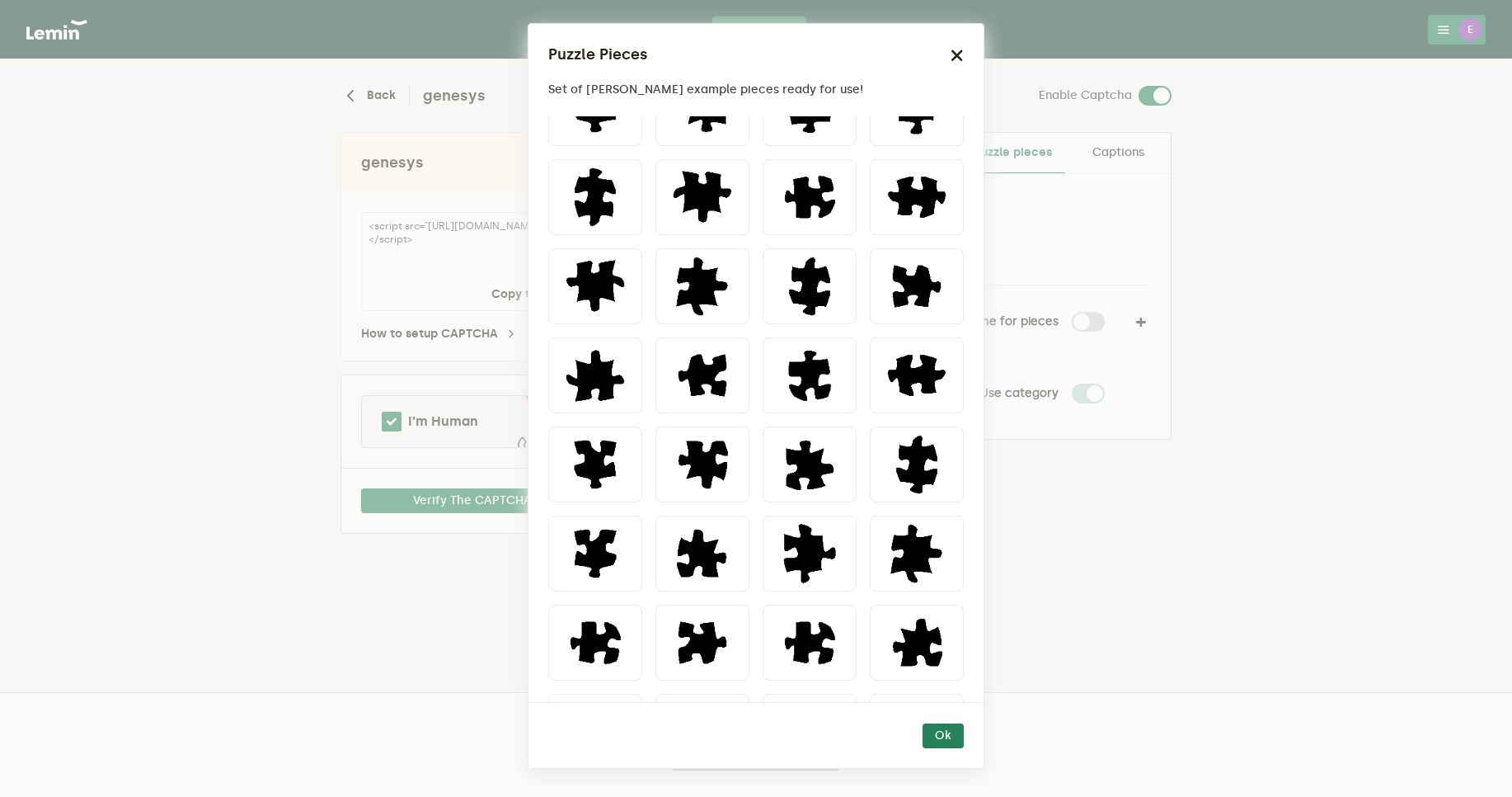
scroll to position [1031, 0]
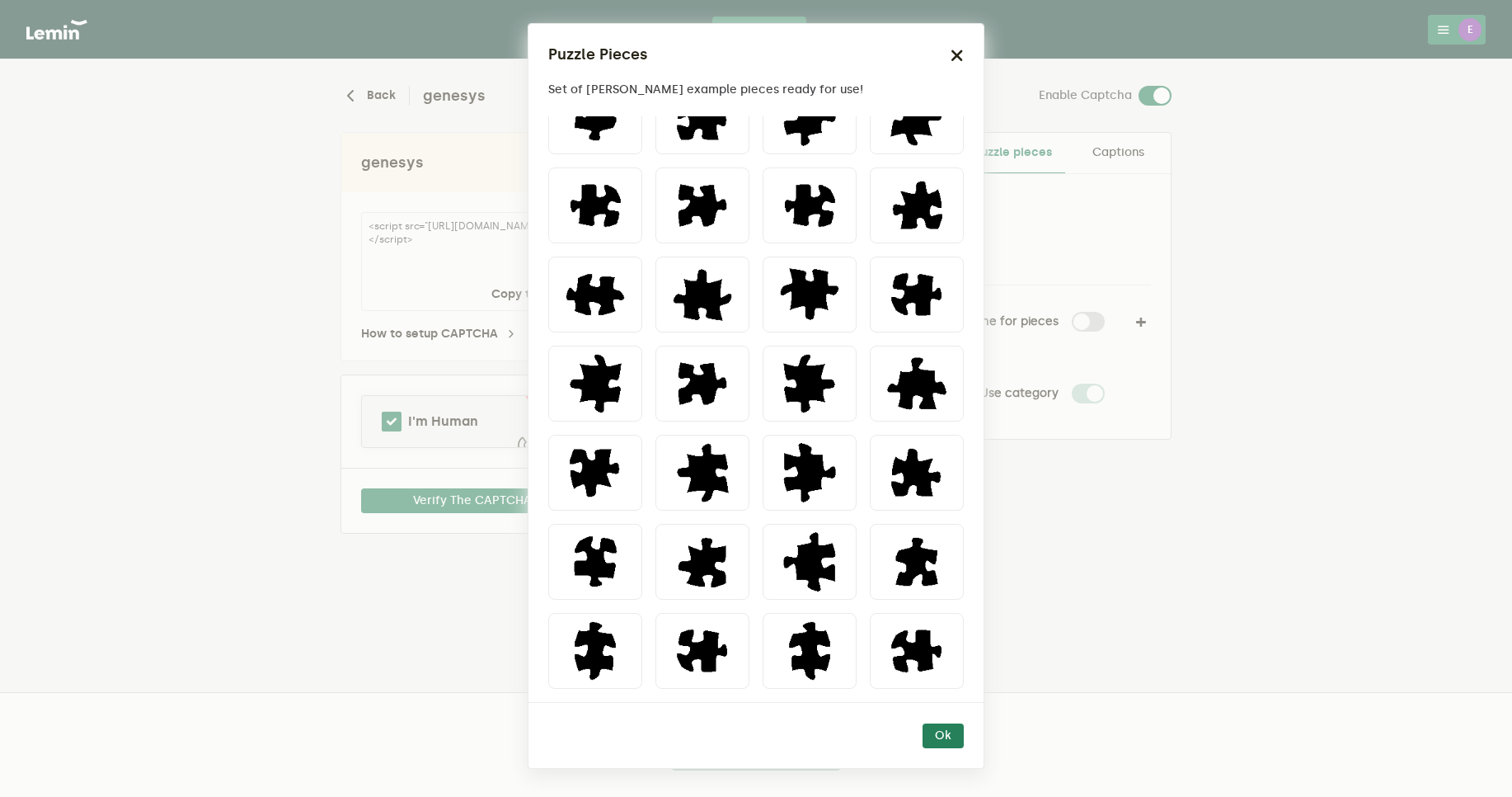
click at [952, 60] on icon "button" at bounding box center [957, 55] width 13 height 13
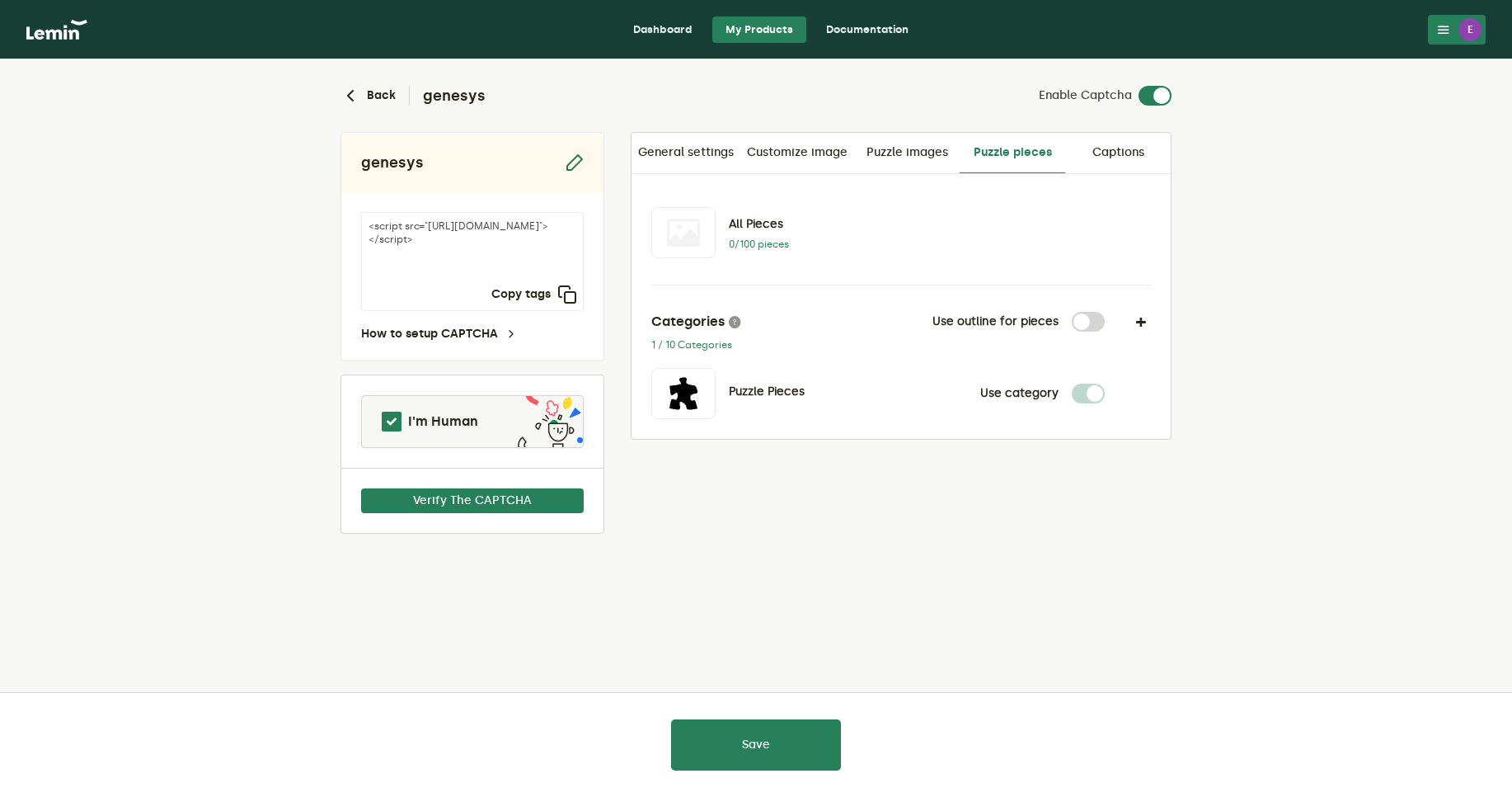
click at [1456, 23] on button "E" at bounding box center [1457, 29] width 58 height 29
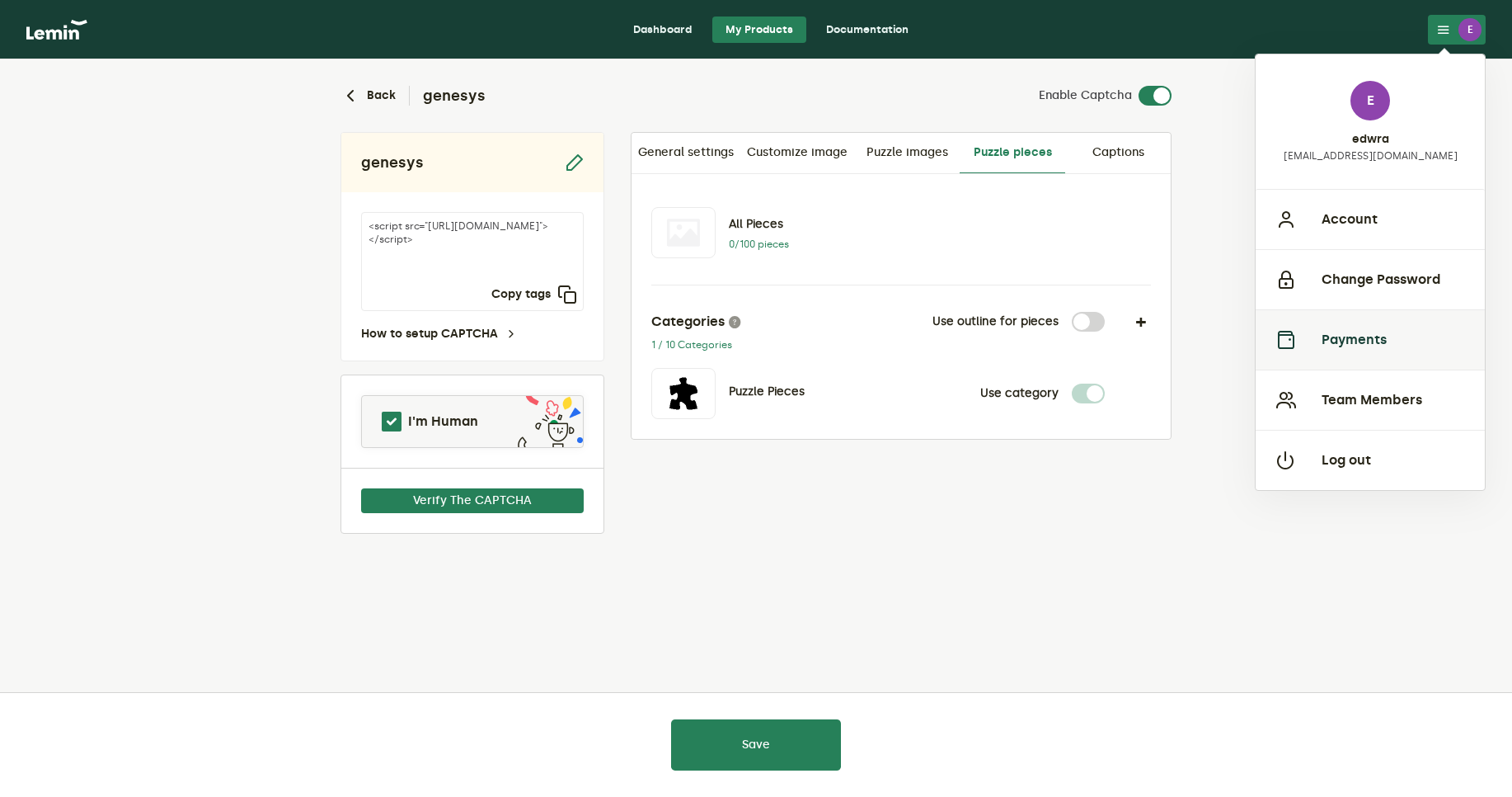
click at [1369, 349] on button "Payments" at bounding box center [1371, 340] width 229 height 60
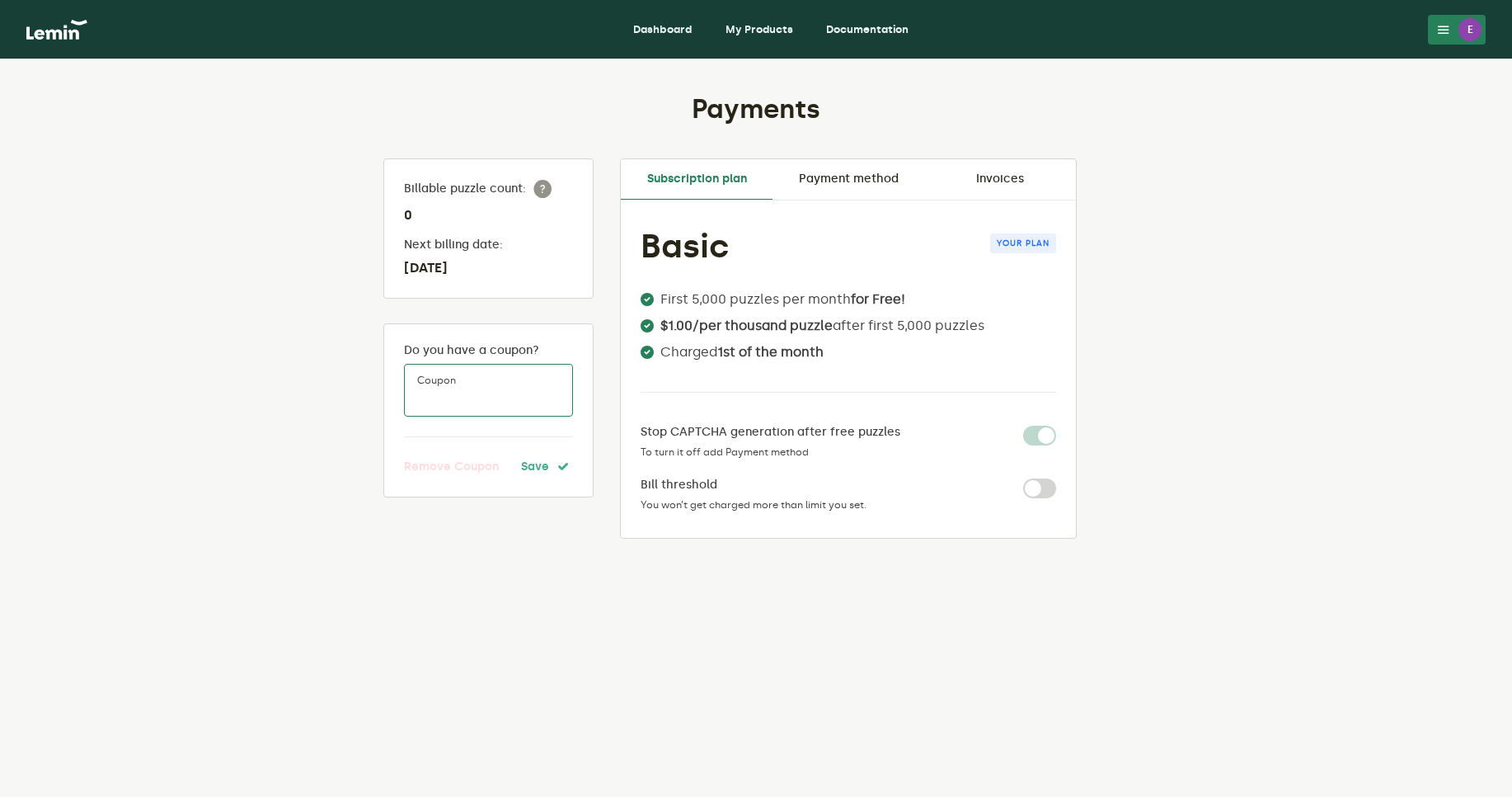
click at [491, 388] on input "Coupon" at bounding box center [489, 390] width 169 height 53
click at [879, 194] on link "Payment method" at bounding box center [848, 178] width 151 height 39
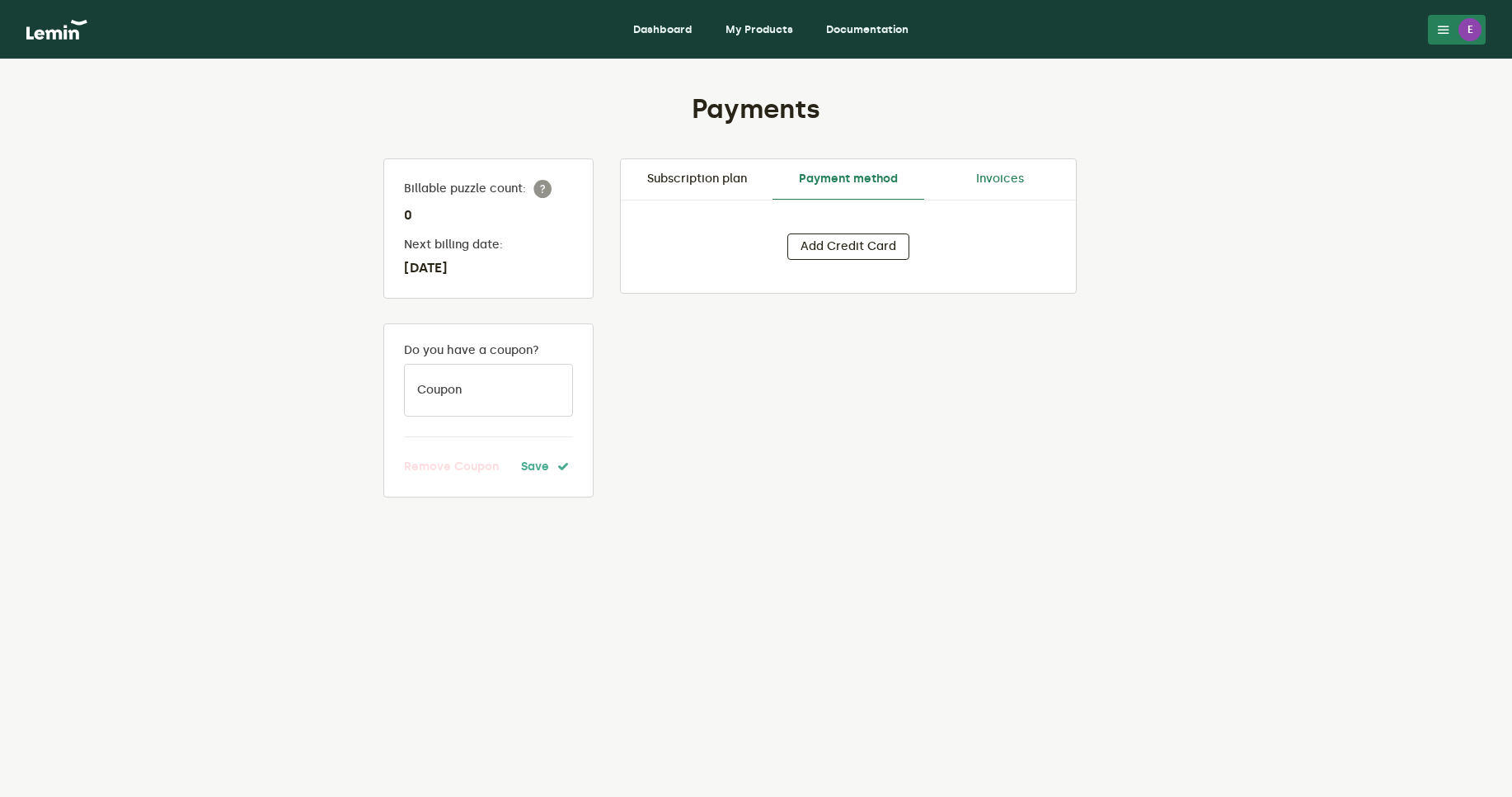
click at [995, 179] on link "Invoices" at bounding box center [1000, 178] width 151 height 39
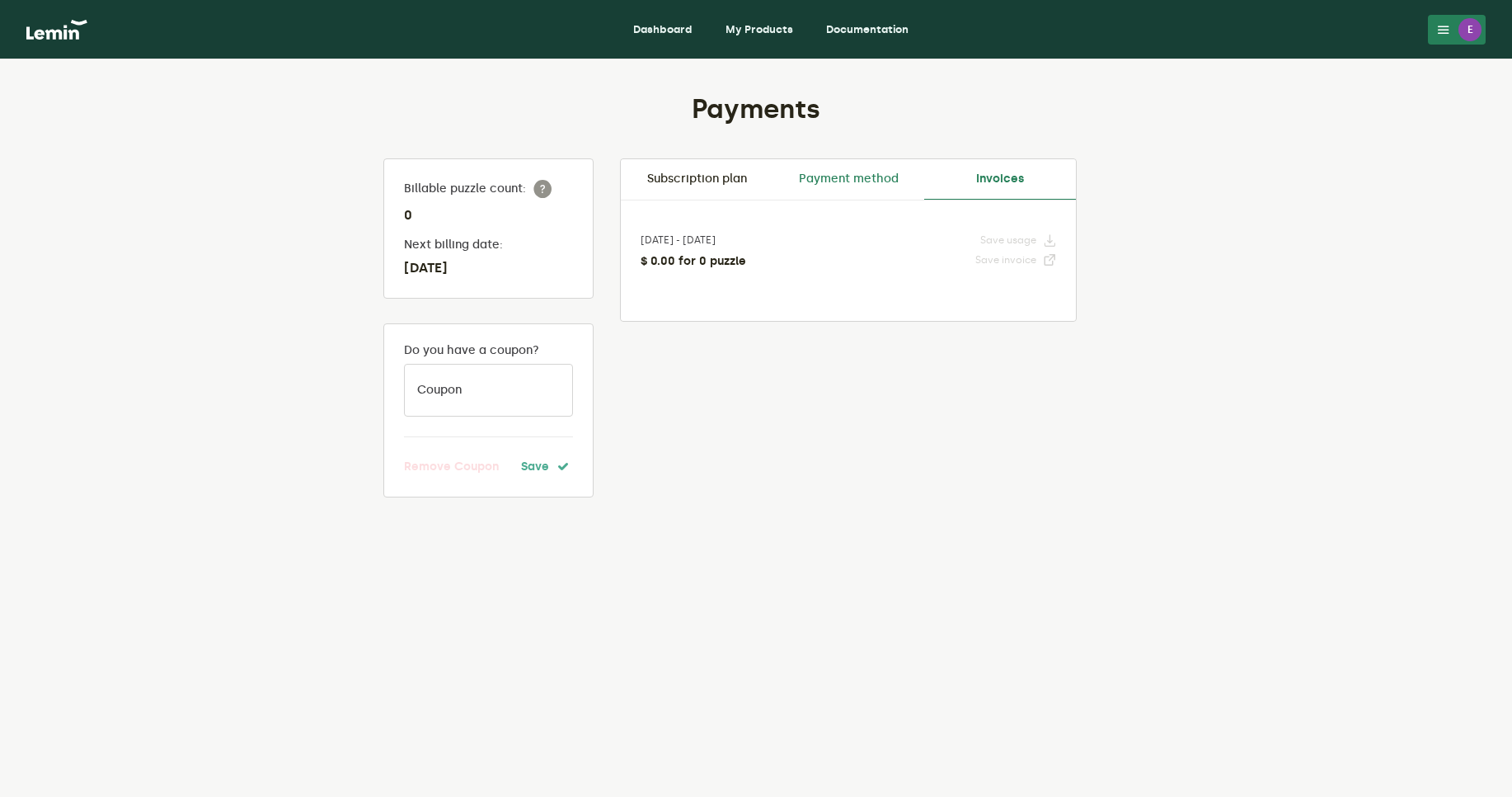
click at [840, 193] on link "Payment method" at bounding box center [848, 178] width 151 height 39
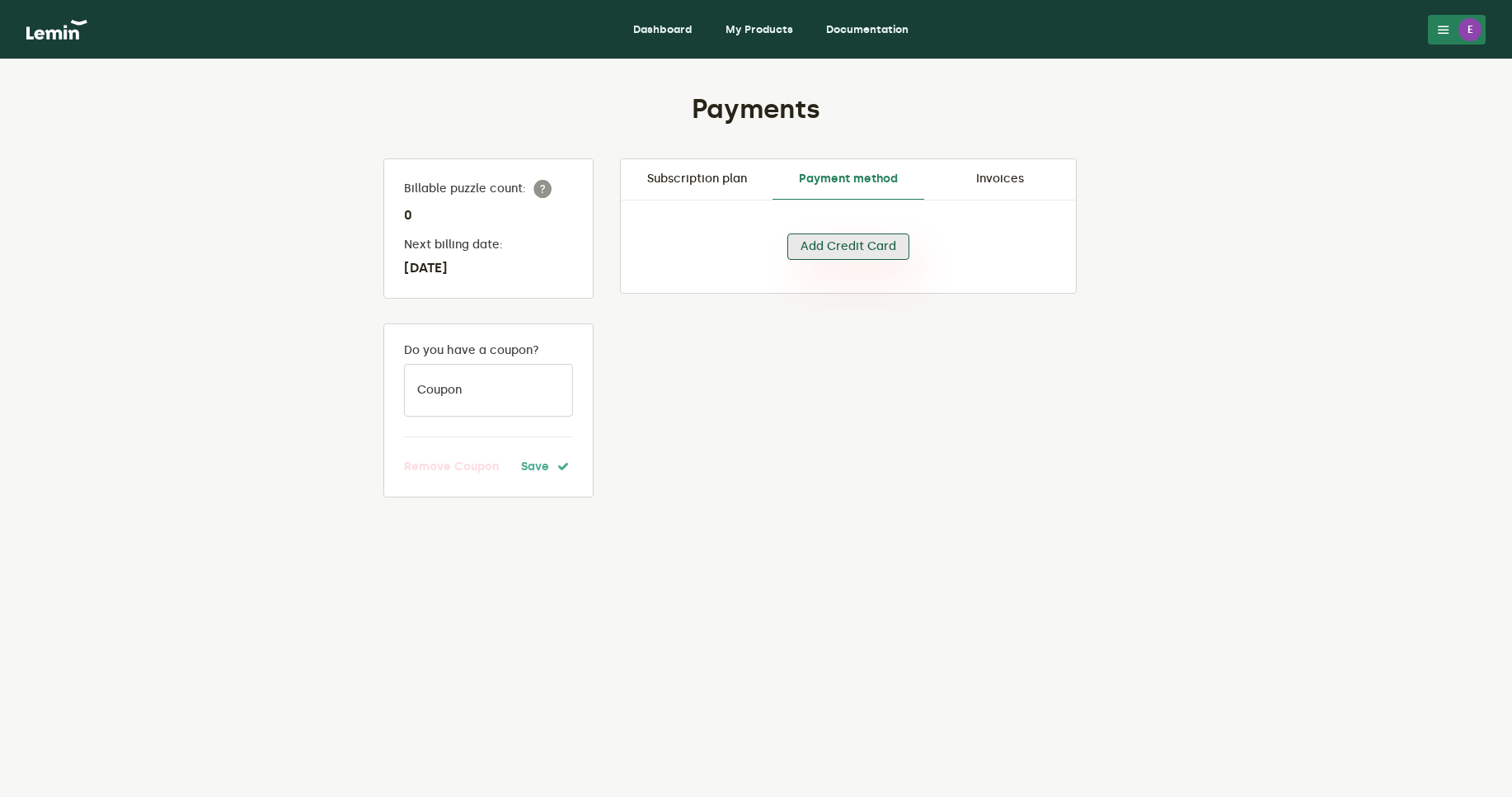
click at [842, 242] on button "Add Credit Card" at bounding box center [848, 247] width 122 height 27
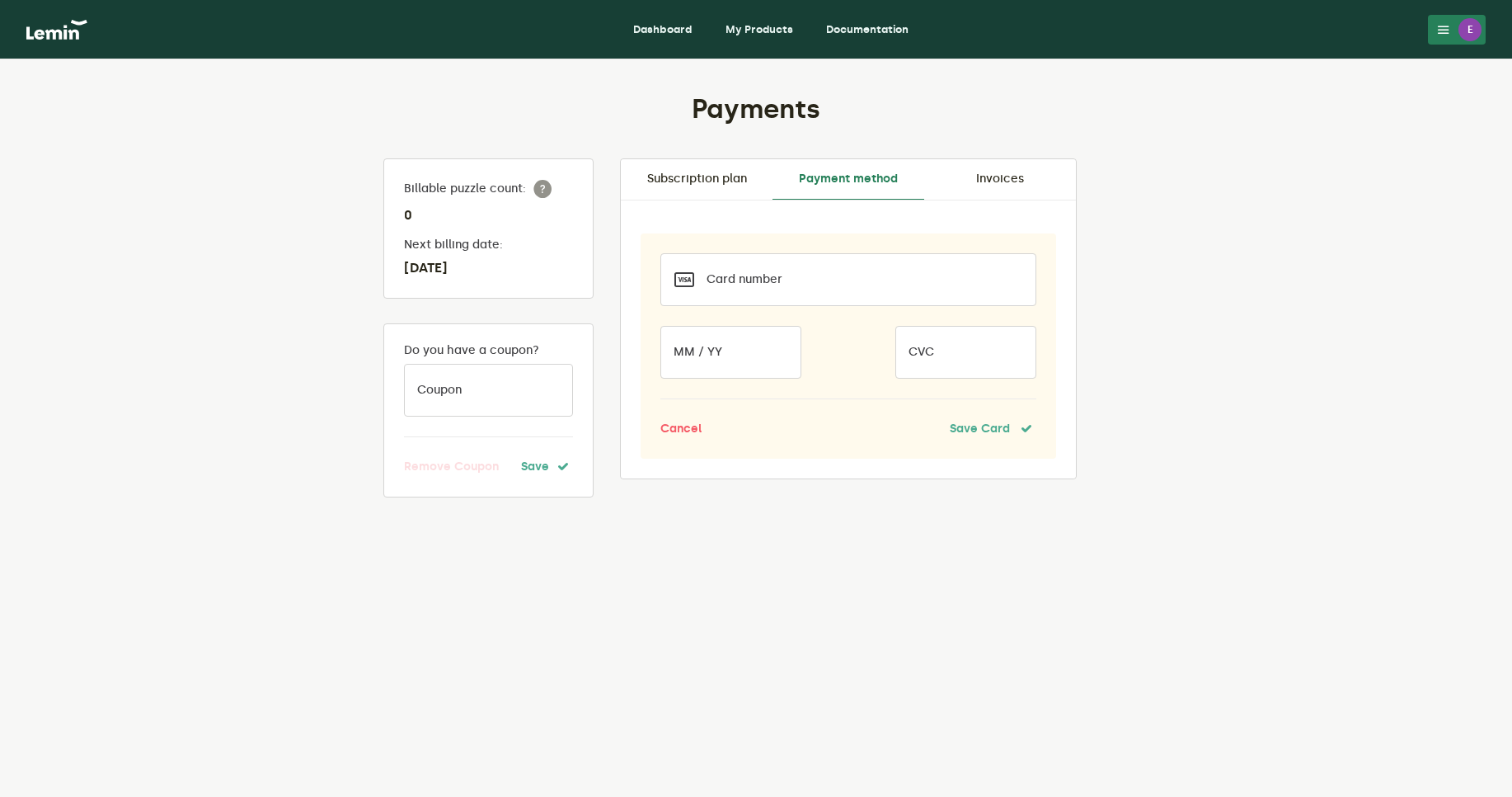
click at [763, 357] on iframe at bounding box center [730, 363] width 113 height 14
click at [685, 177] on link "Subscription plan" at bounding box center [696, 178] width 151 height 39
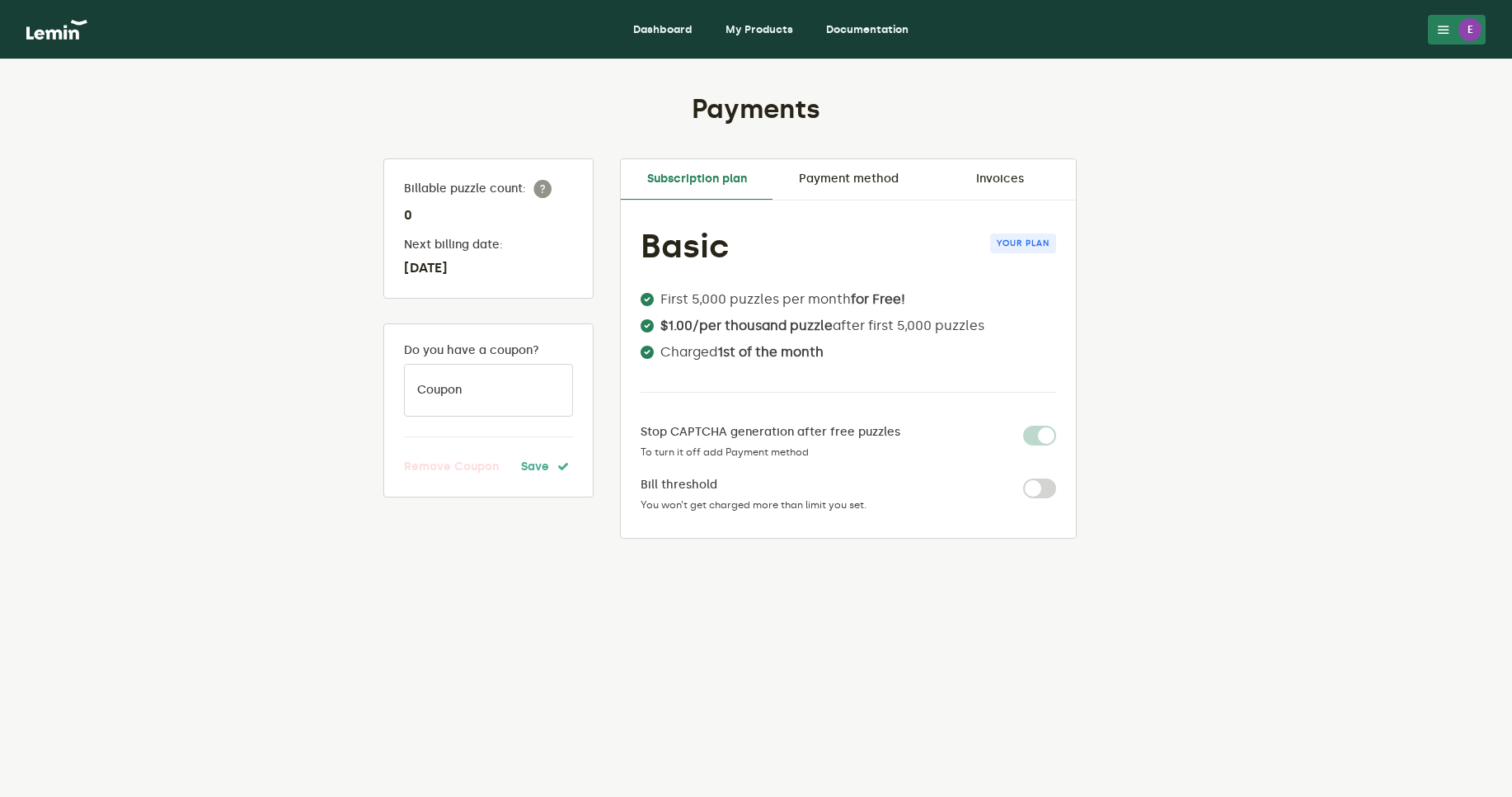
click at [786, 32] on link "My Products" at bounding box center [759, 30] width 94 height 27
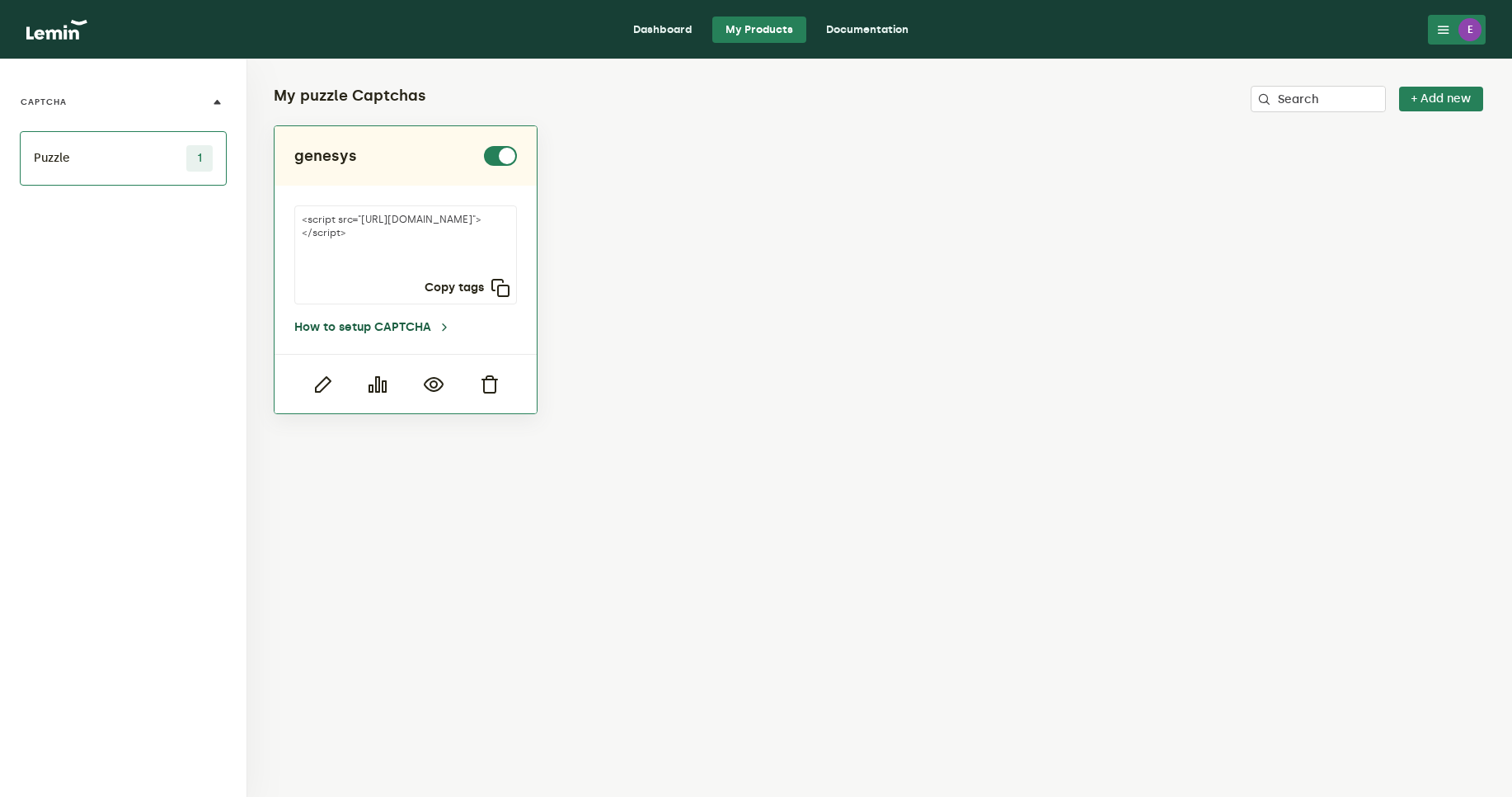
click at [410, 332] on link "How to setup CAPTCHA" at bounding box center [372, 327] width 156 height 13
drag, startPoint x: 377, startPoint y: 388, endPoint x: 443, endPoint y: 409, distance: 69.3
click at [443, 409] on div at bounding box center [405, 383] width 262 height 59
click at [396, 330] on link "How to setup CAPTCHA" at bounding box center [372, 327] width 156 height 13
click at [322, 383] on icon "button" at bounding box center [322, 384] width 20 height 20
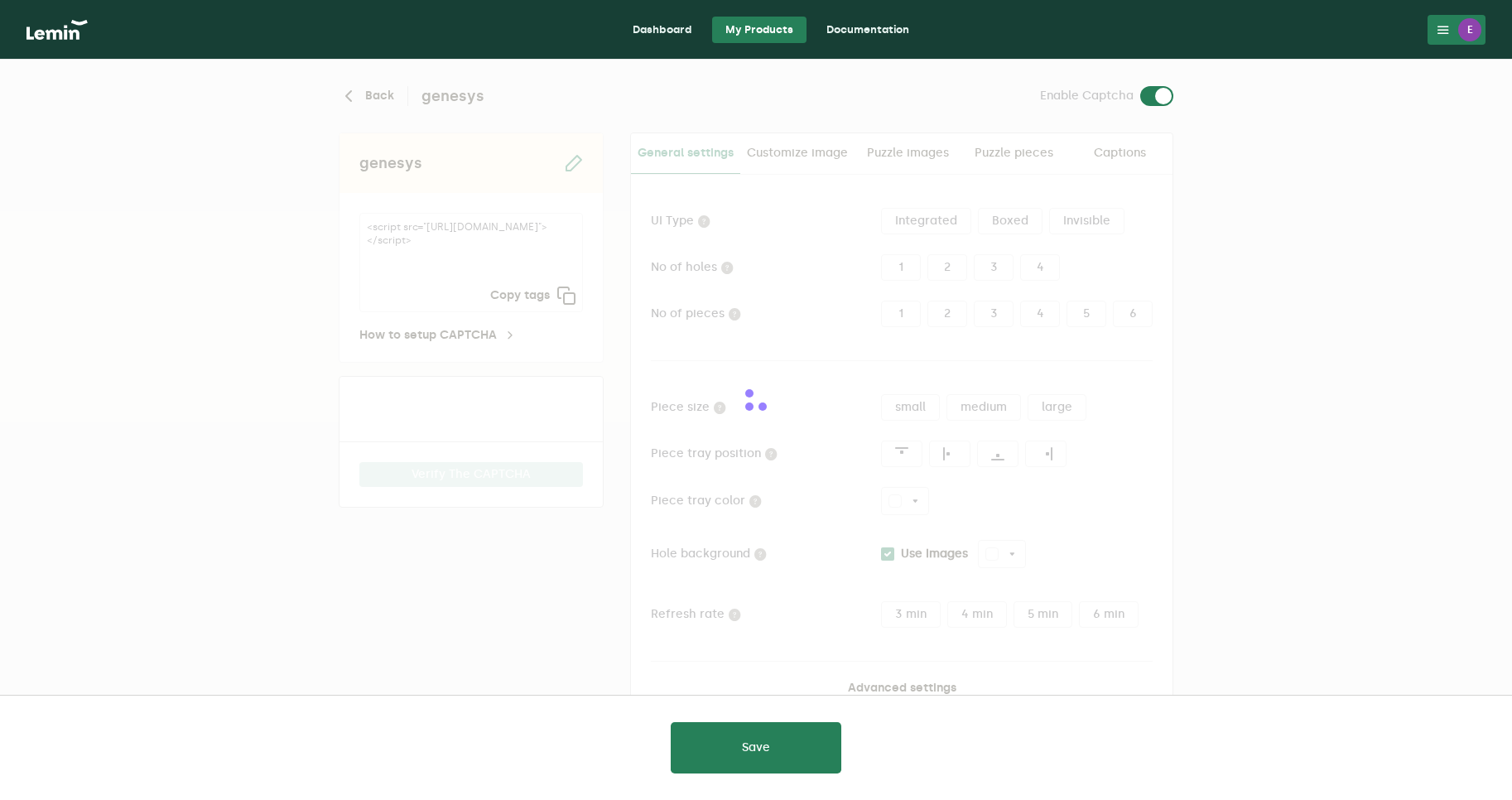
type input "white"
checkbox input "true"
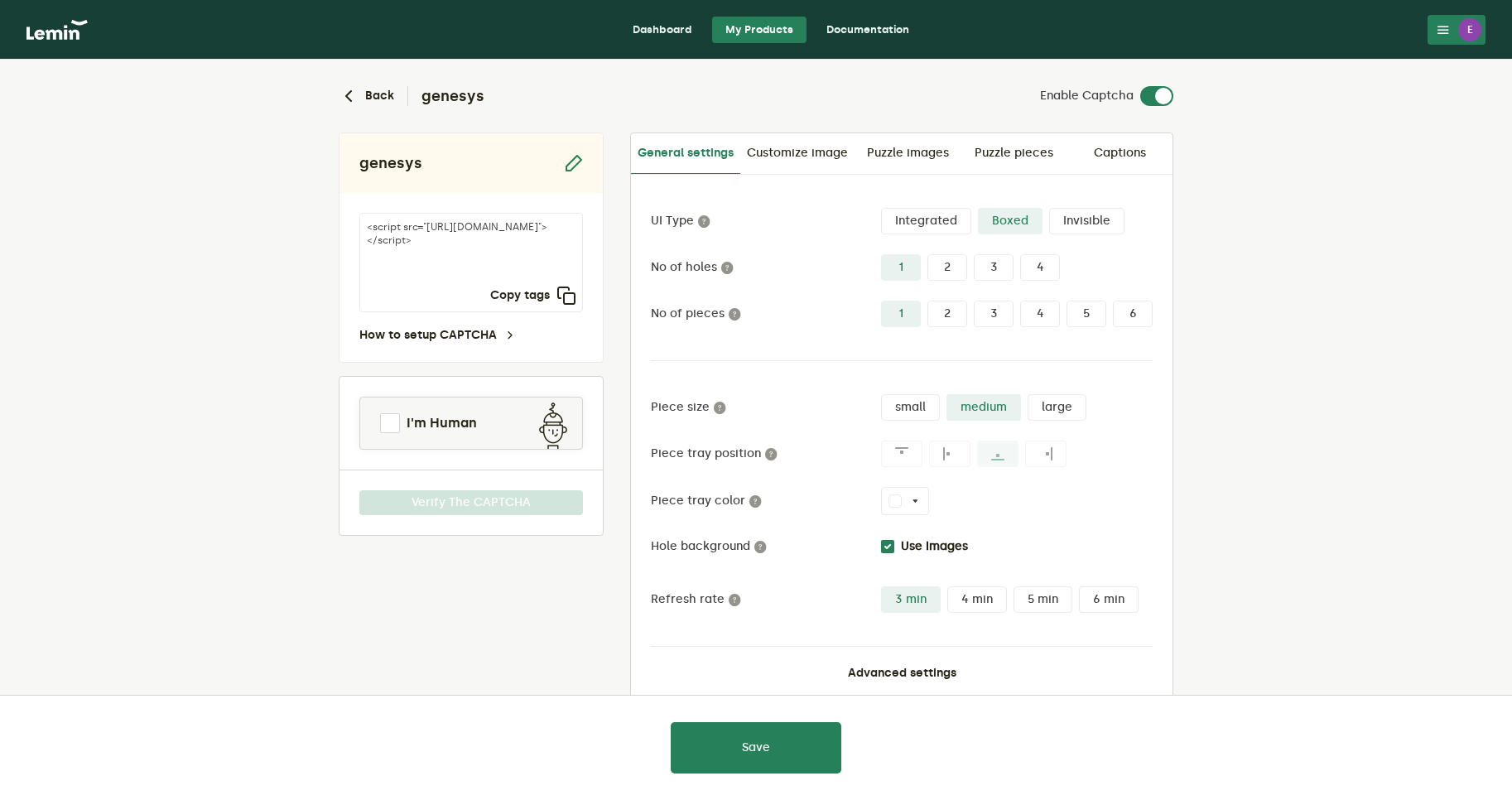
click at [1097, 228] on label "Invisible" at bounding box center [1087, 221] width 76 height 27
click at [1049, 208] on input "Invisible" at bounding box center [1049, 208] width 0 height 0
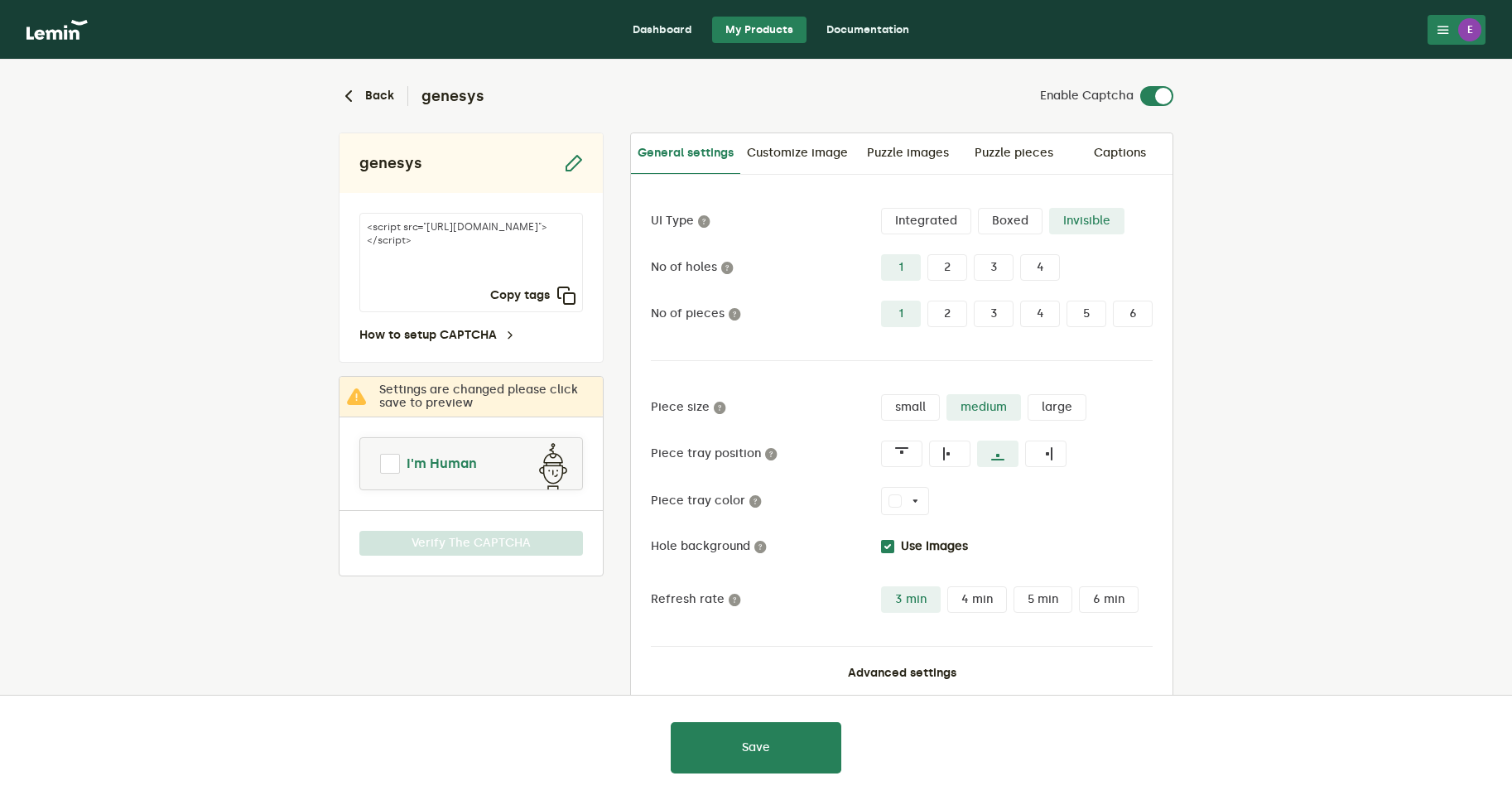
click at [387, 457] on span at bounding box center [390, 464] width 20 height 20
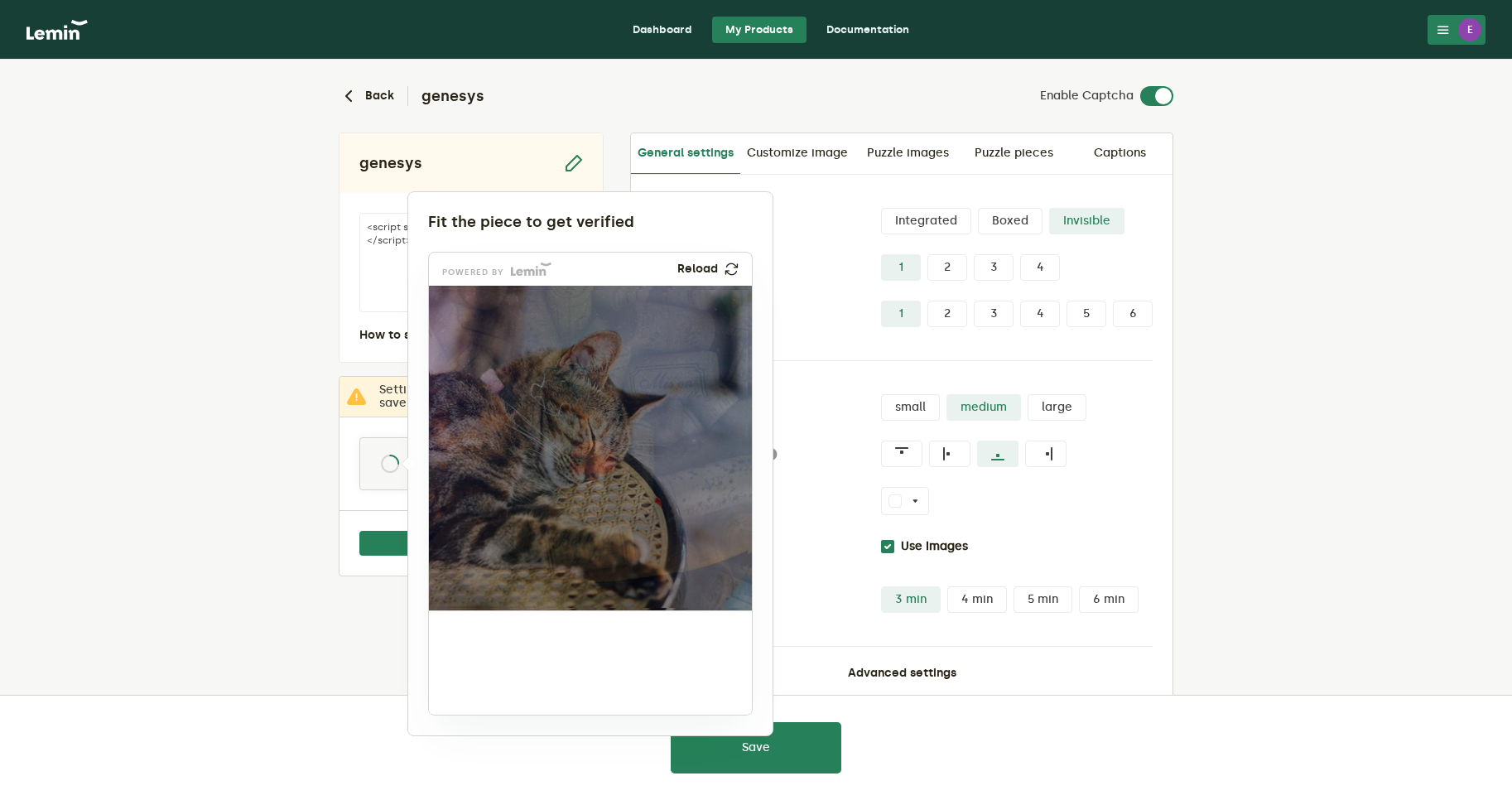
drag, startPoint x: 486, startPoint y: 673, endPoint x: 561, endPoint y: 401, distance: 282.2
click at [561, 401] on img at bounding box center [450, 501] width 536 height 324
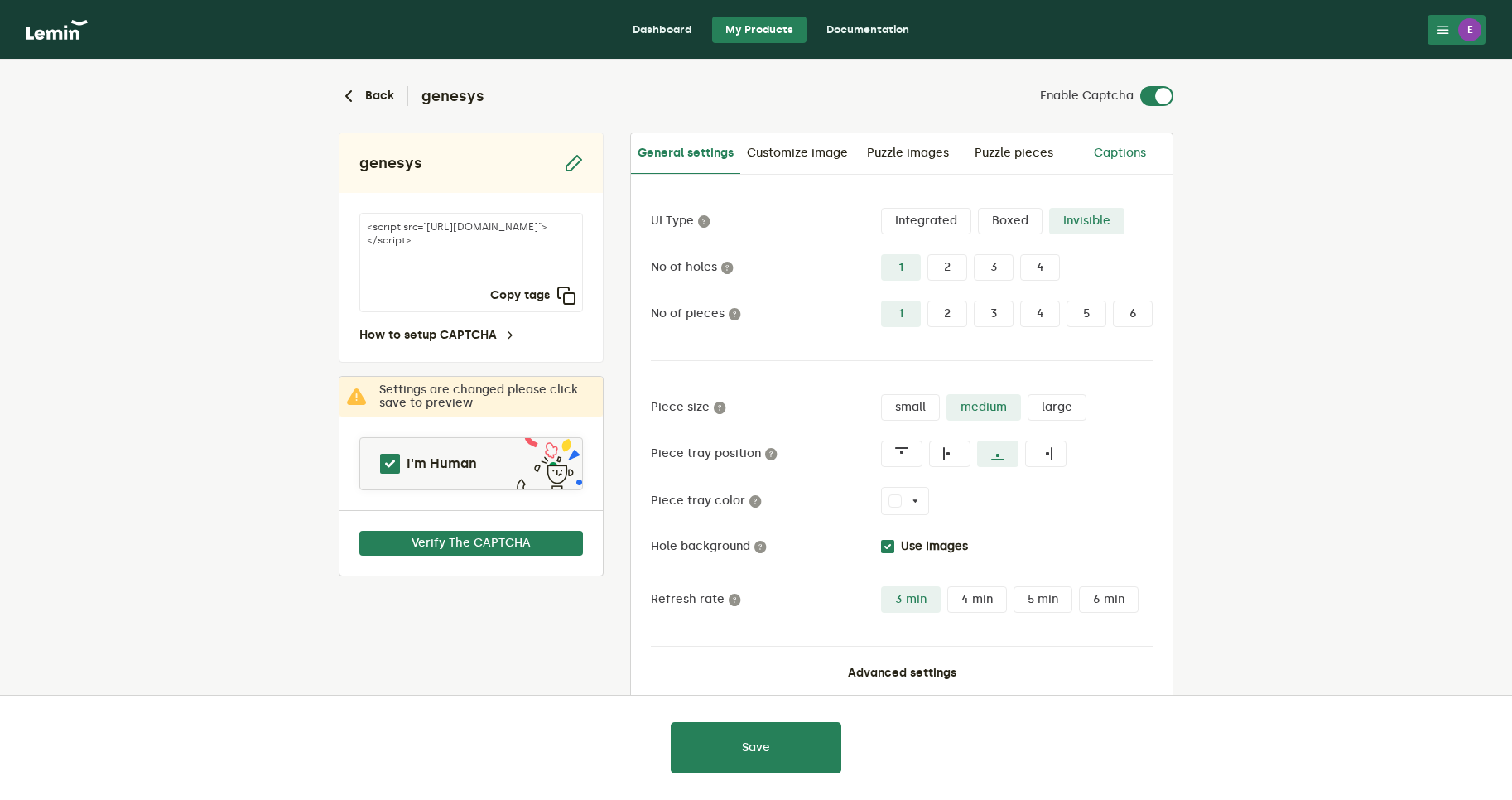
click at [1133, 154] on link "Captions" at bounding box center [1120, 153] width 106 height 39
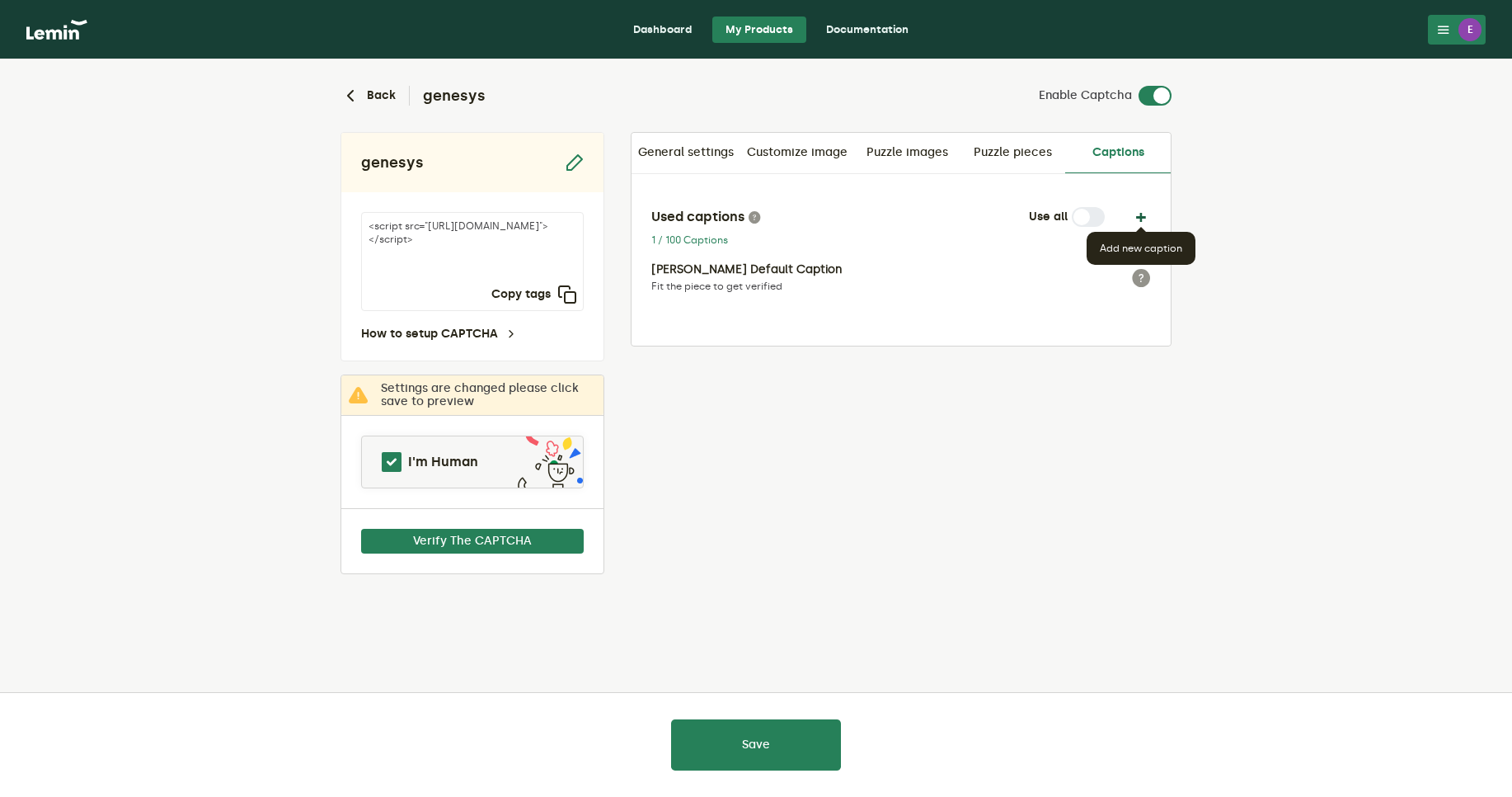
click at [1140, 219] on button "button" at bounding box center [1141, 217] width 20 height 20
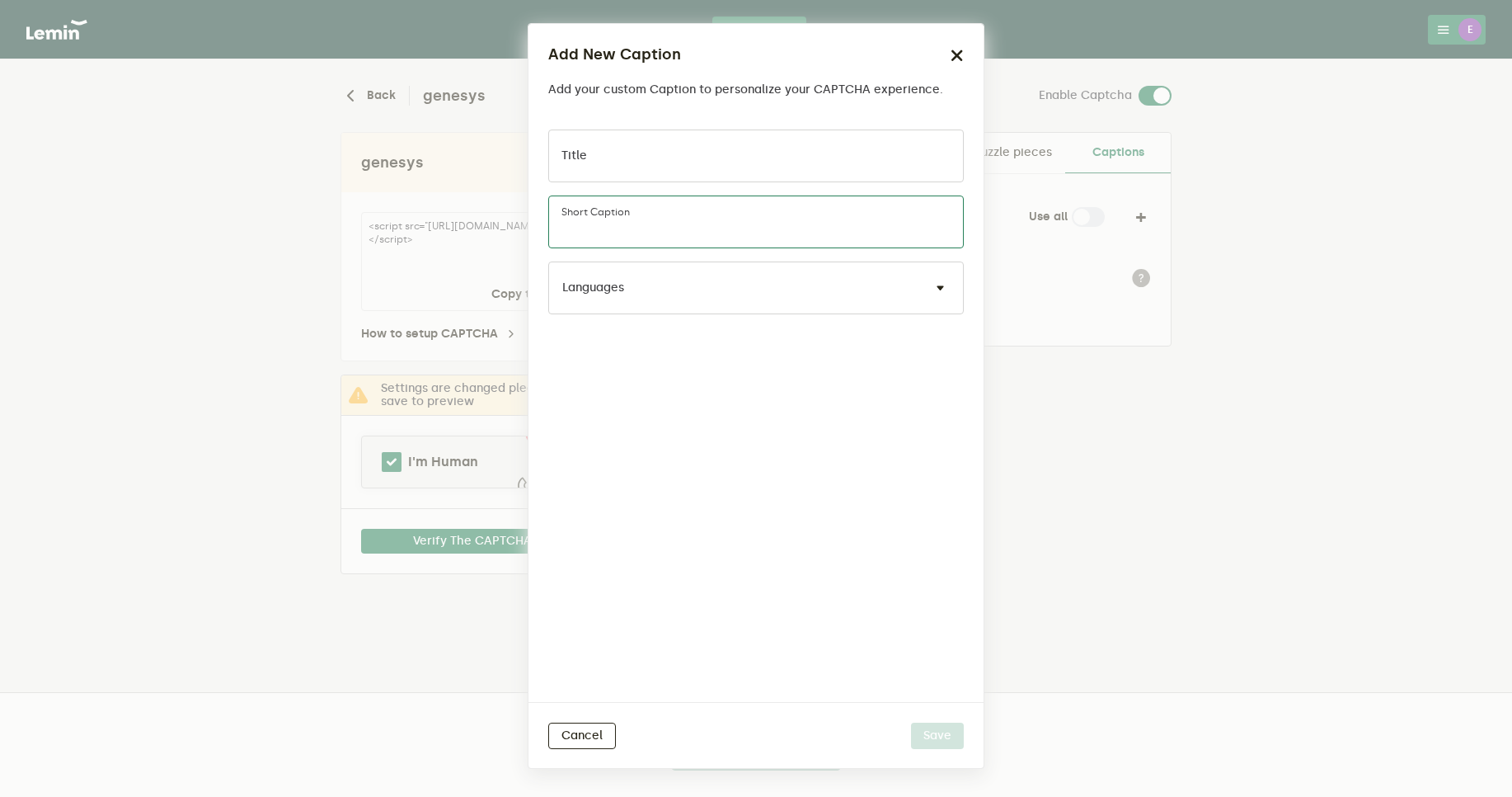
click at [705, 217] on input "Short caption" at bounding box center [756, 222] width 416 height 53
click at [679, 171] on input "Title" at bounding box center [756, 156] width 416 height 53
type input "test"
click at [727, 216] on input "Short caption" at bounding box center [756, 222] width 416 height 53
click at [959, 49] on icon "button" at bounding box center [957, 55] width 13 height 13
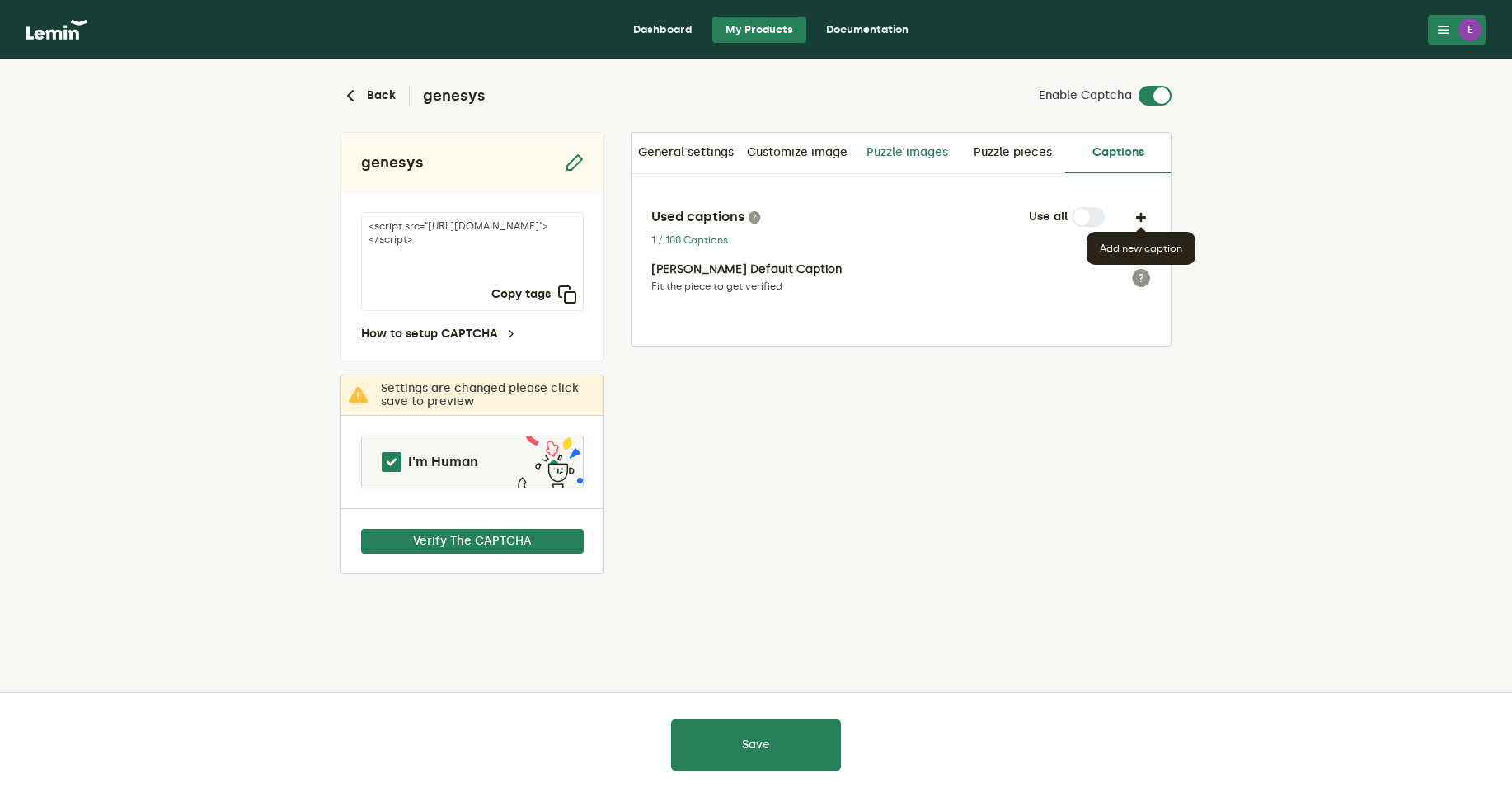
click at [921, 159] on link "Puzzle images" at bounding box center [907, 152] width 105 height 39
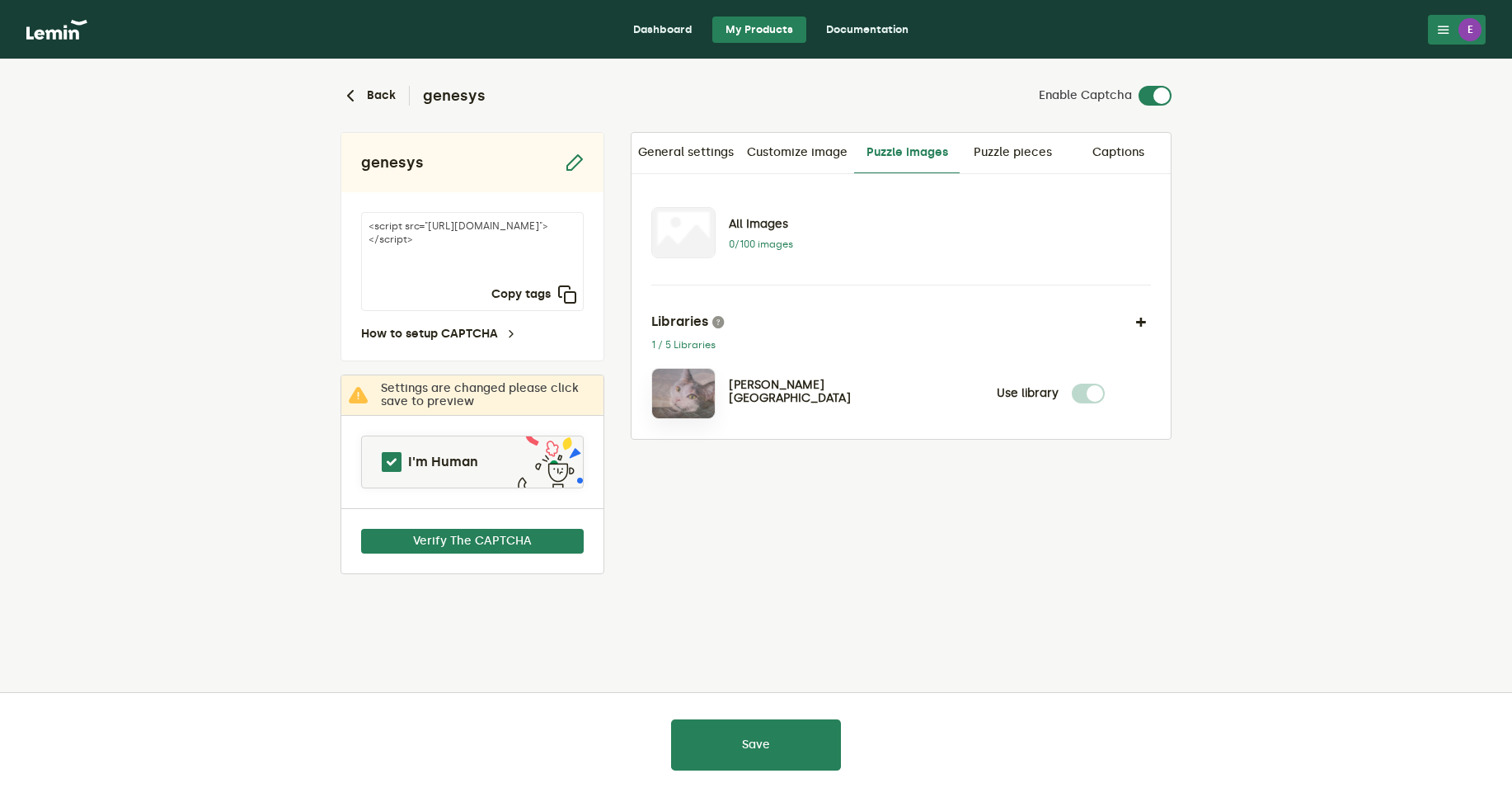
click at [712, 395] on img at bounding box center [683, 393] width 63 height 49
click at [782, 388] on p "Lemin Curated Library" at bounding box center [776, 392] width 95 height 27
click at [753, 248] on p "0/100 images" at bounding box center [776, 244] width 95 height 13
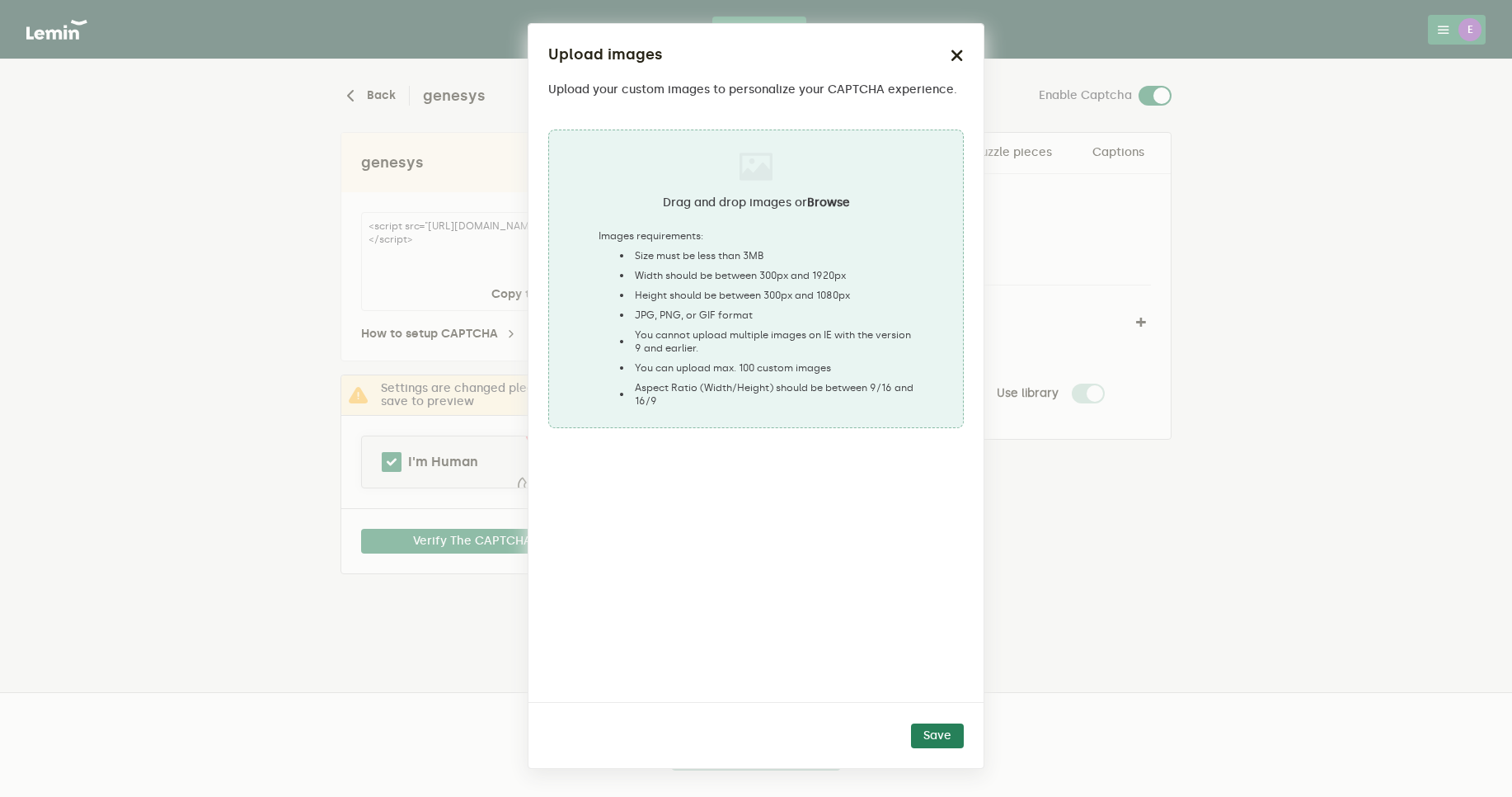
click at [953, 62] on button "button" at bounding box center [957, 54] width 13 height 23
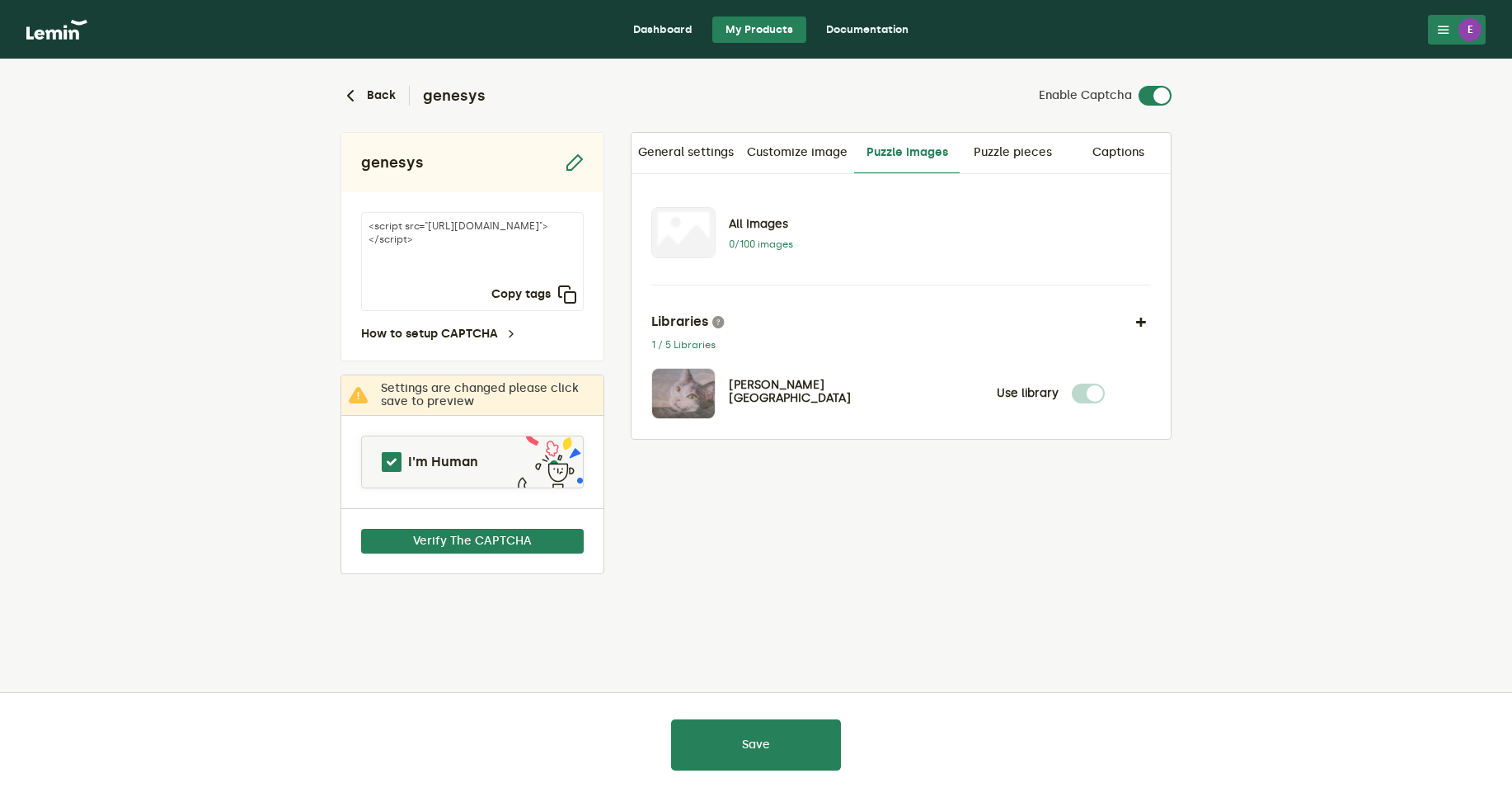
click at [881, 23] on link "Documentation" at bounding box center [868, 30] width 109 height 27
click at [535, 543] on button "Verify The CAPTCHA" at bounding box center [473, 542] width 223 height 25
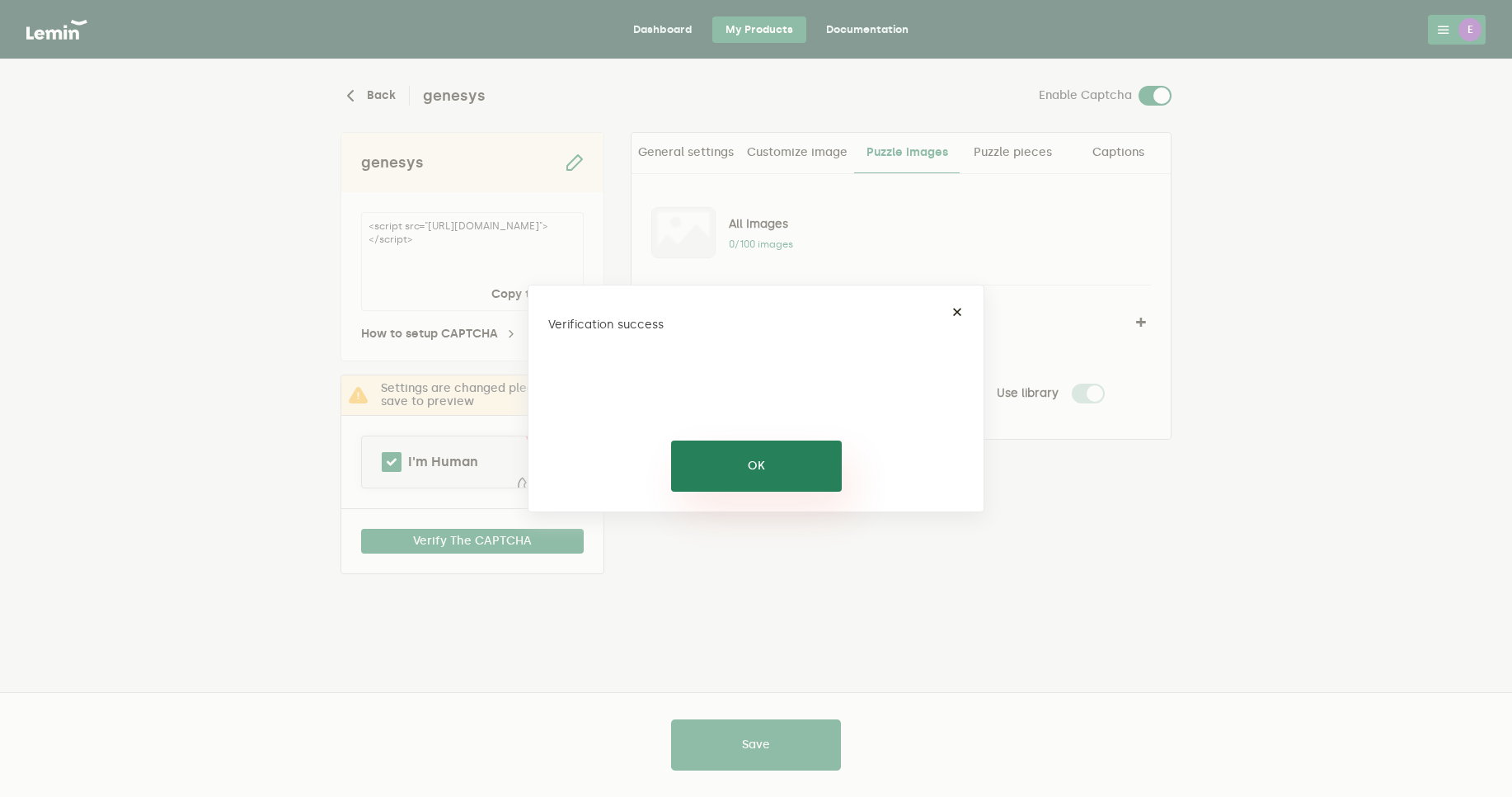
click at [746, 459] on button "OK" at bounding box center [756, 465] width 171 height 51
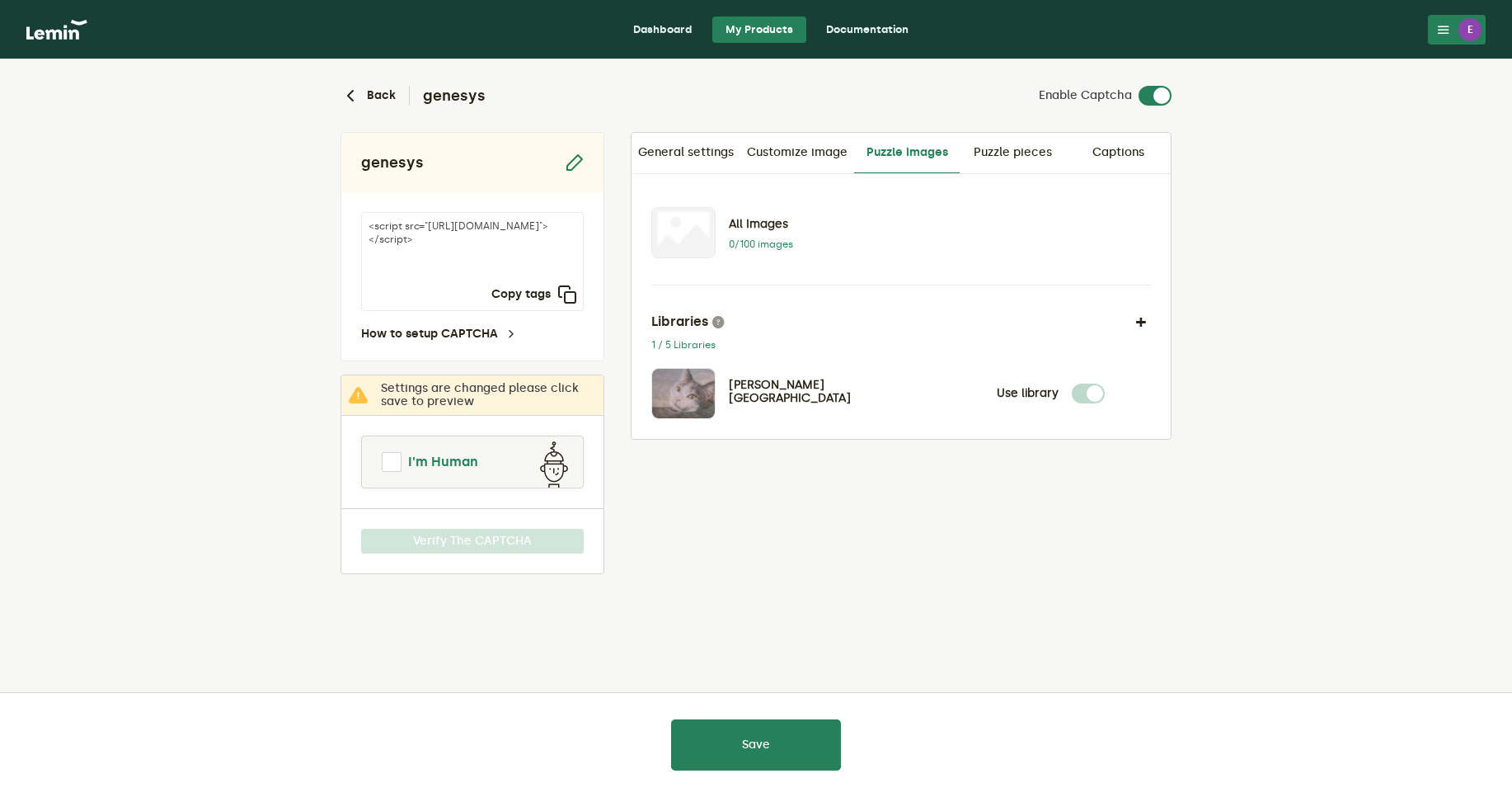
click at [388, 459] on span at bounding box center [392, 462] width 20 height 20
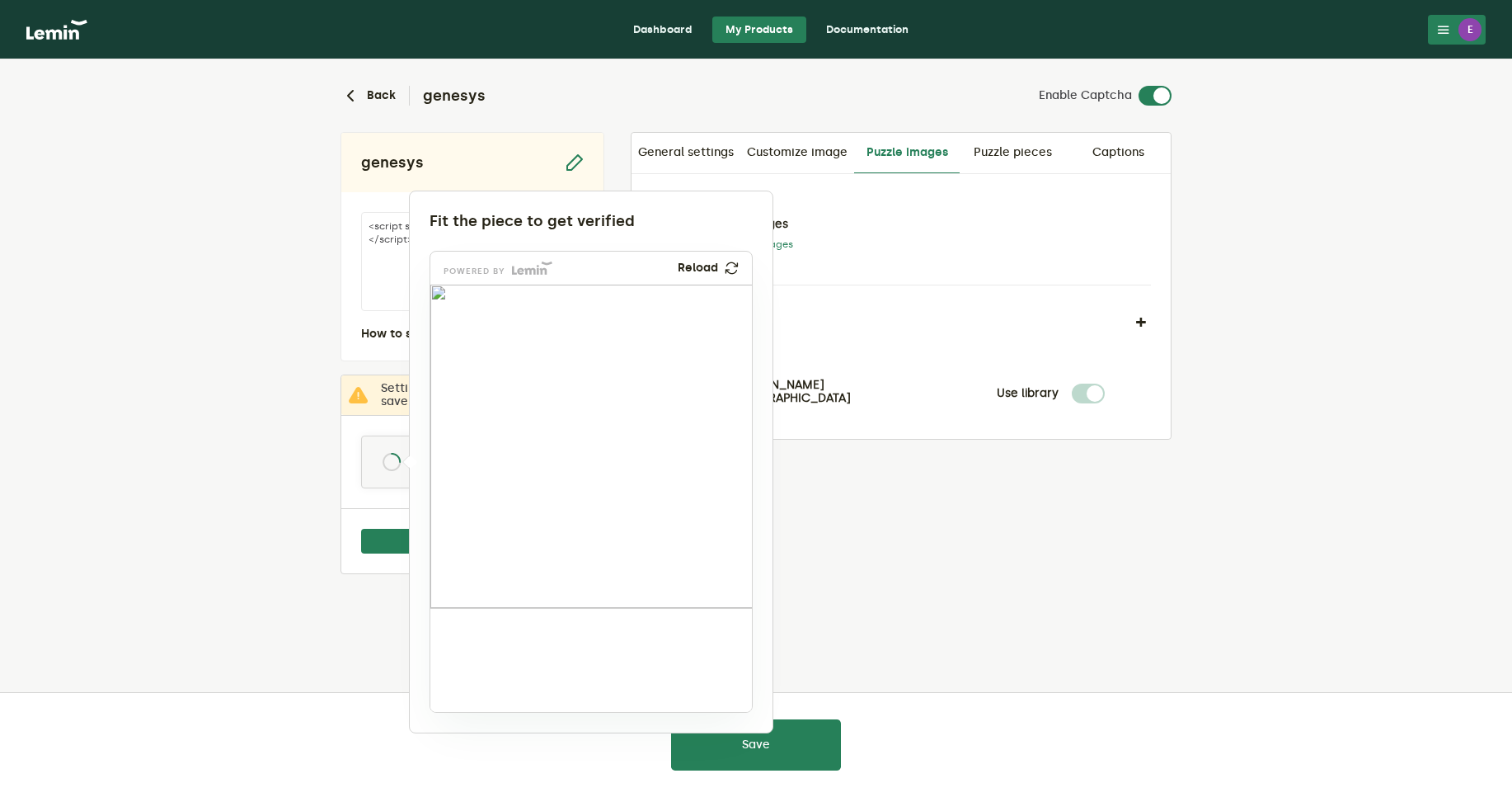
drag, startPoint x: 469, startPoint y: 665, endPoint x: 515, endPoint y: 445, distance: 224.8
click at [515, 445] on img at bounding box center [418, 548] width 534 height 323
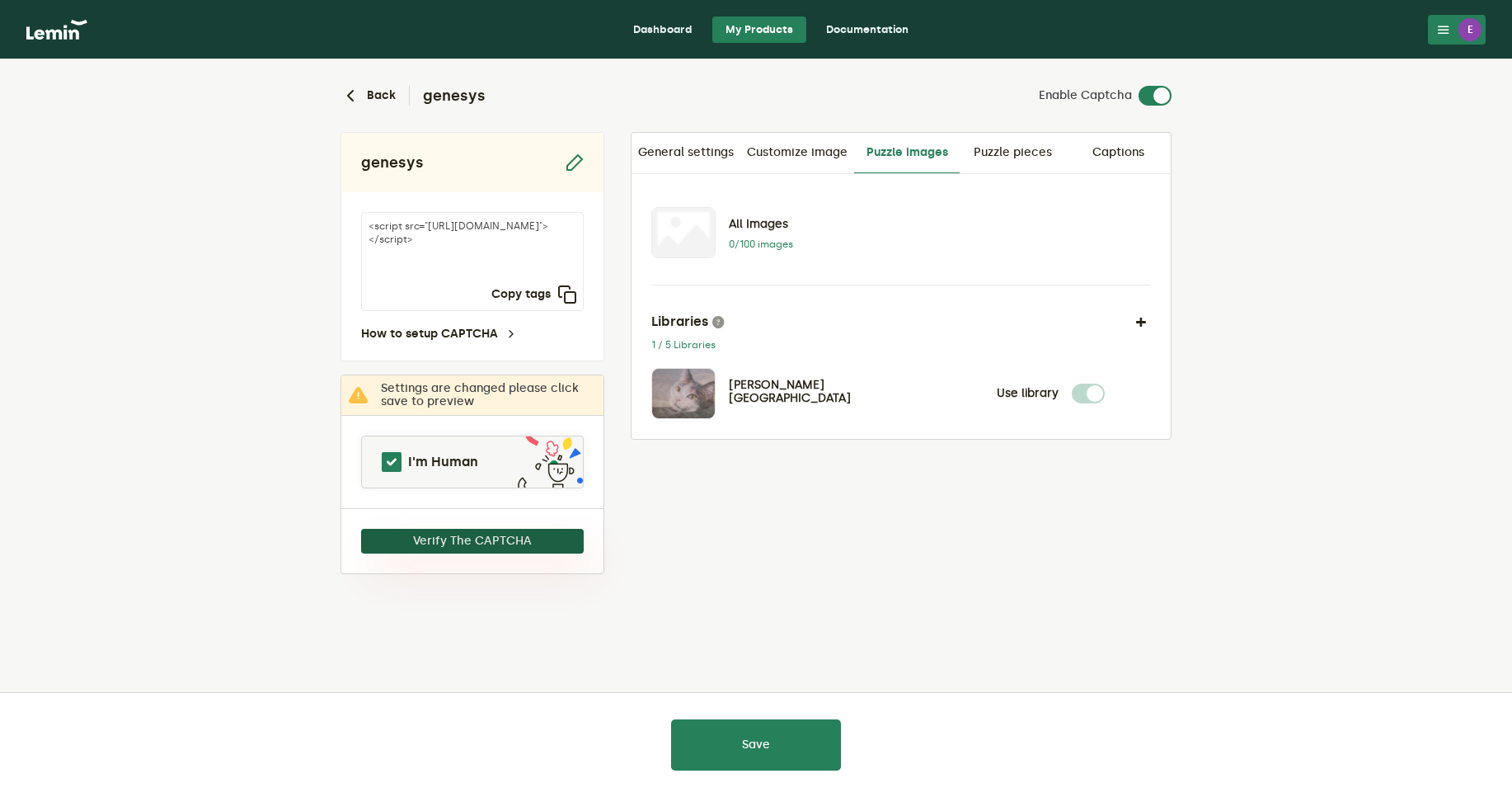
click at [542, 541] on button "Verify The CAPTCHA" at bounding box center [473, 542] width 223 height 25
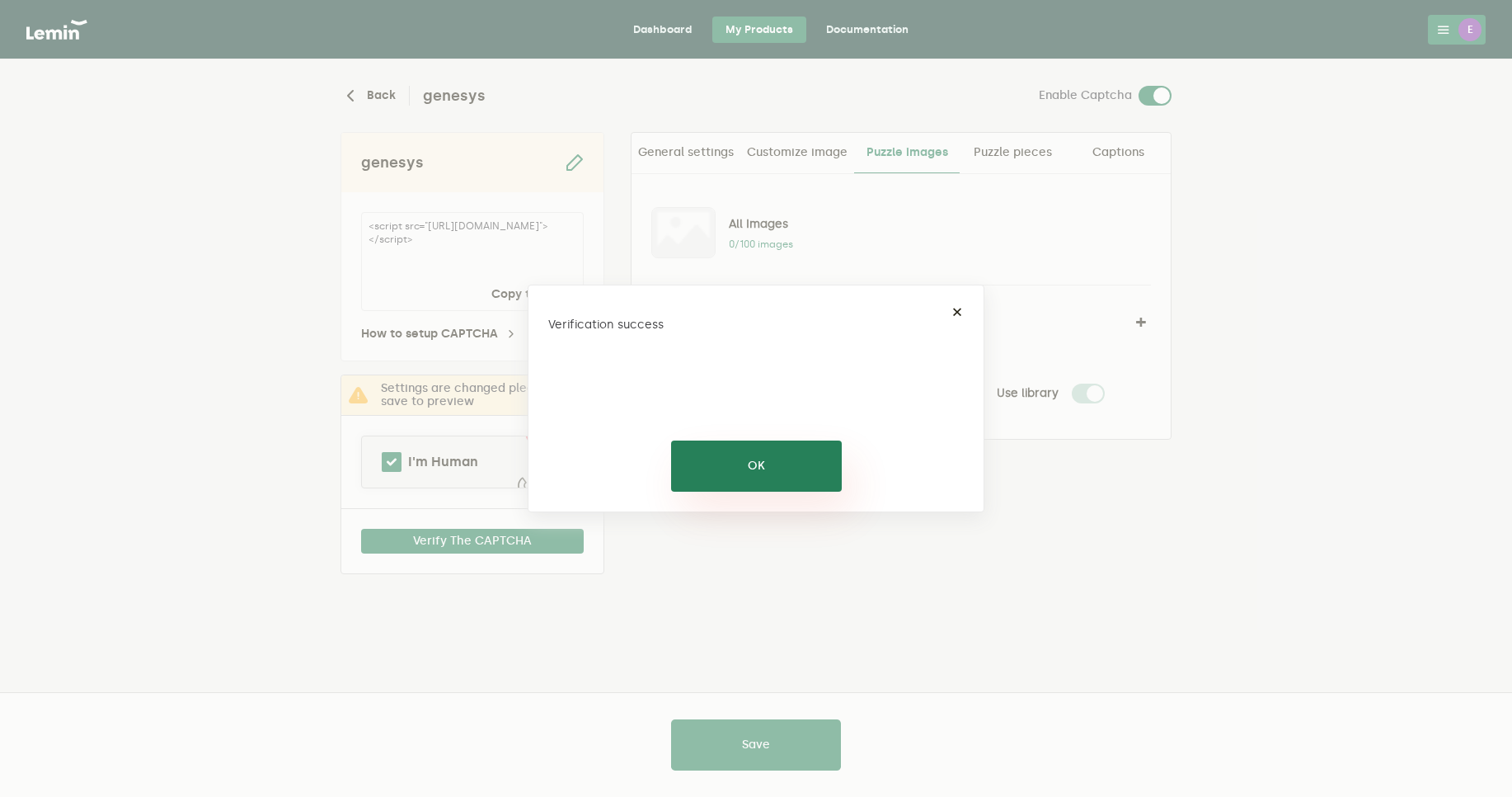
click at [746, 451] on button "OK" at bounding box center [756, 465] width 171 height 51
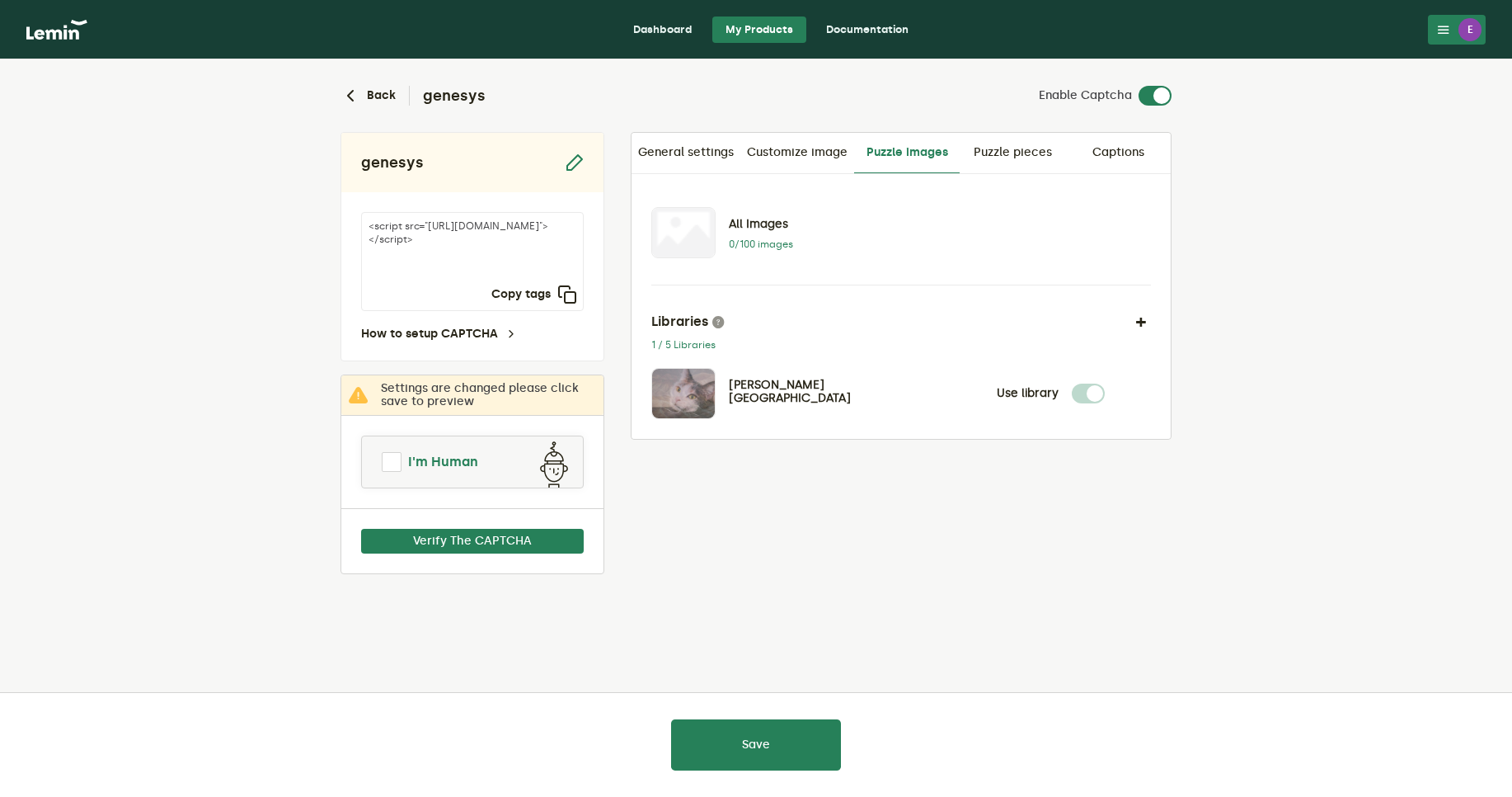
click at [387, 470] on span at bounding box center [392, 462] width 20 height 20
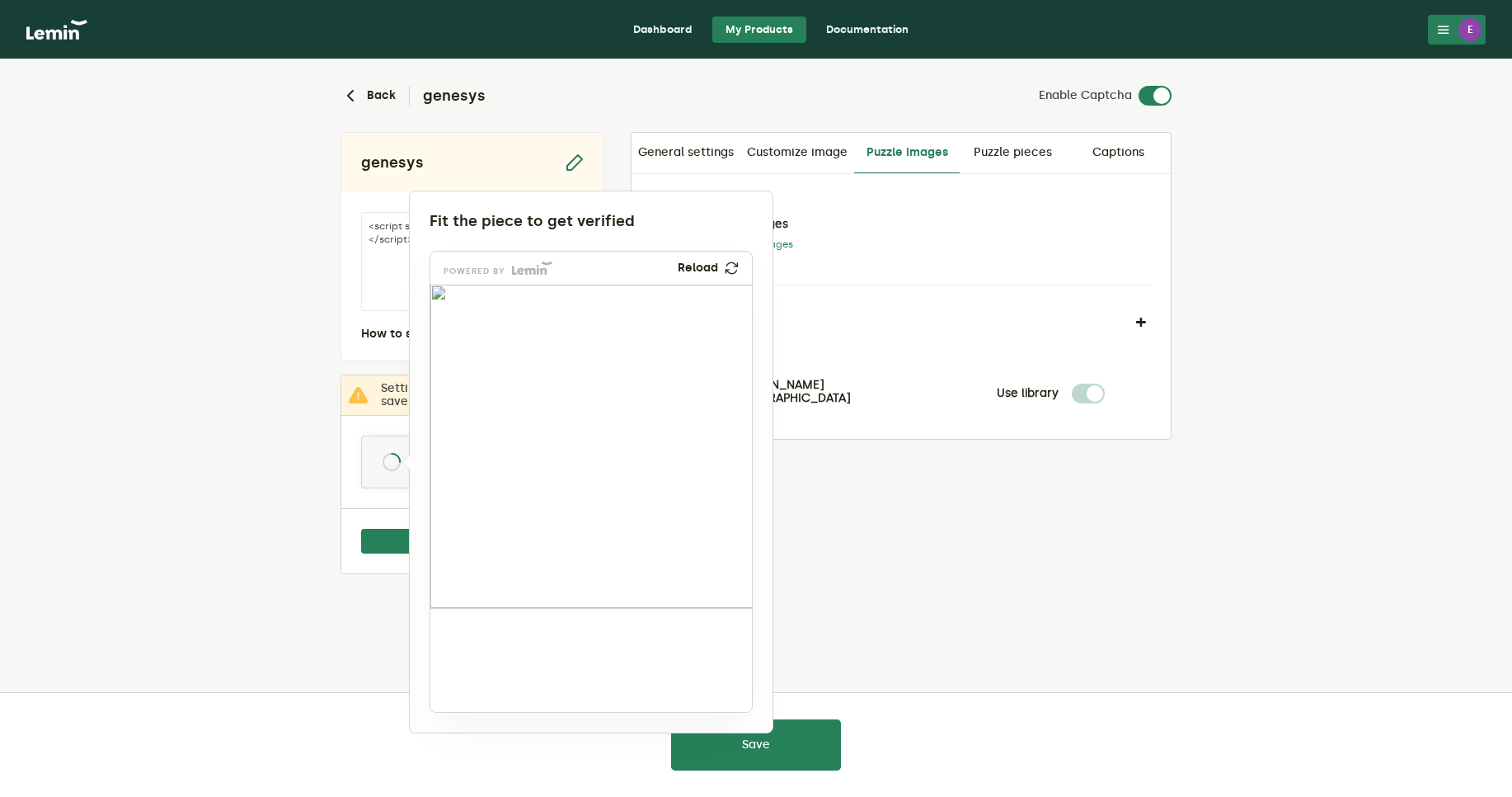
drag, startPoint x: 489, startPoint y: 658, endPoint x: 579, endPoint y: 451, distance: 225.7
click at [579, 451] on img at bounding box center [475, 548] width 534 height 323
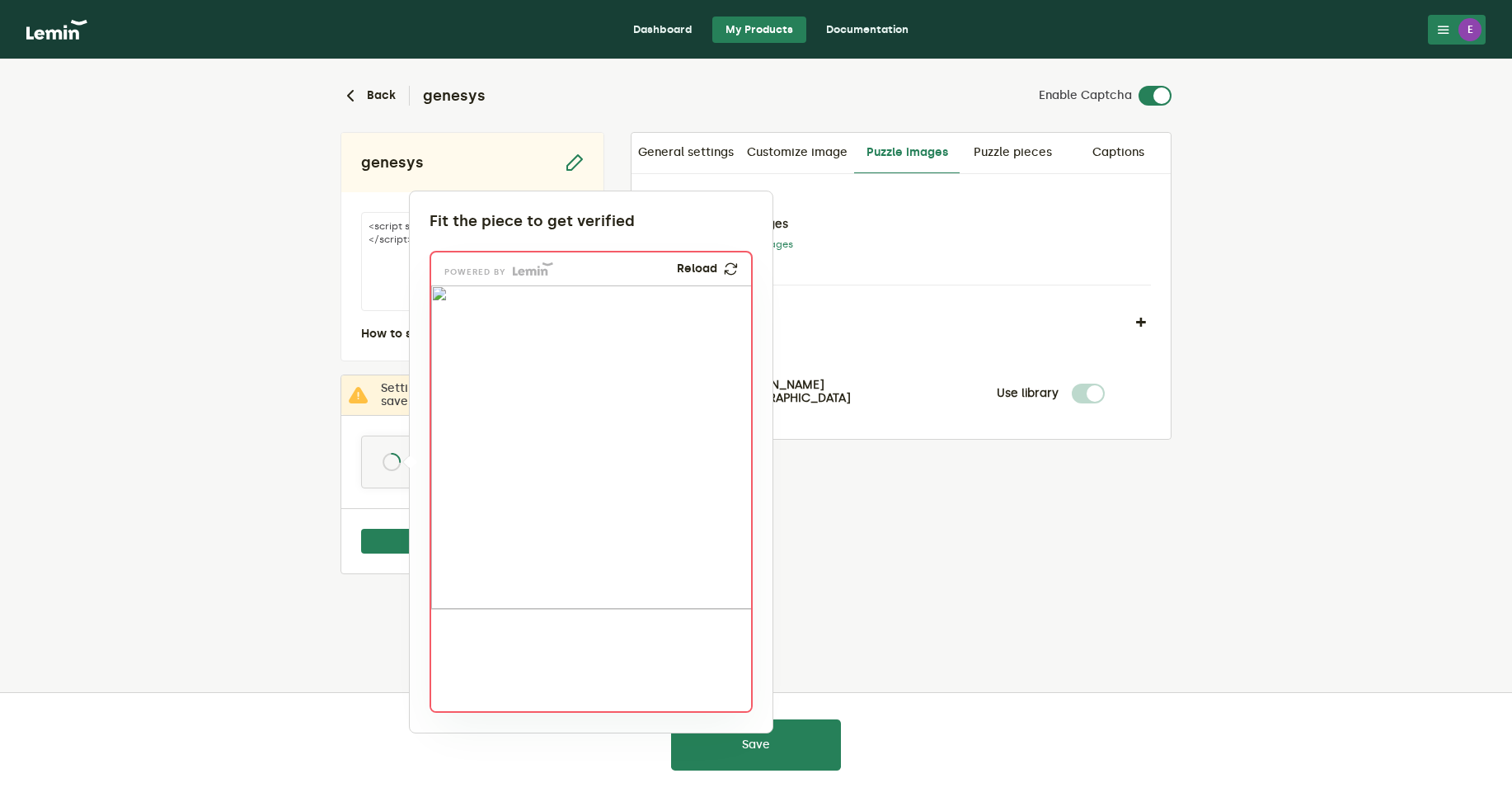
drag, startPoint x: 479, startPoint y: 656, endPoint x: 667, endPoint y: 393, distance: 323.3
click at [667, 393] on img at bounding box center [565, 508] width 534 height 323
click at [900, 587] on div at bounding box center [756, 398] width 1512 height 797
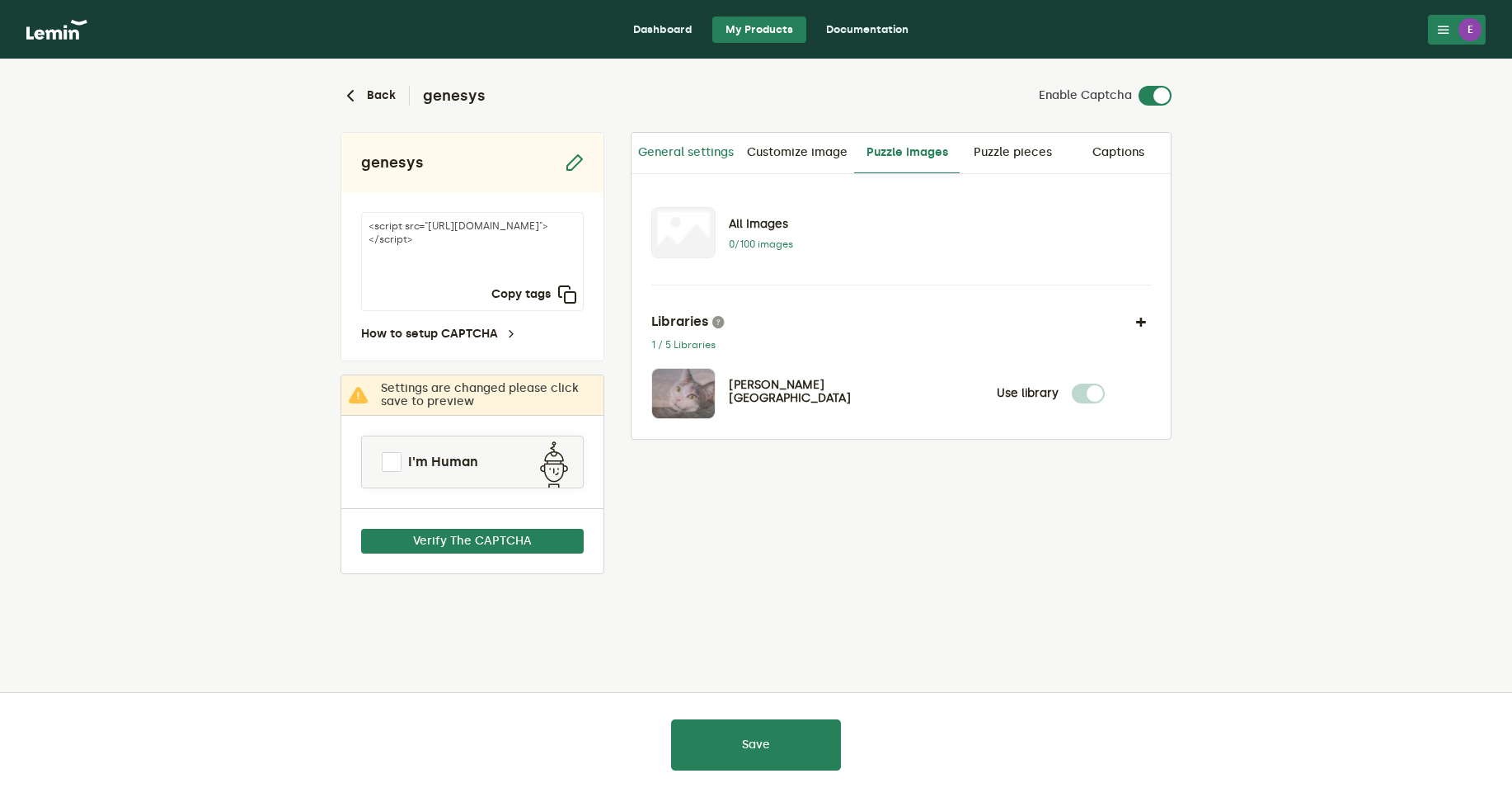
click at [697, 157] on link "General settings" at bounding box center [686, 152] width 109 height 39
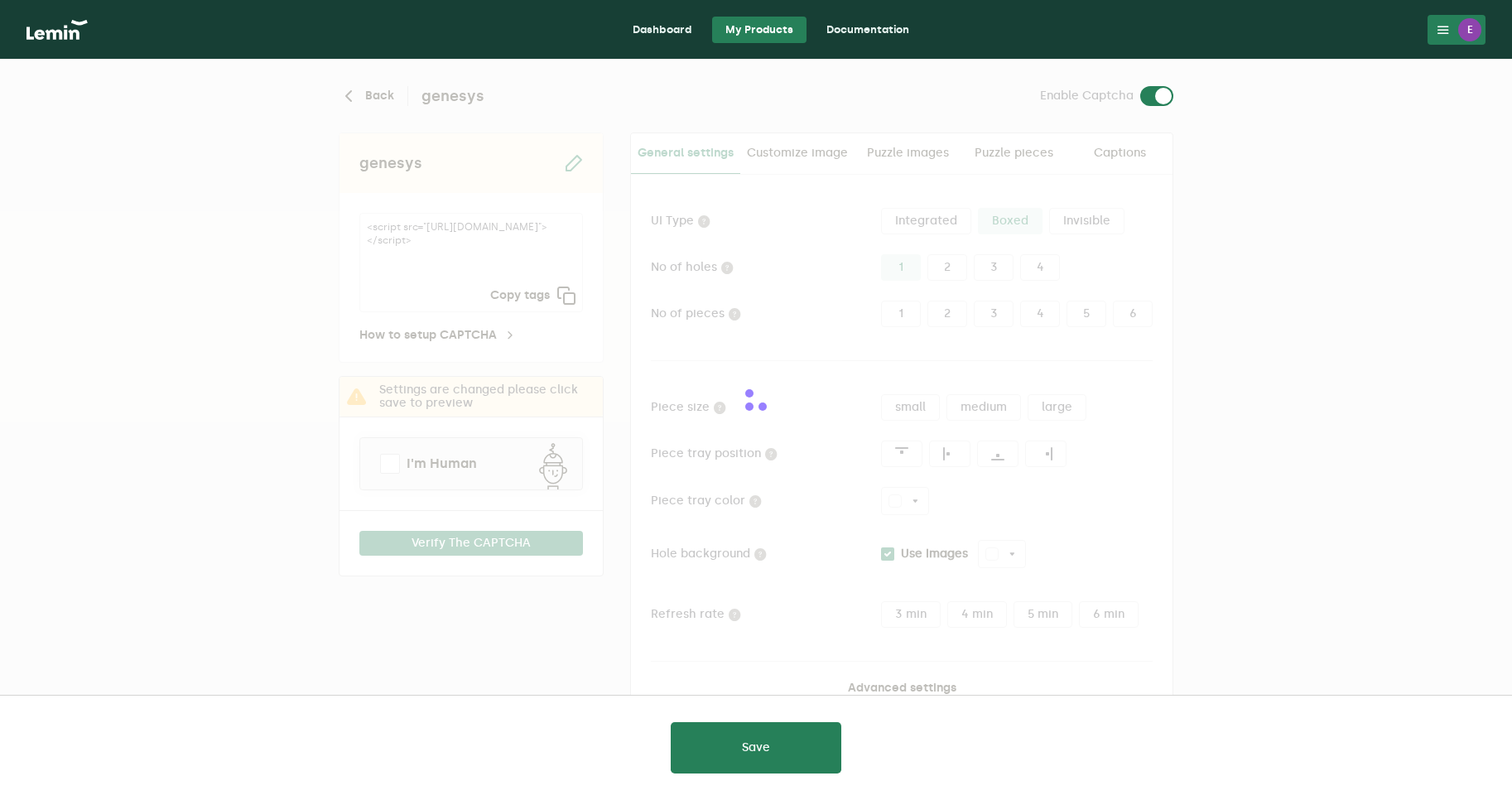
type input "white"
checkbox input "true"
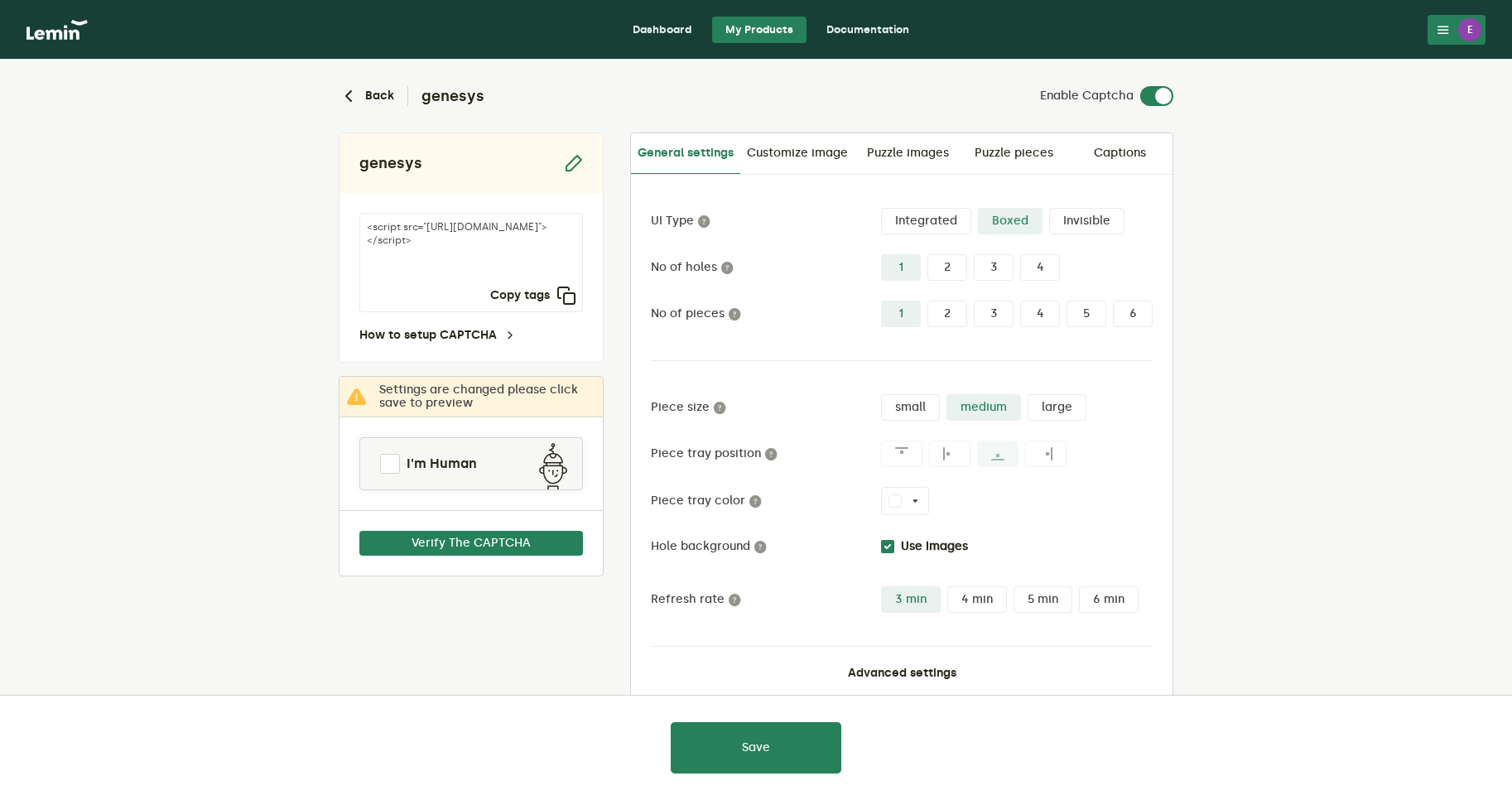
click at [1039, 268] on label "4" at bounding box center [1040, 268] width 40 height 27
click at [1020, 255] on input "4" at bounding box center [1020, 255] width 0 height 0
click at [391, 469] on span at bounding box center [390, 464] width 27 height 27
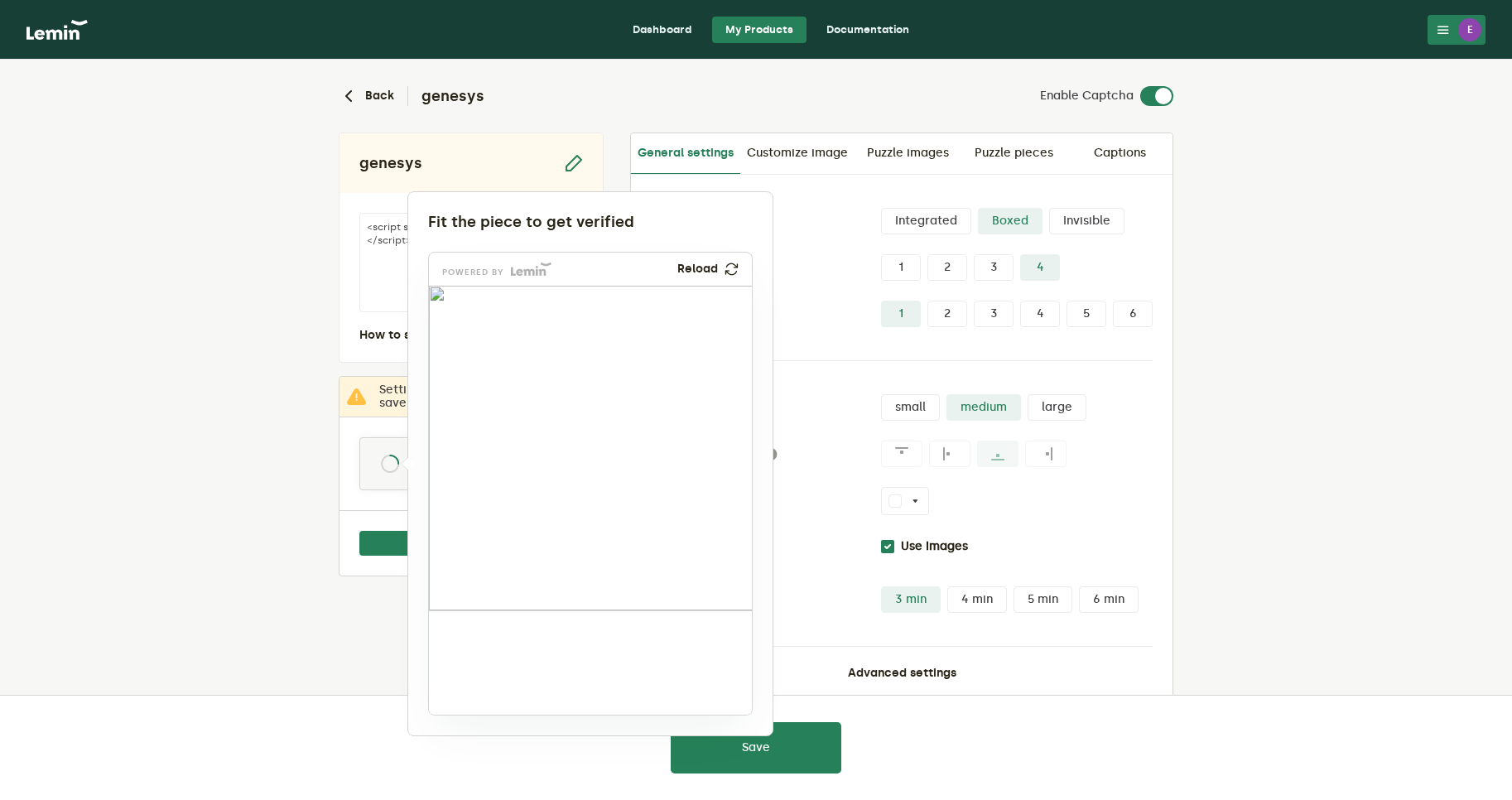
drag, startPoint x: 497, startPoint y: 671, endPoint x: 541, endPoint y: 482, distance: 194.1
click at [541, 482] on img at bounding box center [417, 582] width 536 height 324
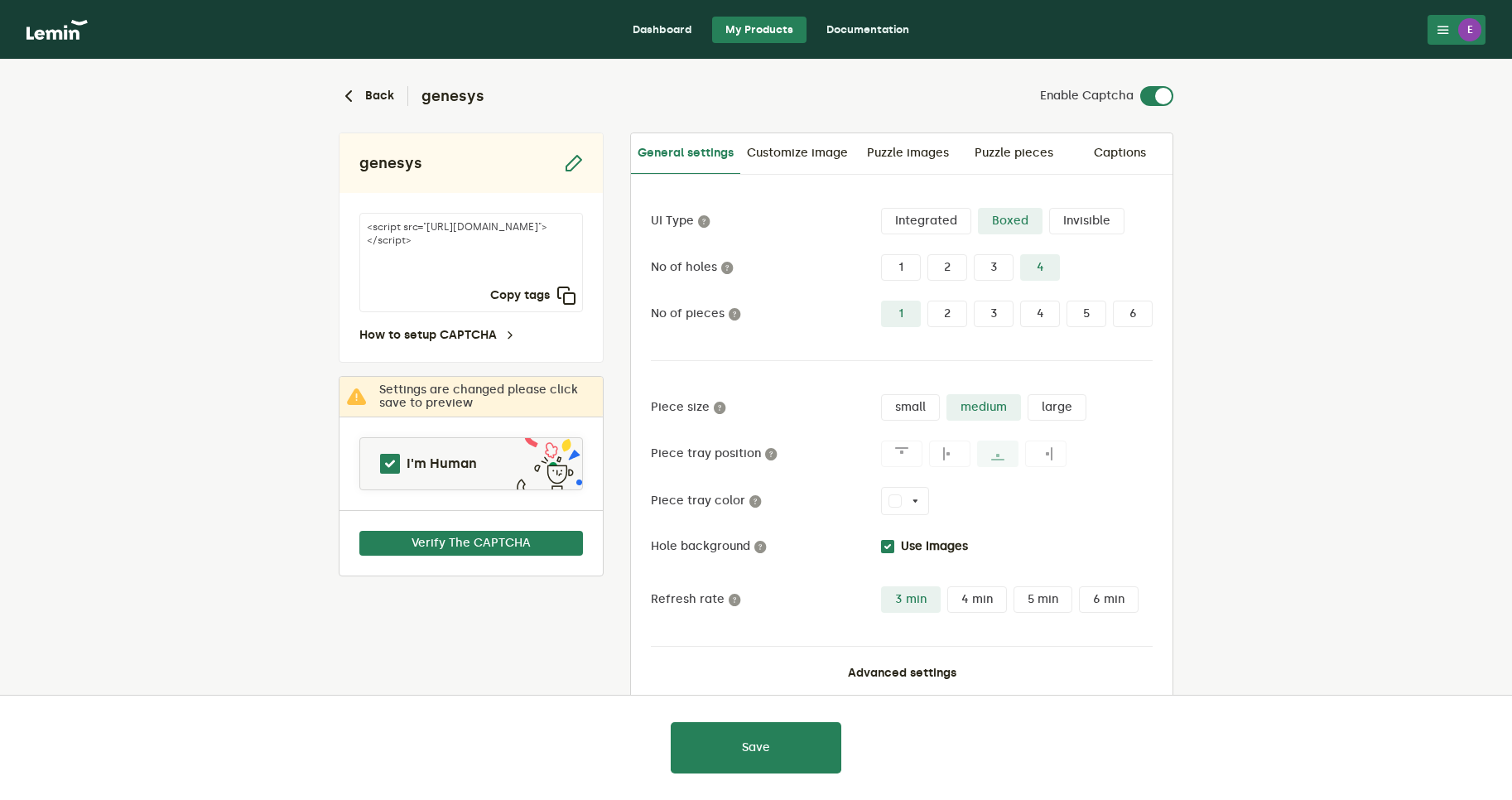
click at [908, 266] on label "1" at bounding box center [900, 268] width 40 height 27
click at [881, 255] on input "1" at bounding box center [881, 255] width 0 height 0
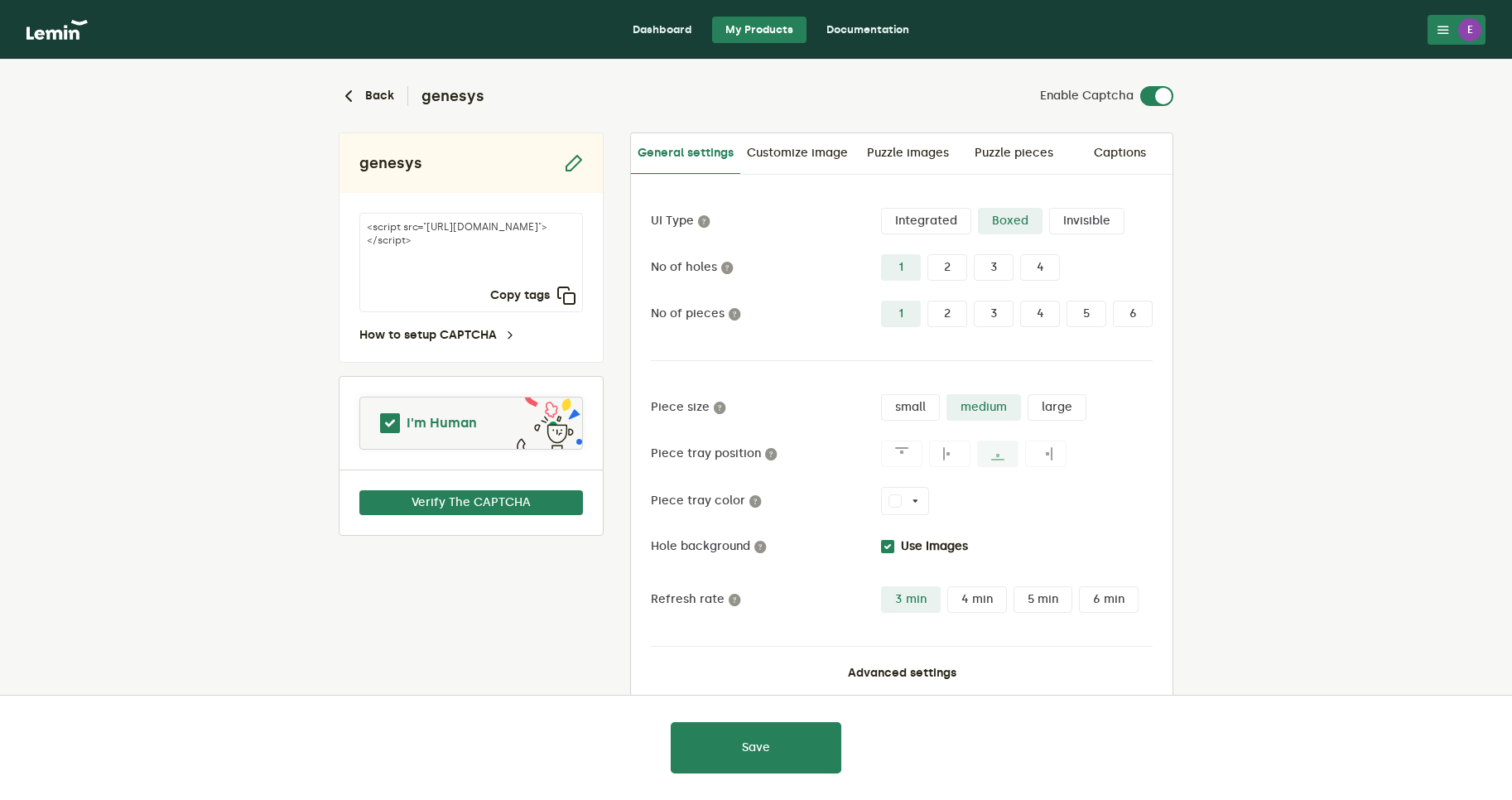
click at [389, 418] on span at bounding box center [390, 424] width 25 height 25
click at [458, 491] on button "Verify The CAPTCHA" at bounding box center [472, 503] width 224 height 25
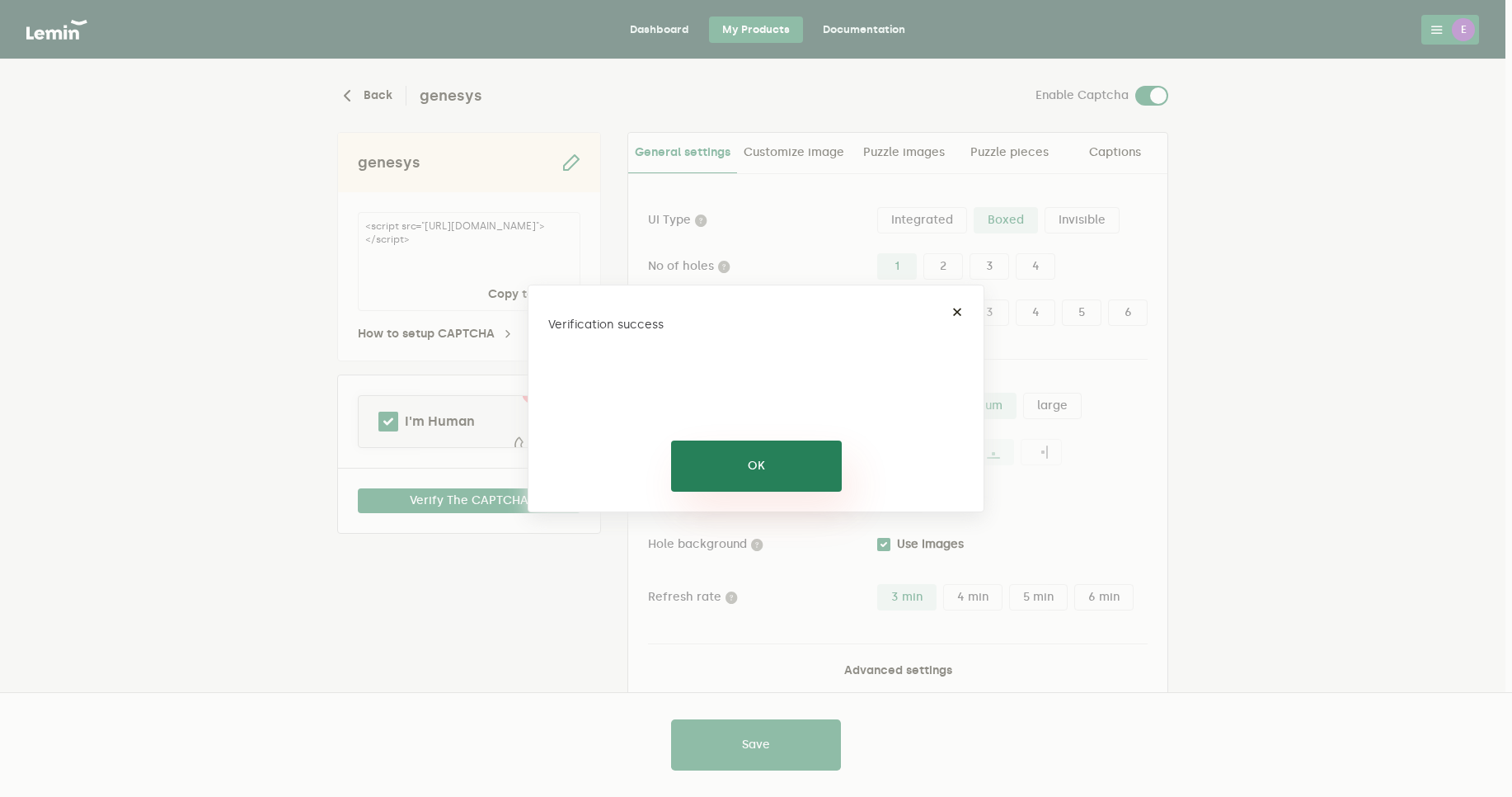
drag, startPoint x: 791, startPoint y: 473, endPoint x: 356, endPoint y: 452, distance: 435.5
click at [789, 471] on button "OK" at bounding box center [756, 465] width 171 height 51
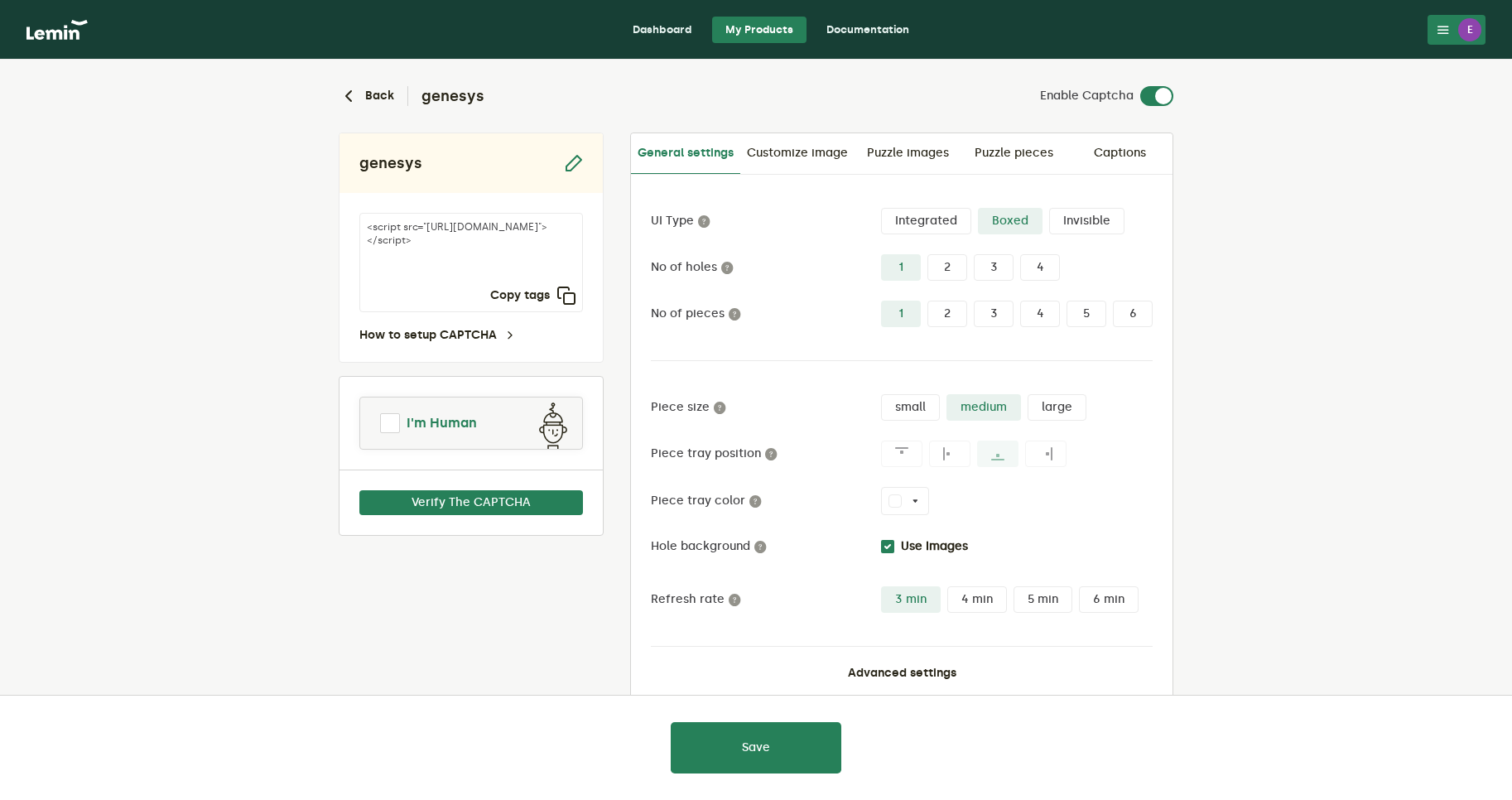
click at [382, 426] on span at bounding box center [390, 424] width 20 height 20
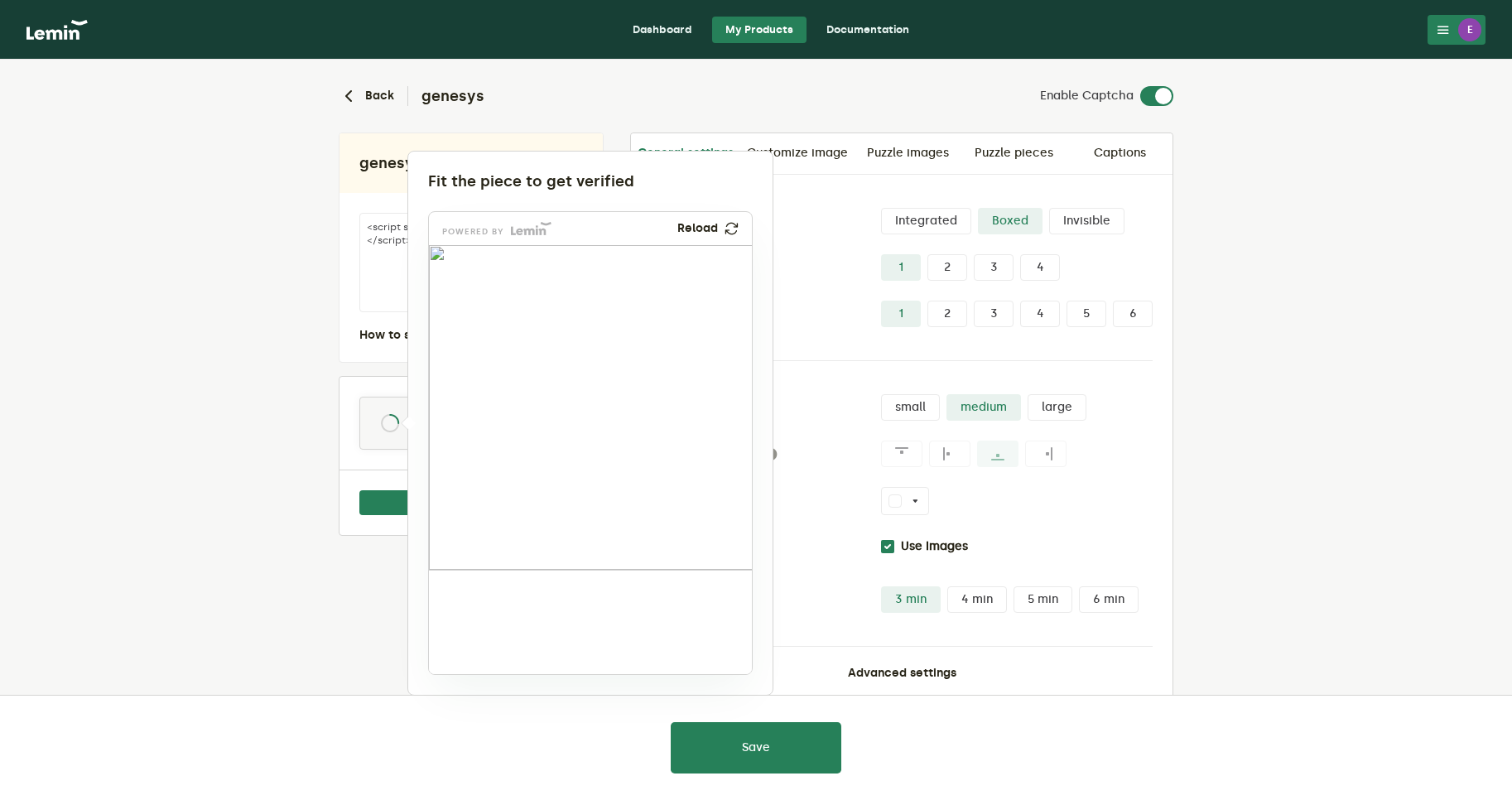
drag, startPoint x: 465, startPoint y: 619, endPoint x: 502, endPoint y: 396, distance: 226.0
click at [502, 396] on img at bounding box center [409, 509] width 536 height 324
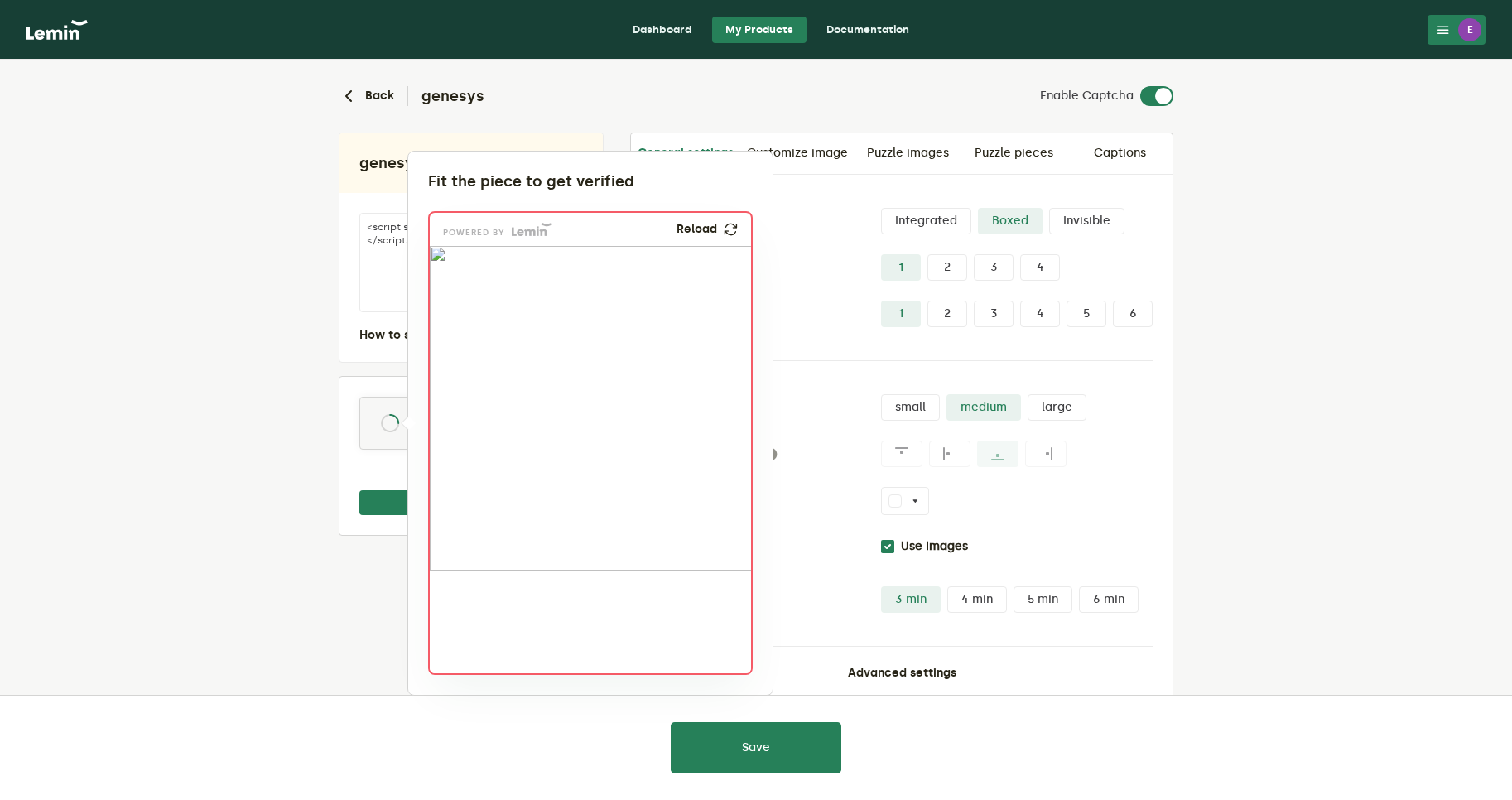
click at [249, 612] on div at bounding box center [756, 400] width 1512 height 800
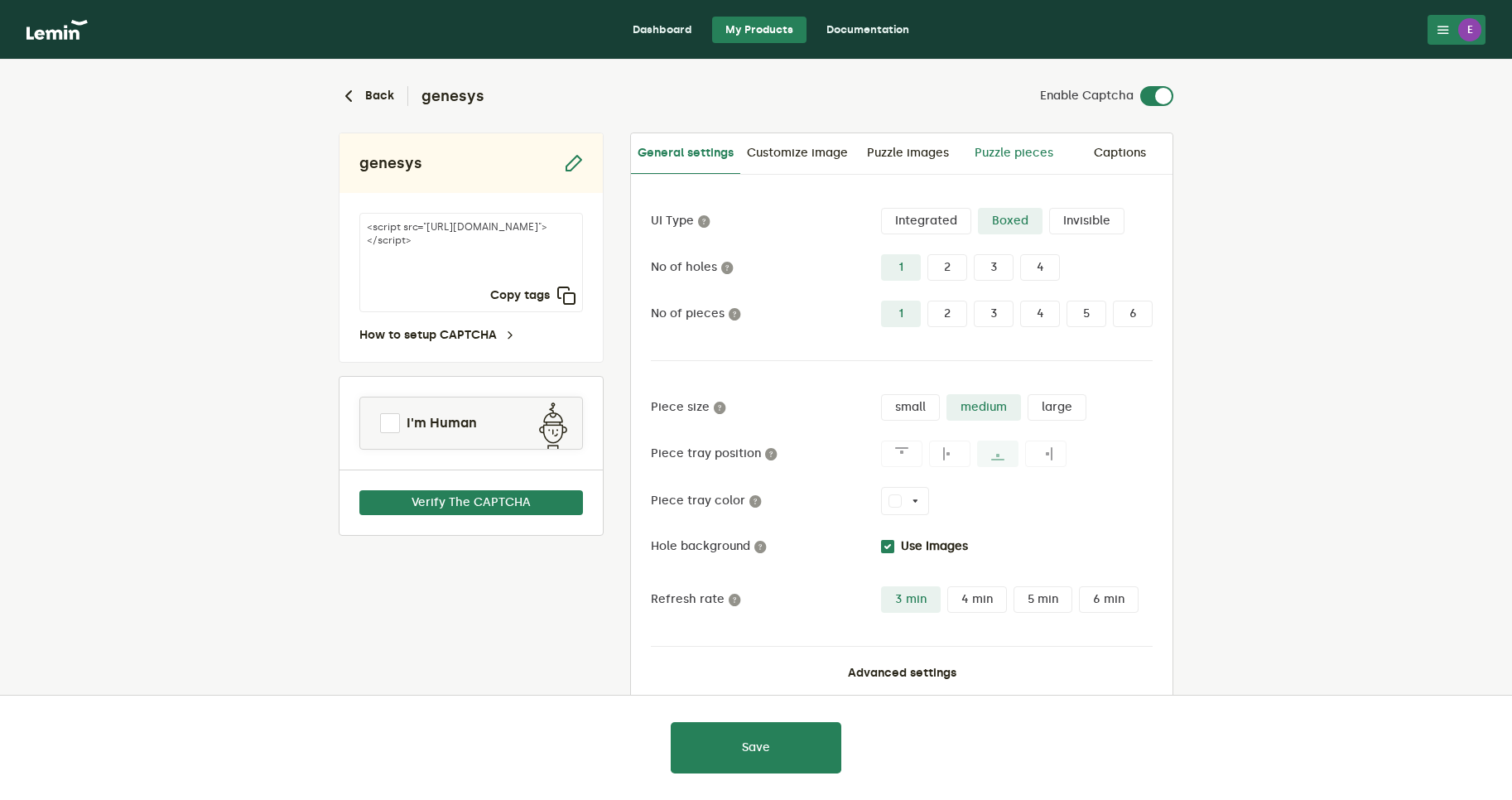
click at [1001, 154] on link "Puzzle pieces" at bounding box center [1014, 153] width 106 height 39
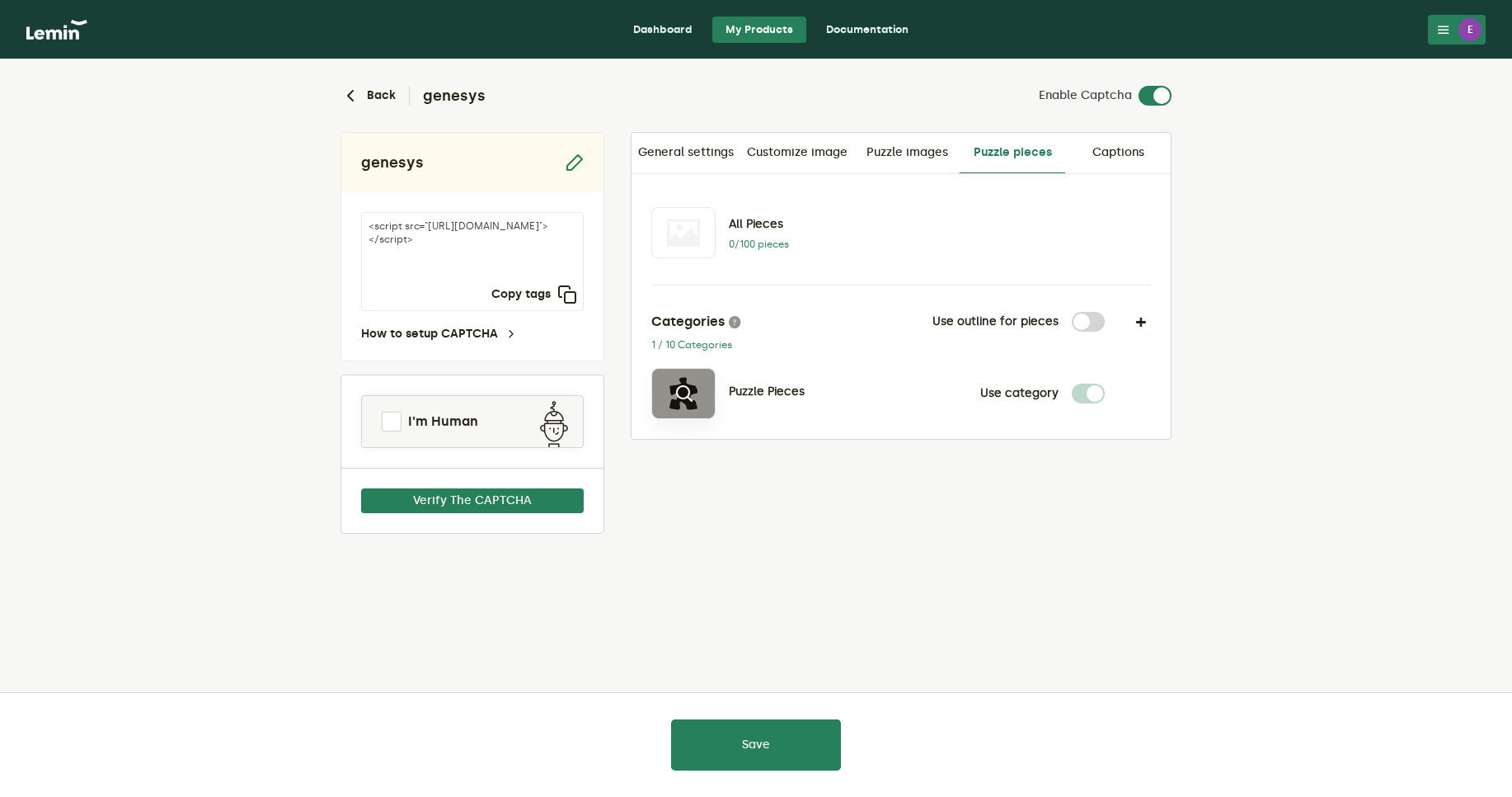
click at [674, 401] on icon at bounding box center [684, 393] width 20 height 20
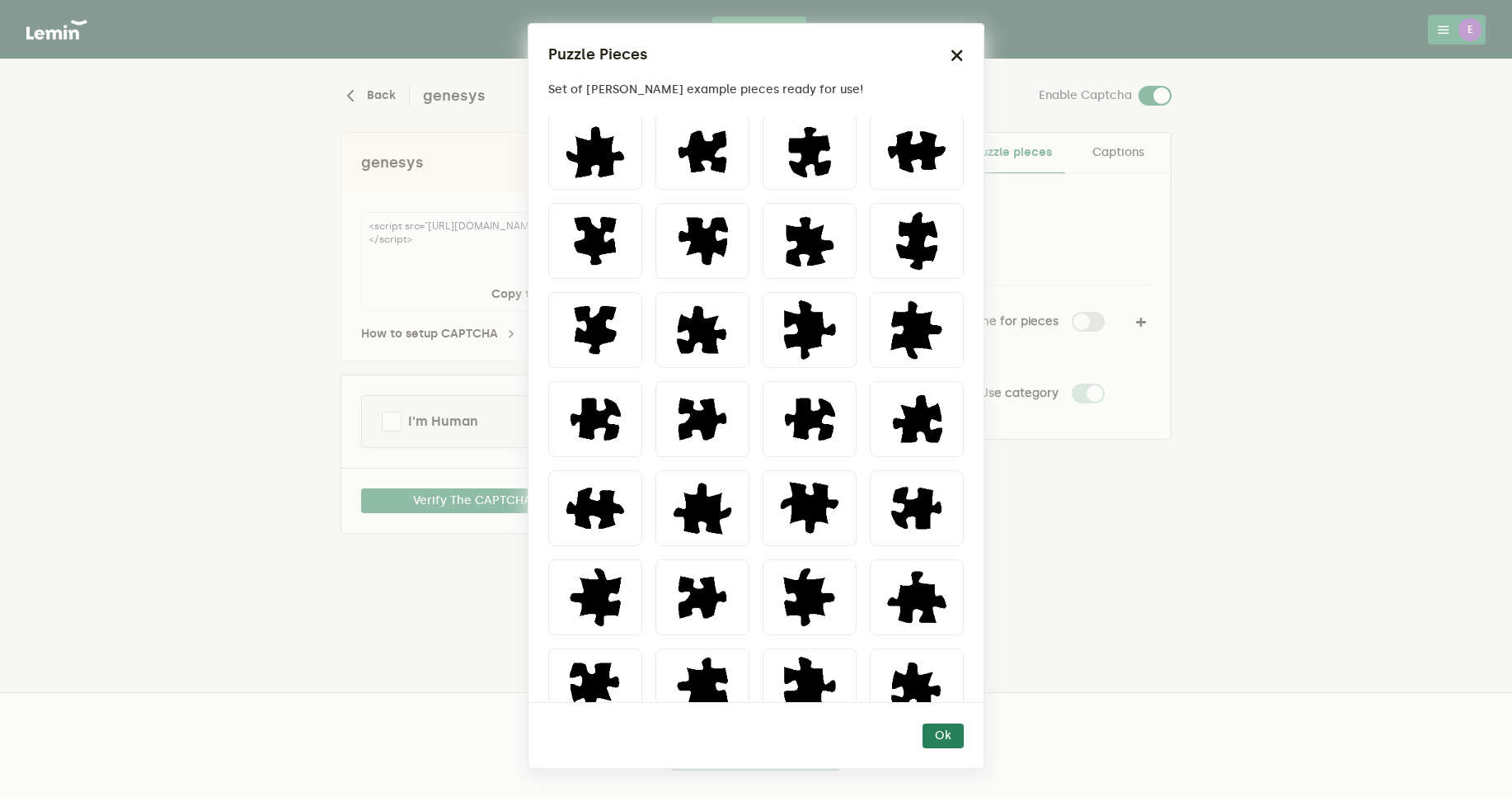
scroll to position [1031, 0]
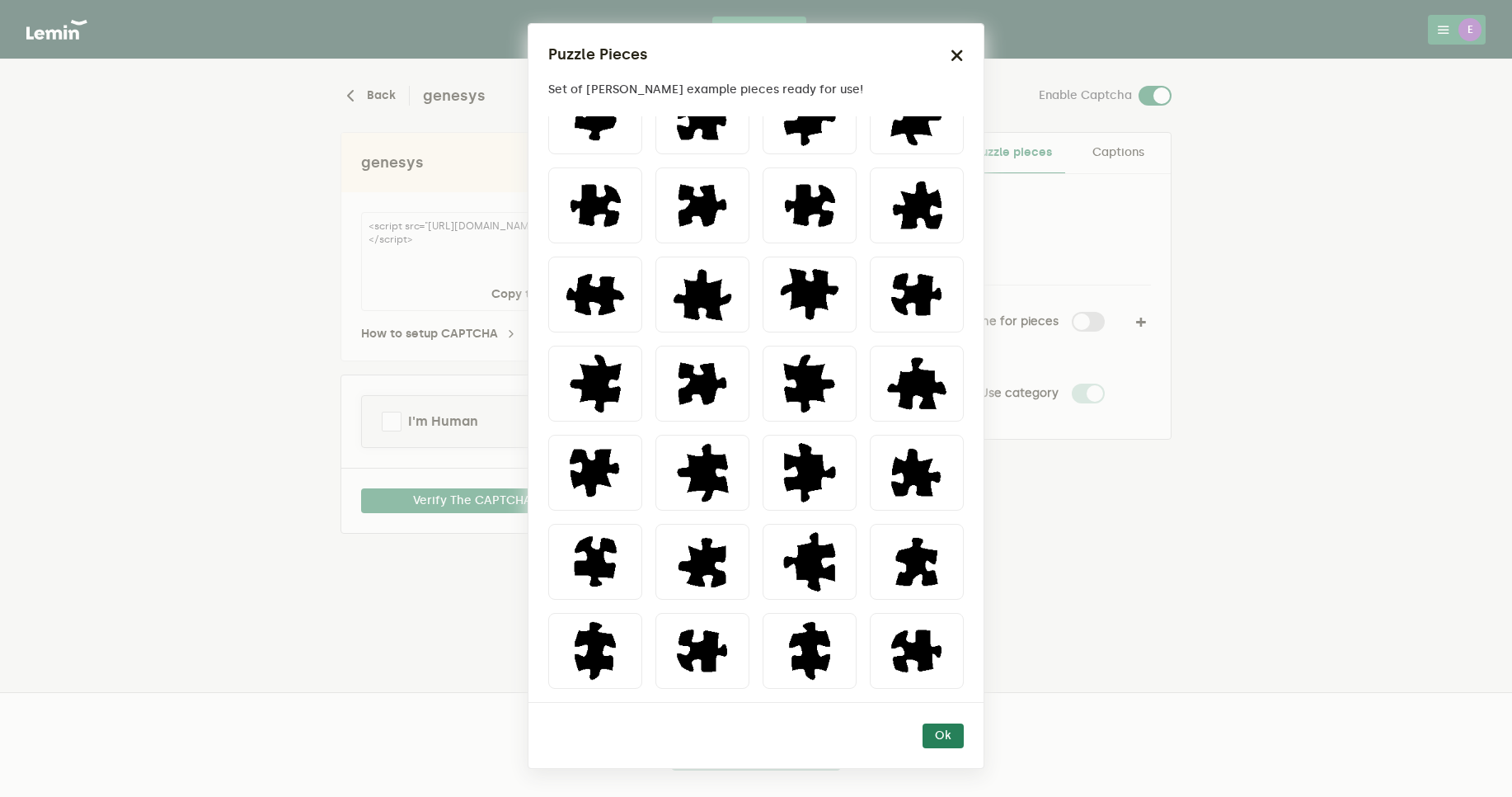
click at [954, 55] on icon "button" at bounding box center [957, 55] width 13 height 13
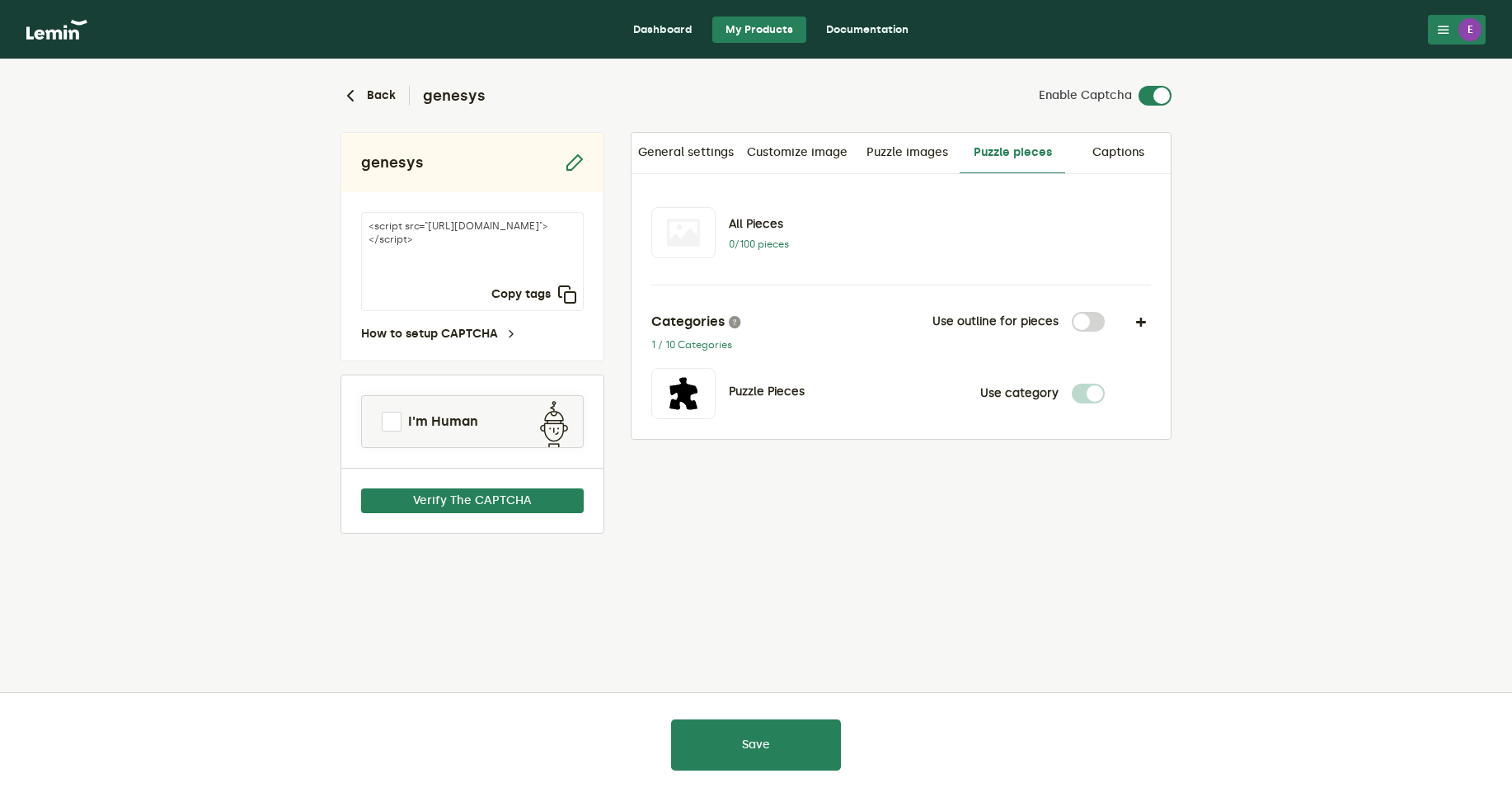
click at [1105, 311] on label at bounding box center [1105, 311] width 0 height 0
click at [1092, 316] on input "checkbox" at bounding box center [1082, 321] width 20 height 20
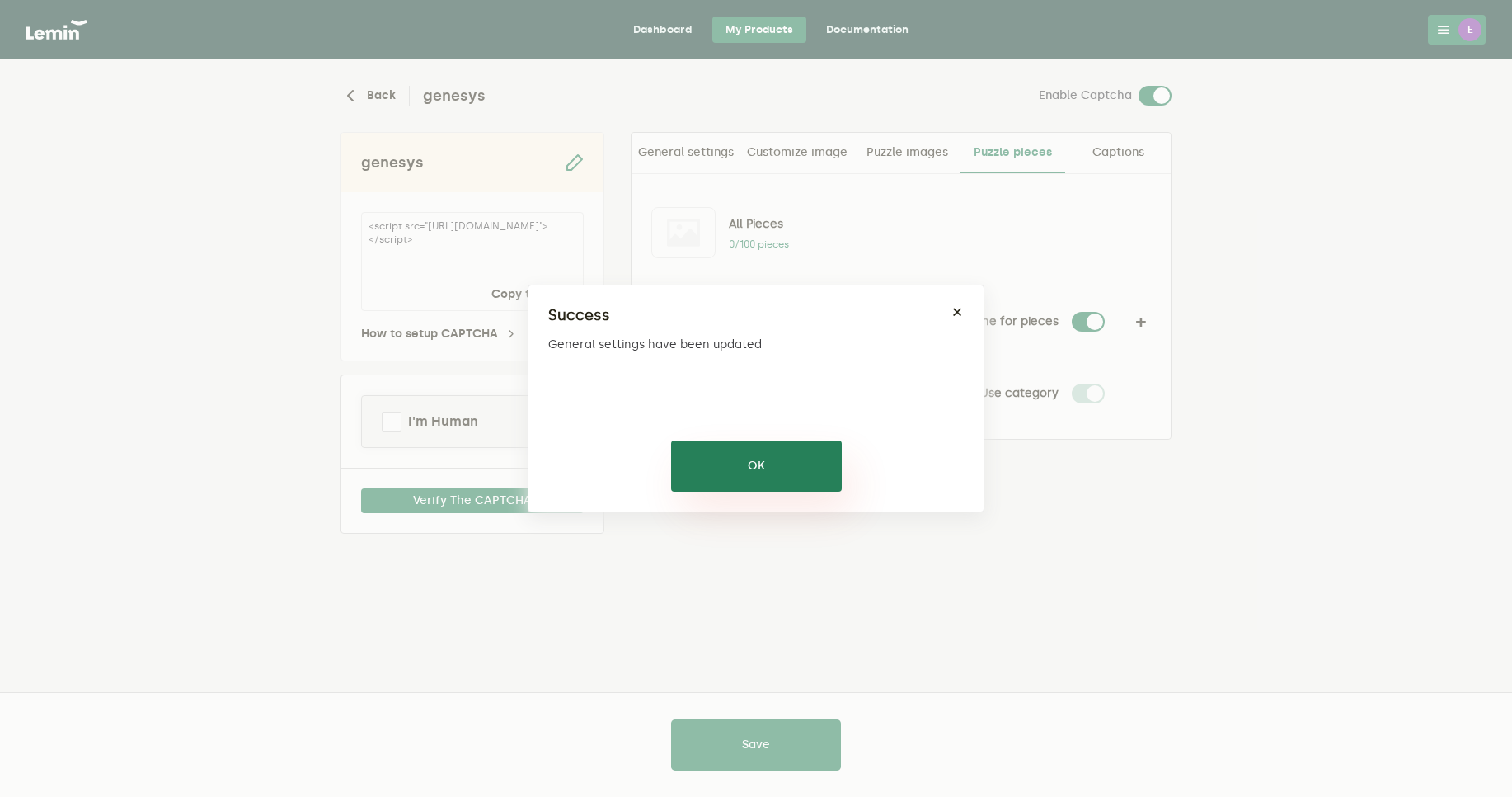
click at [792, 483] on button "OK" at bounding box center [756, 465] width 171 height 51
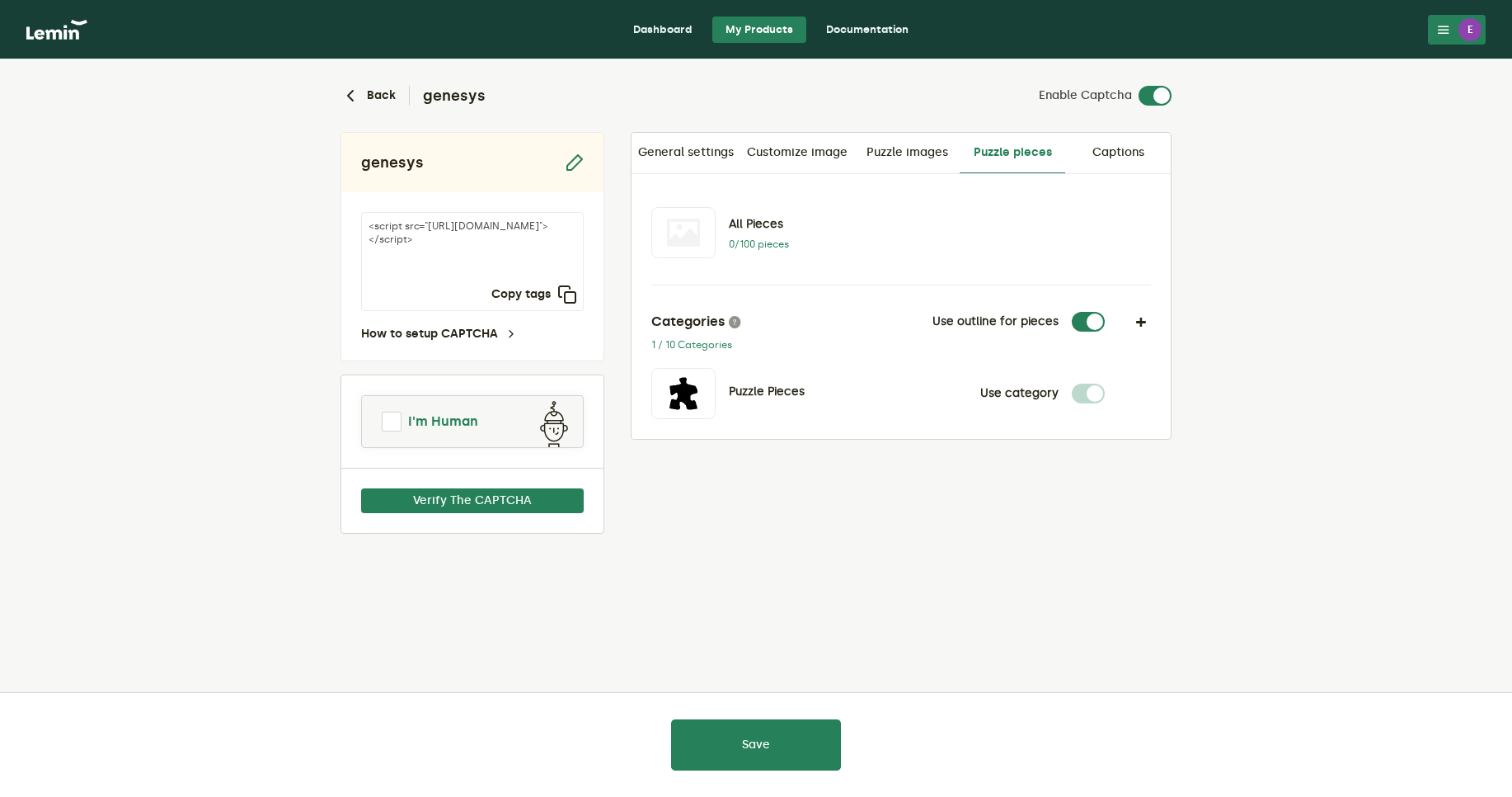
click at [397, 414] on span at bounding box center [391, 421] width 23 height 23
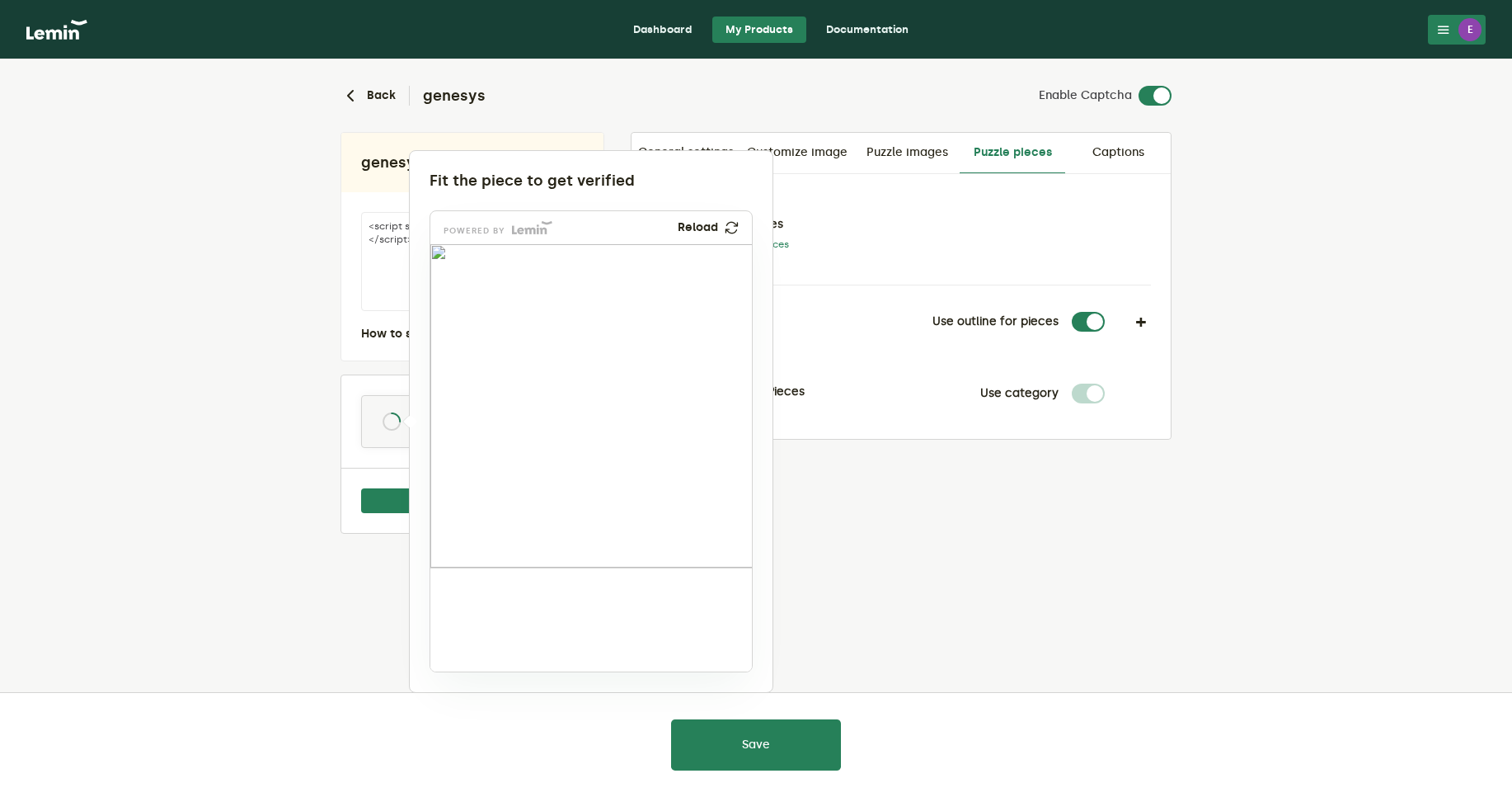
drag, startPoint x: 490, startPoint y: 604, endPoint x: 528, endPoint y: 487, distance: 123.0
click at [528, 487] on img at bounding box center [410, 612] width 534 height 323
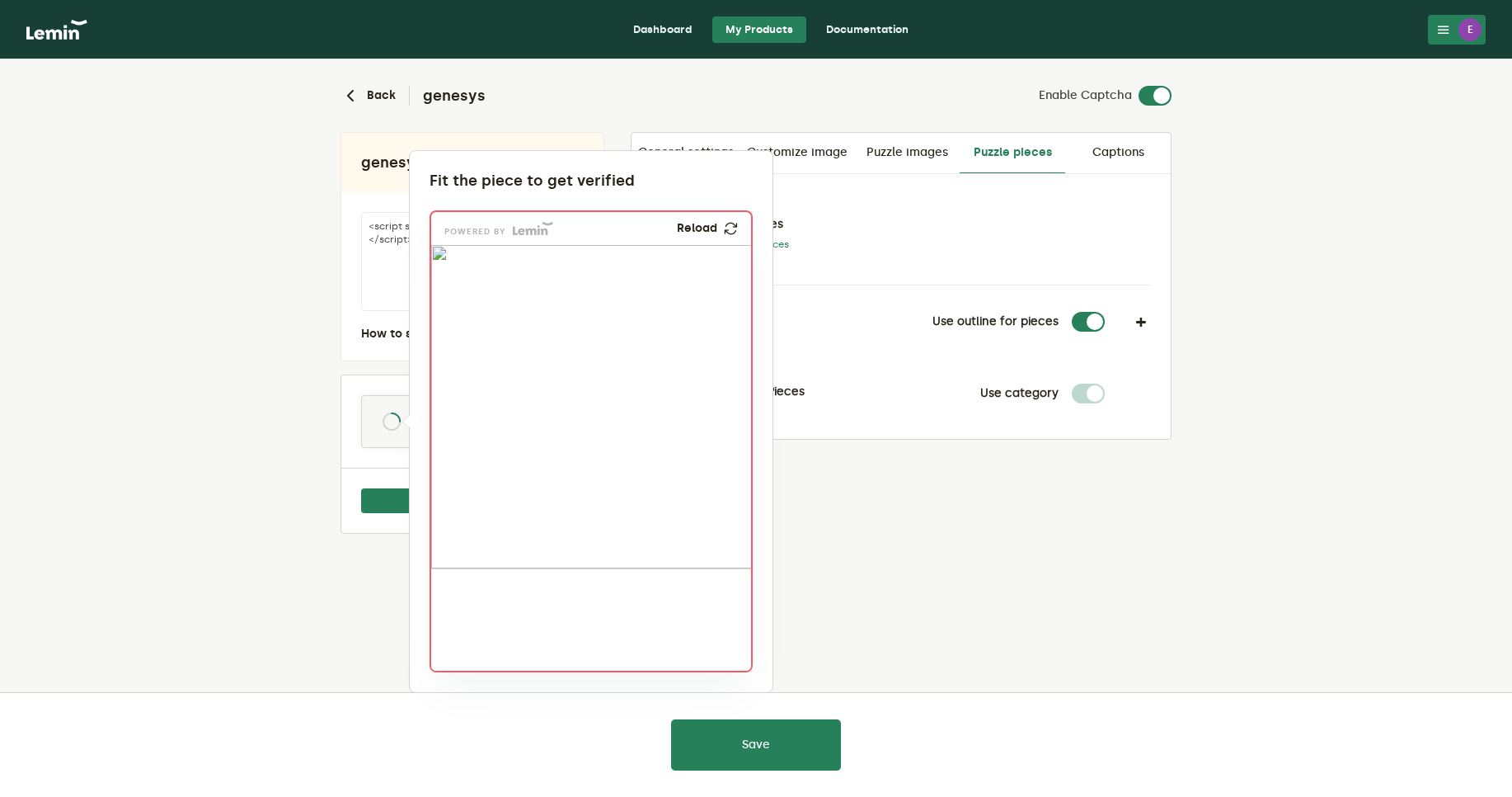
drag, startPoint x: 489, startPoint y: 621, endPoint x: 515, endPoint y: 451, distance: 172.0
click at [515, 451] on img at bounding box center [403, 557] width 534 height 323
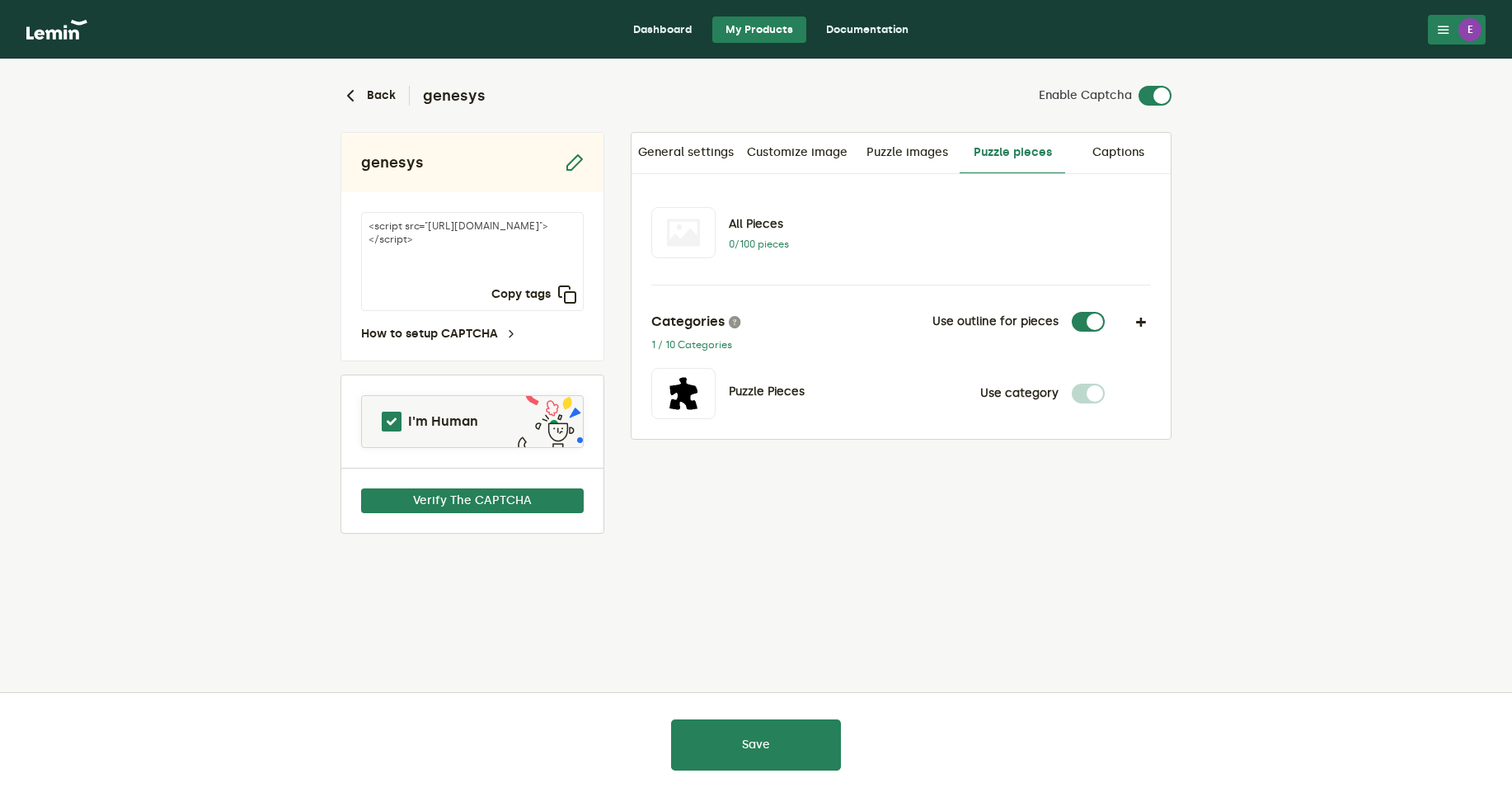
click at [1105, 311] on label at bounding box center [1105, 311] width 0 height 0
click at [1081, 325] on input "checkbox" at bounding box center [1082, 321] width 20 height 20
checkbox input "false"
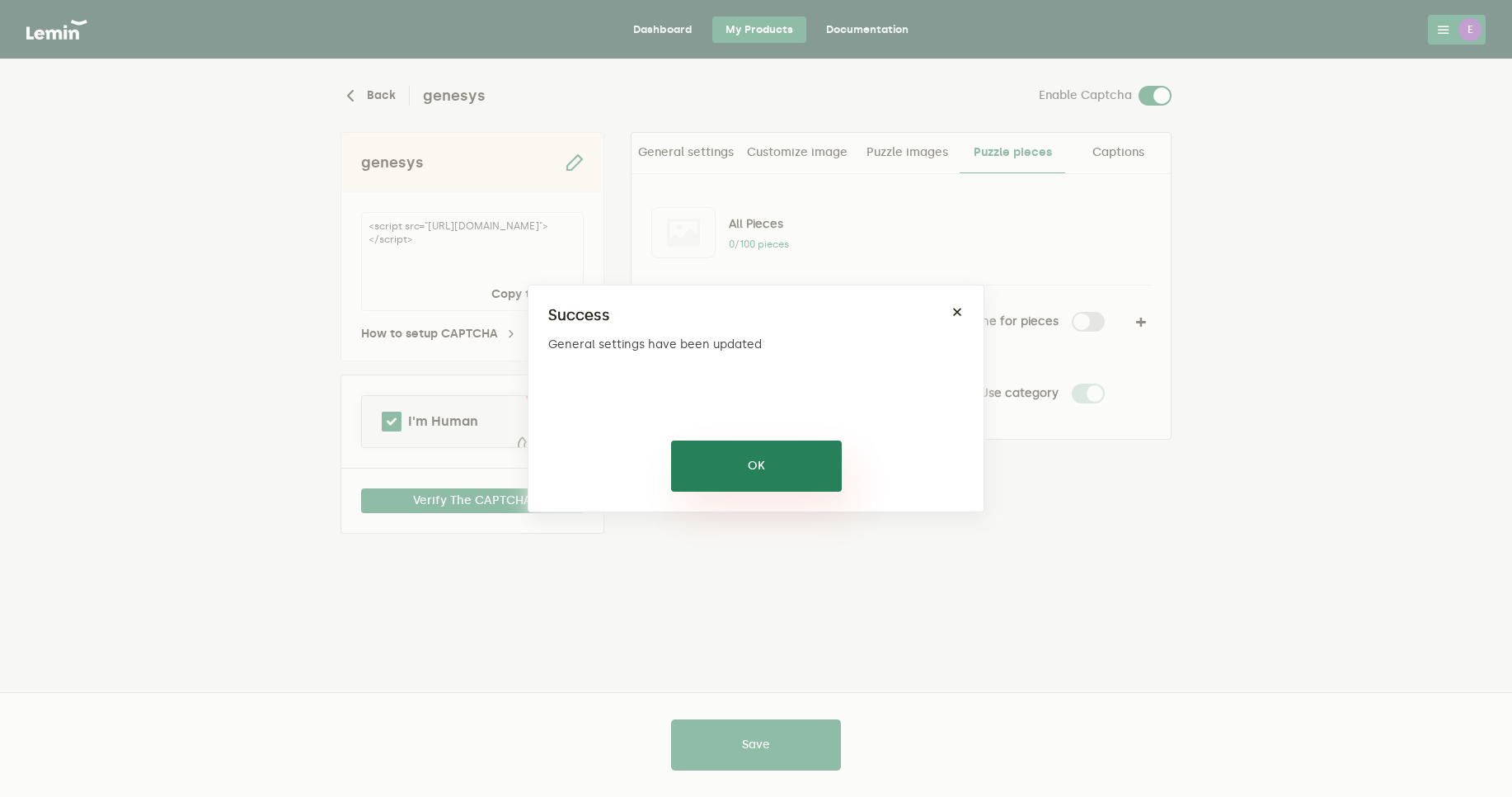
click at [793, 455] on button "OK" at bounding box center [756, 465] width 171 height 51
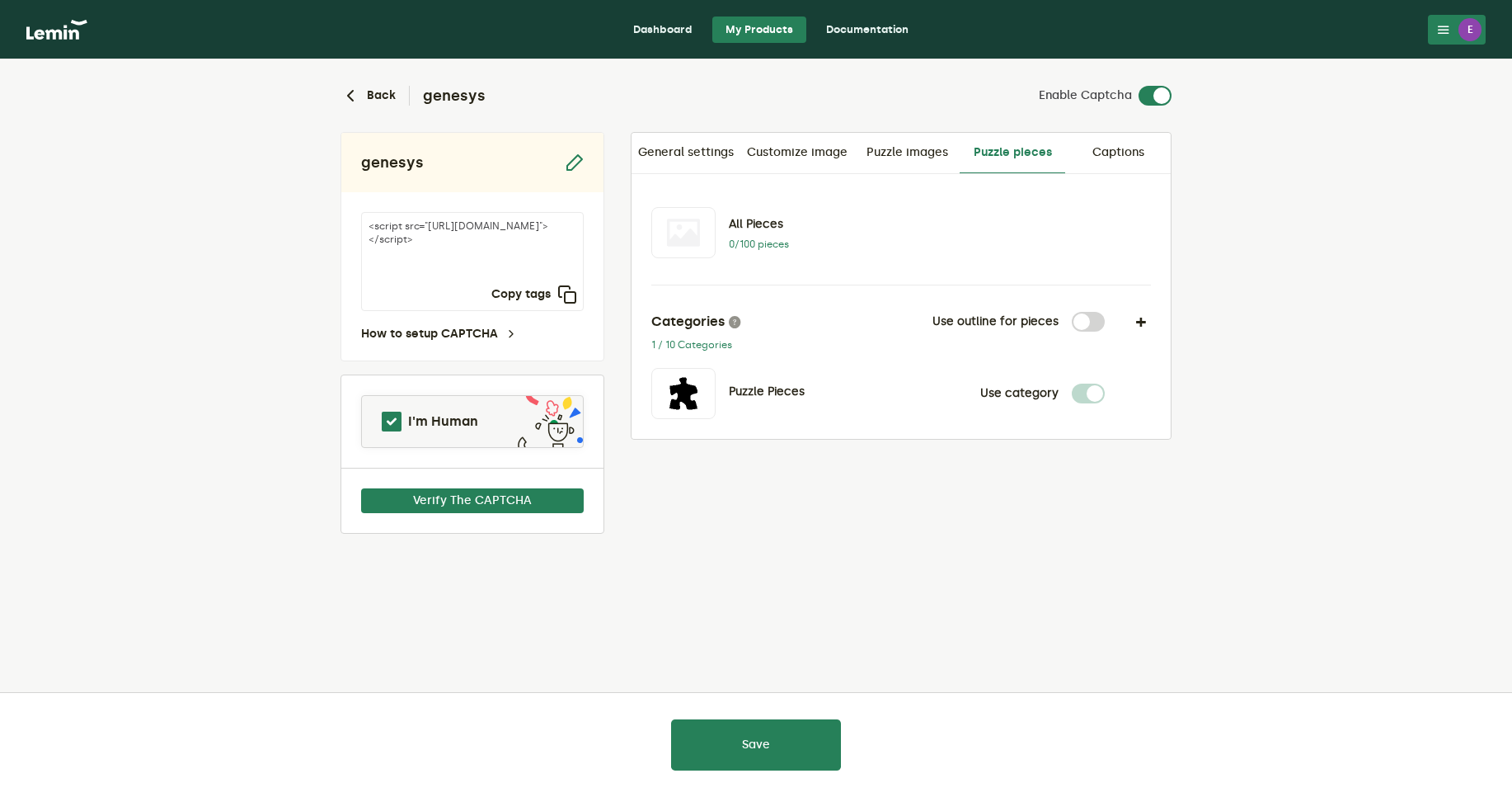
click at [857, 31] on link "Documentation" at bounding box center [868, 30] width 109 height 27
